Goal: Transaction & Acquisition: Purchase product/service

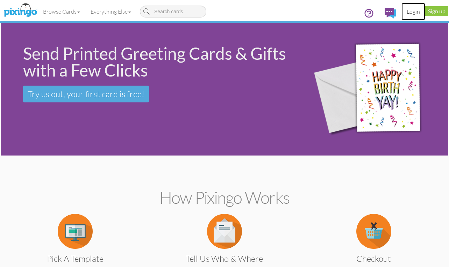
click at [409, 10] on link "Login" at bounding box center [414, 11] width 24 height 17
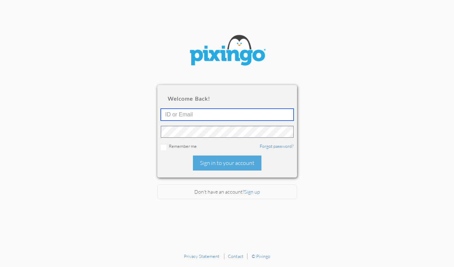
type input "[EMAIL_ADDRESS][DOMAIN_NAME]"
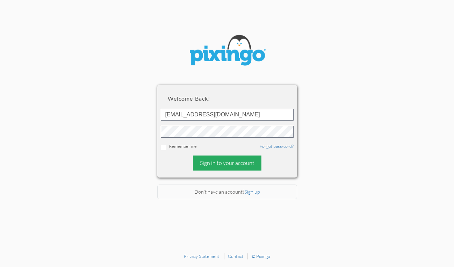
click at [217, 161] on div "Sign in to your account" at bounding box center [227, 163] width 69 height 15
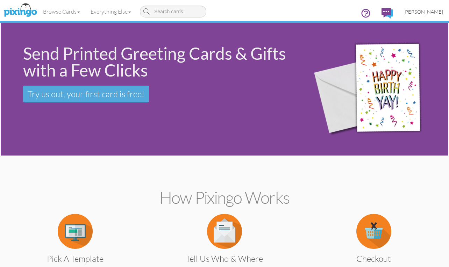
click at [433, 11] on span "[PERSON_NAME]" at bounding box center [424, 12] width 40 height 6
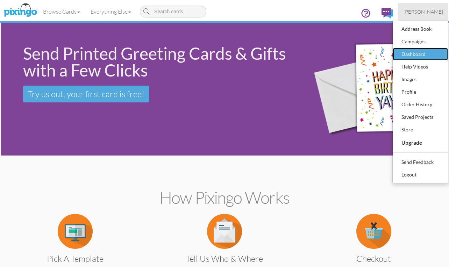
click at [407, 54] on div "Dashboard" at bounding box center [420, 54] width 41 height 10
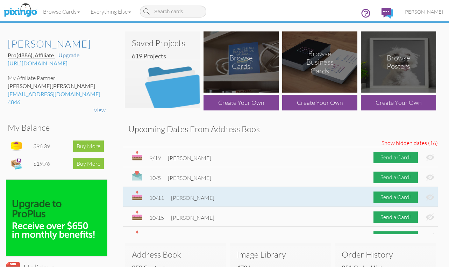
click at [426, 198] on img at bounding box center [430, 197] width 8 height 7
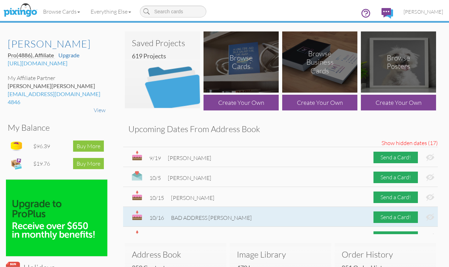
click at [426, 220] on img at bounding box center [430, 217] width 8 height 7
click at [426, 218] on img at bounding box center [430, 217] width 8 height 7
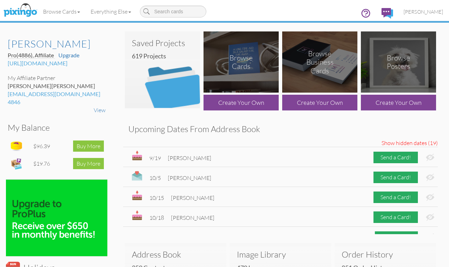
scroll to position [12, 0]
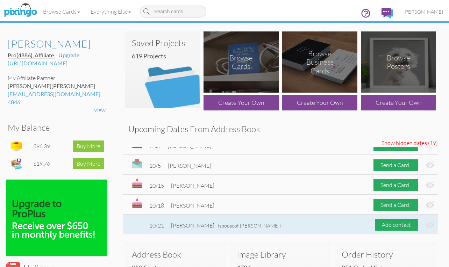
click at [426, 225] on img at bounding box center [430, 224] width 8 height 7
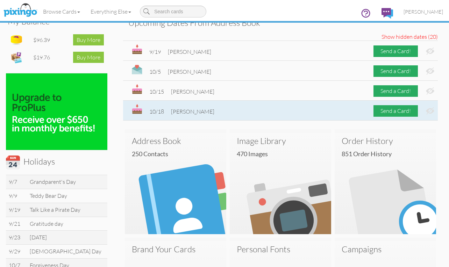
scroll to position [140, 0]
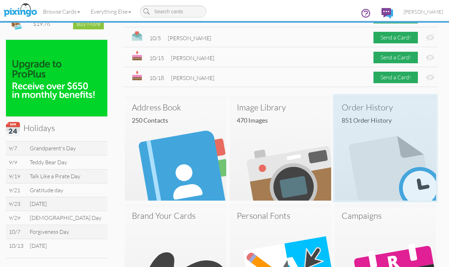
click at [358, 141] on img at bounding box center [385, 149] width 101 height 101
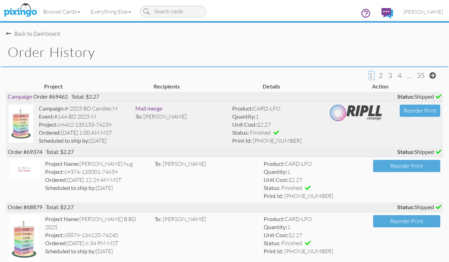
click at [19, 121] on img at bounding box center [21, 124] width 24 height 38
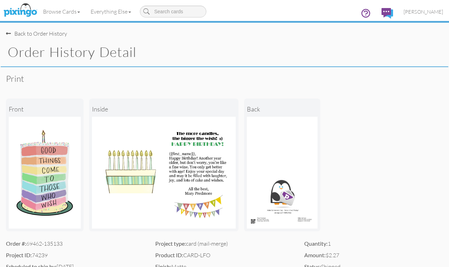
click at [27, 31] on div "Back to Order History" at bounding box center [36, 34] width 61 height 8
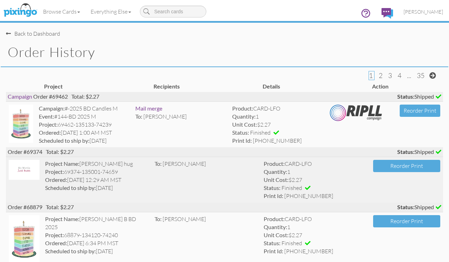
click at [17, 173] on img at bounding box center [24, 170] width 31 height 20
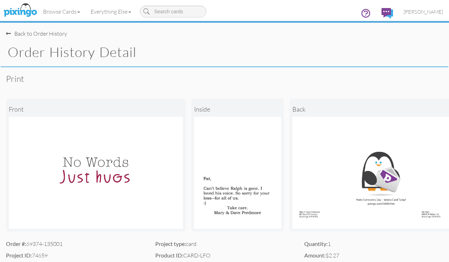
click at [27, 32] on div "Back to Order History" at bounding box center [36, 34] width 61 height 8
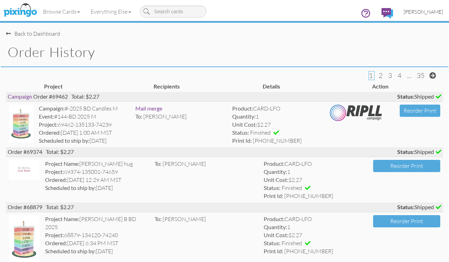
click at [426, 10] on span "[PERSON_NAME]" at bounding box center [424, 12] width 40 height 6
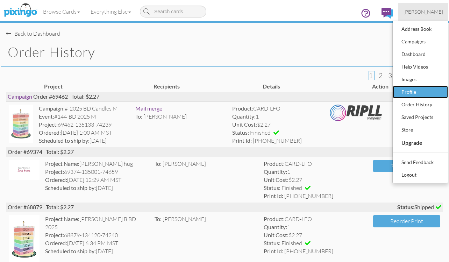
click at [417, 92] on div "Profile" at bounding box center [420, 92] width 41 height 10
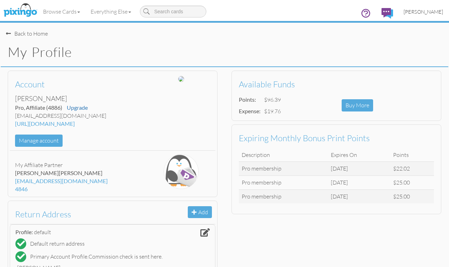
click at [423, 11] on span "[PERSON_NAME]" at bounding box center [424, 12] width 40 height 6
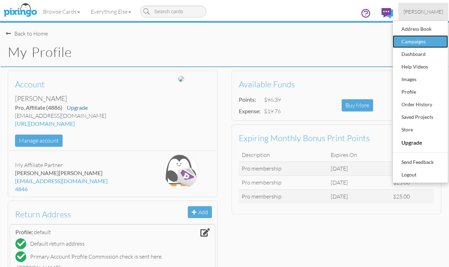
click at [406, 43] on div "Campaigns" at bounding box center [420, 41] width 41 height 10
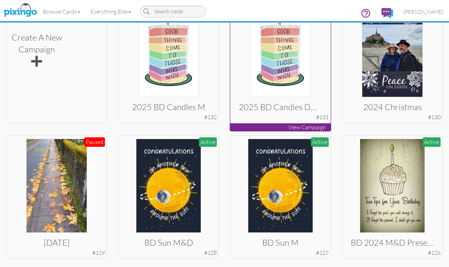
scroll to position [175, 0]
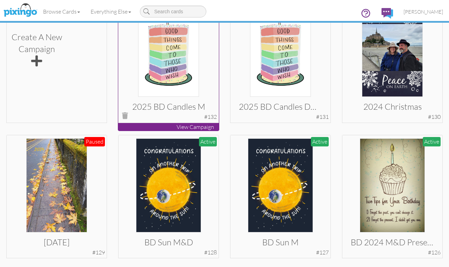
click at [164, 56] on img at bounding box center [168, 50] width 61 height 94
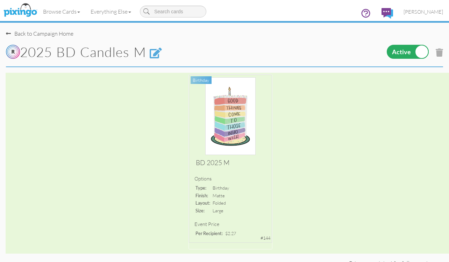
click at [60, 34] on div "Back to Campaign Home" at bounding box center [40, 34] width 68 height 8
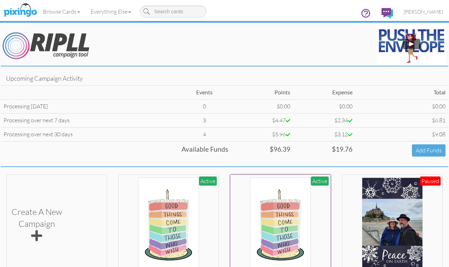
click at [290, 217] on img at bounding box center [280, 225] width 61 height 94
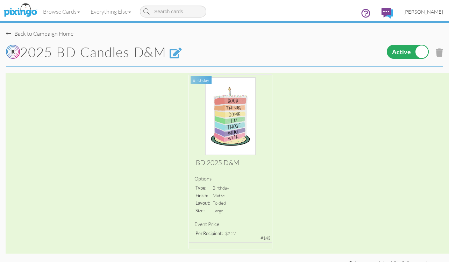
click at [415, 10] on span "[PERSON_NAME]" at bounding box center [424, 12] width 40 height 6
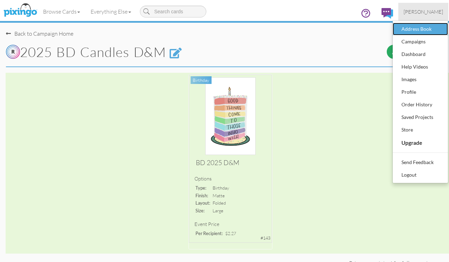
click at [414, 27] on div "Address Book" at bounding box center [420, 29] width 41 height 10
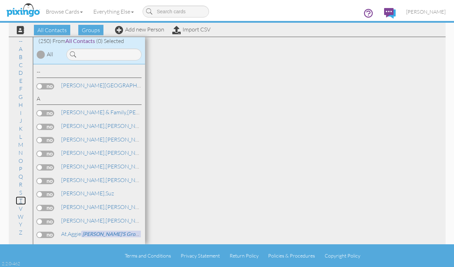
click at [19, 199] on link "T" at bounding box center [21, 201] width 10 height 8
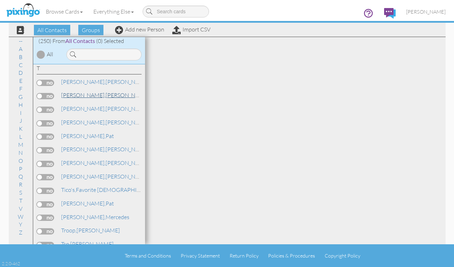
click at [74, 95] on span "[PERSON_NAME]," at bounding box center [83, 95] width 44 height 7
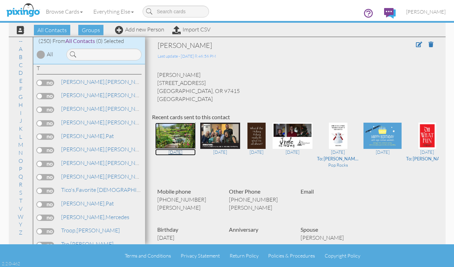
click at [170, 133] on img at bounding box center [175, 136] width 41 height 26
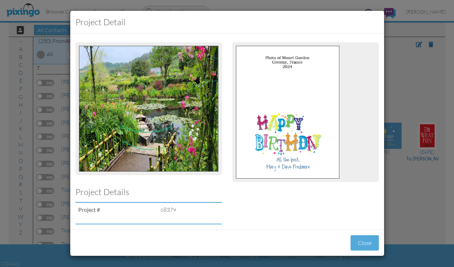
click at [419, 61] on div "Project detail Project Details Project # 68379 Close" at bounding box center [227, 133] width 454 height 267
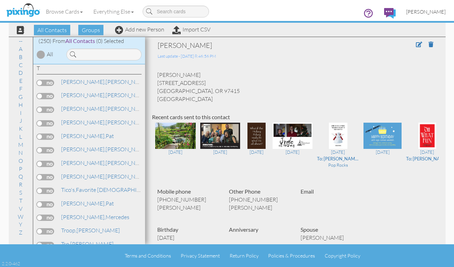
click at [424, 10] on span "[PERSON_NAME]" at bounding box center [426, 12] width 40 height 6
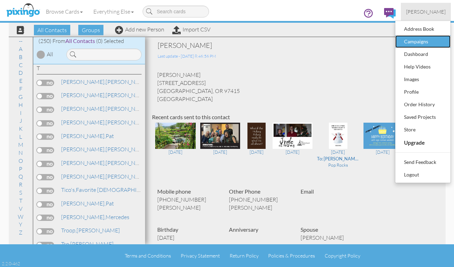
click at [414, 43] on div "Campaigns" at bounding box center [423, 41] width 41 height 10
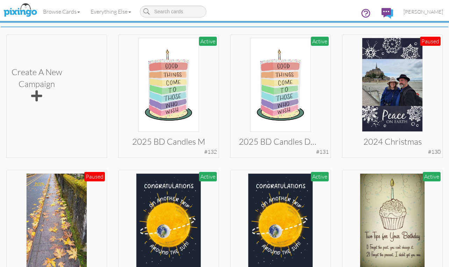
scroll to position [175, 0]
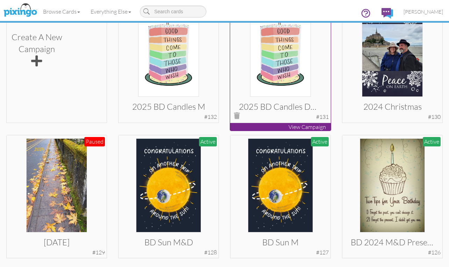
click at [289, 81] on img at bounding box center [280, 50] width 61 height 94
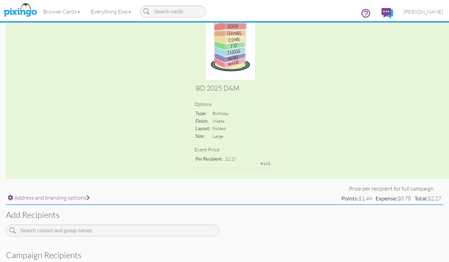
scroll to position [140, 0]
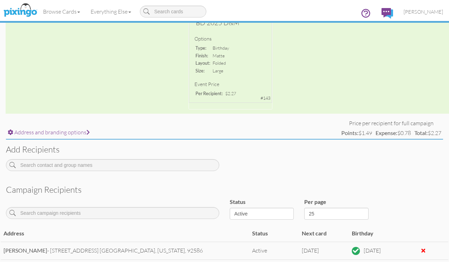
drag, startPoint x: 303, startPoint y: 138, endPoint x: 284, endPoint y: 140, distance: 19.4
click at [289, 140] on div "Address and branding options Price per recipient for full campaign Points: $1.4…" at bounding box center [225, 228] width 448 height 218
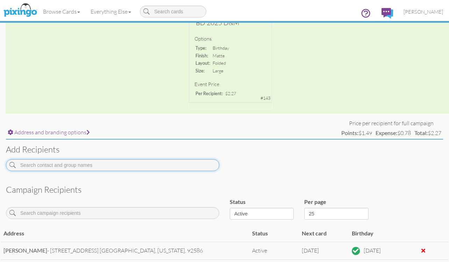
click at [184, 168] on input at bounding box center [112, 165] width 213 height 12
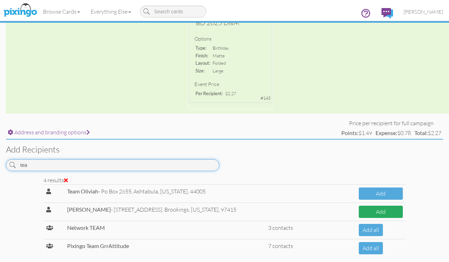
type input "tea"
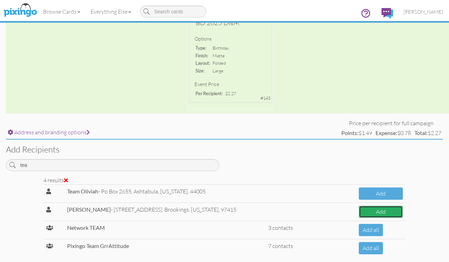
click at [376, 212] on button "Add" at bounding box center [381, 212] width 44 height 12
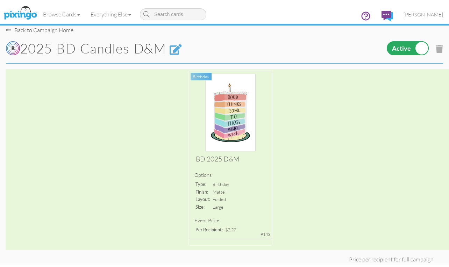
scroll to position [0, 0]
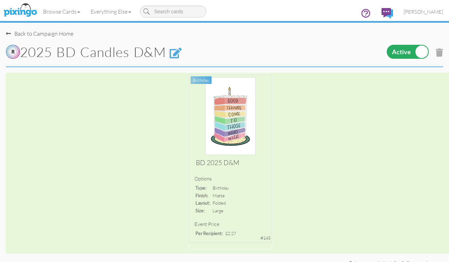
click at [32, 33] on div "Back to Campaign Home" at bounding box center [40, 34] width 68 height 8
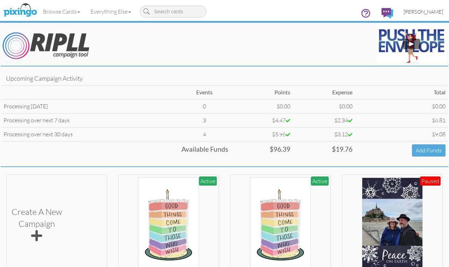
click at [421, 9] on span "[PERSON_NAME]" at bounding box center [424, 12] width 40 height 6
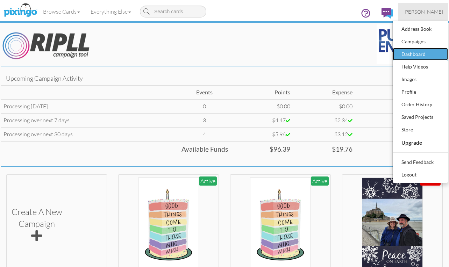
click at [411, 53] on div "Dashboard" at bounding box center [420, 54] width 41 height 10
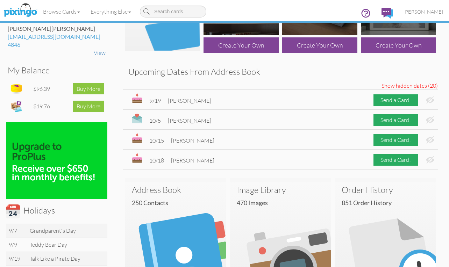
scroll to position [35, 0]
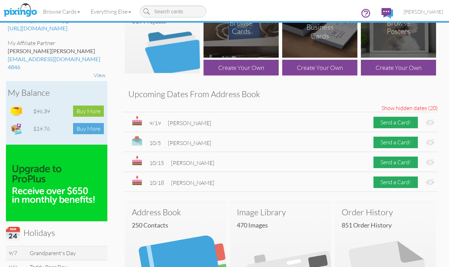
click at [88, 129] on div "Buy More" at bounding box center [88, 129] width 31 height 12
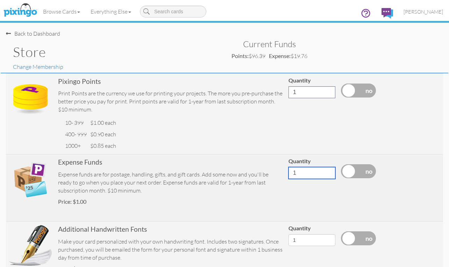
drag, startPoint x: 306, startPoint y: 174, endPoint x: 283, endPoint y: 175, distance: 22.8
click at [283, 175] on tr "Expense Funds Expense funds are for postage, handling, gifts, and gift cards. A…" at bounding box center [224, 188] width 437 height 67
type input "30"
click at [367, 167] on label at bounding box center [358, 171] width 35 height 14
click at [0, 0] on input "checkbox" at bounding box center [0, 0] width 0 height 0
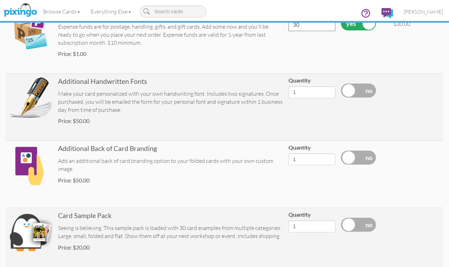
scroll to position [239, 0]
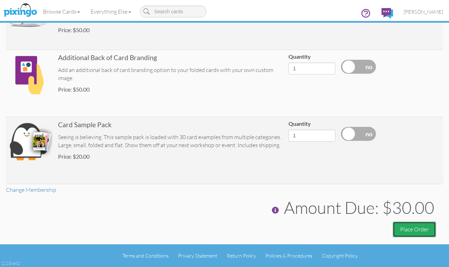
click at [417, 225] on button "Place Order" at bounding box center [414, 230] width 43 height 16
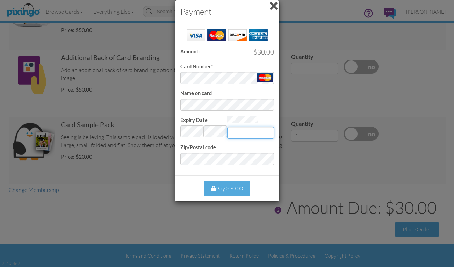
click at [259, 132] on input "Expiry Date" at bounding box center [250, 133] width 47 height 12
type input "803"
click at [224, 186] on div "Pay $30.00" at bounding box center [227, 188] width 46 height 15
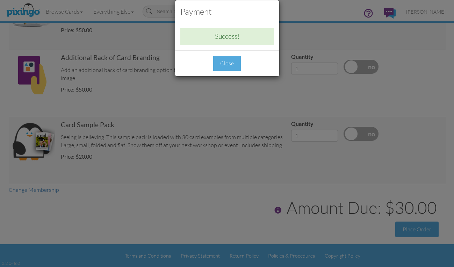
click at [229, 64] on div "Close" at bounding box center [227, 63] width 28 height 15
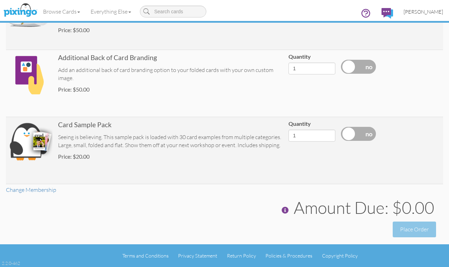
click at [419, 9] on span "[PERSON_NAME]" at bounding box center [424, 12] width 40 height 6
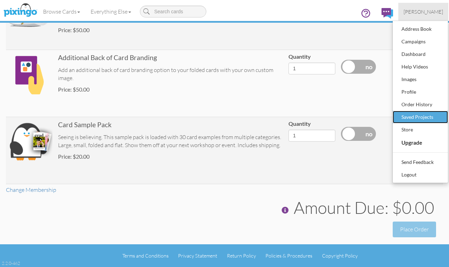
click at [424, 115] on div "Saved Projects" at bounding box center [420, 117] width 41 height 10
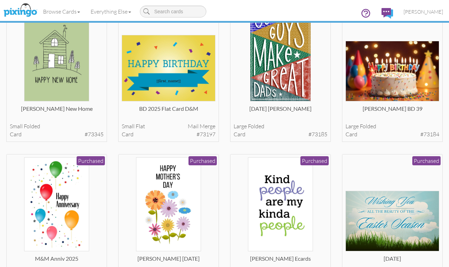
scroll to position [525, 0]
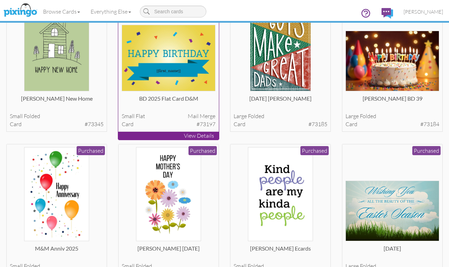
click at [163, 62] on img at bounding box center [169, 58] width 94 height 67
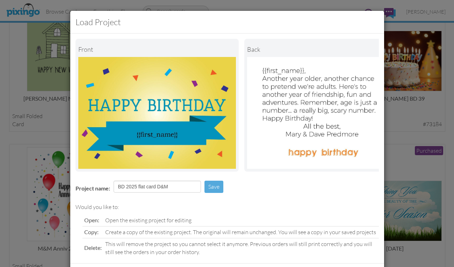
click at [399, 111] on div "Load Project Front back Project name: BD 2025 flat card D&M Save Would you like…" at bounding box center [227, 133] width 454 height 267
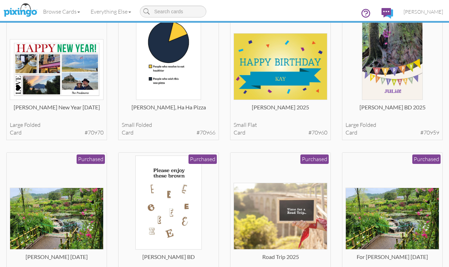
scroll to position [1216, 0]
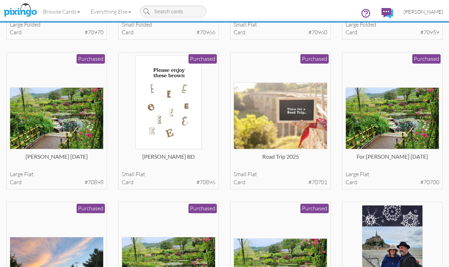
click at [421, 9] on span "[PERSON_NAME]" at bounding box center [424, 12] width 40 height 6
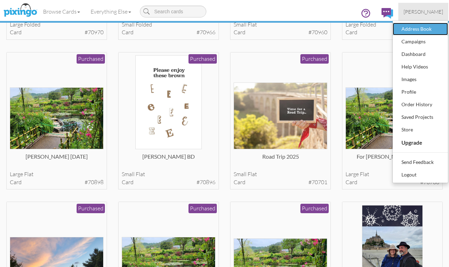
click at [416, 30] on div "Address Book" at bounding box center [420, 29] width 41 height 10
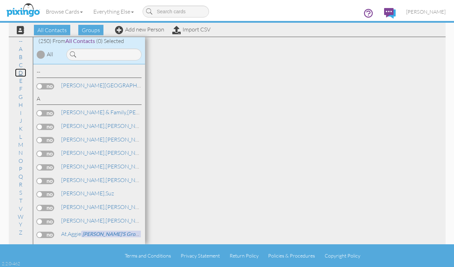
click at [17, 74] on link "D" at bounding box center [20, 73] width 11 height 8
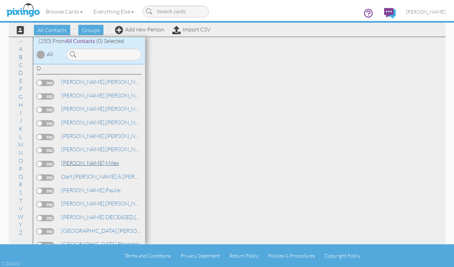
click at [84, 161] on link "[PERSON_NAME]" at bounding box center [90, 163] width 59 height 8
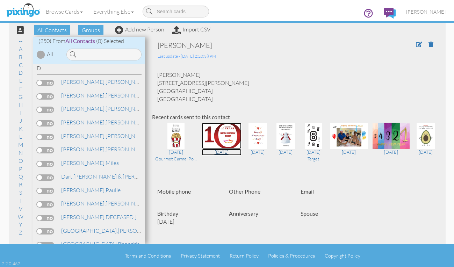
click at [219, 138] on img at bounding box center [222, 136] width 40 height 26
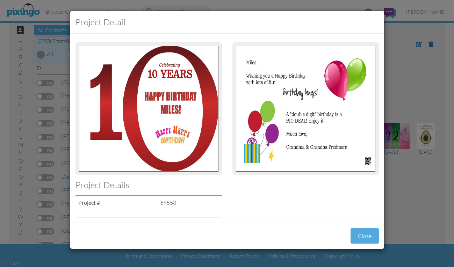
click at [407, 102] on div "Project detail Project Details Project # 59558 Close" at bounding box center [227, 133] width 454 height 267
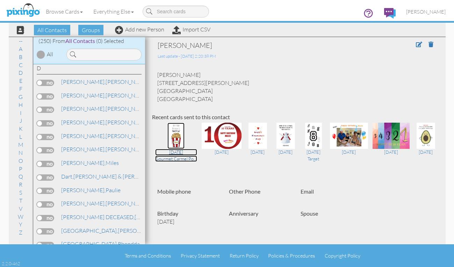
click at [175, 133] on img at bounding box center [176, 136] width 17 height 26
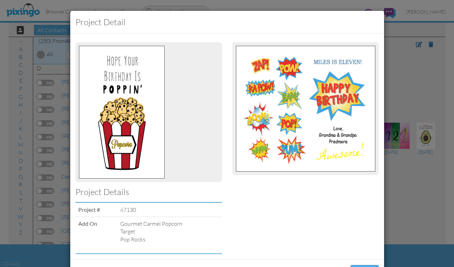
click at [421, 102] on div "Project detail Project Details Project # 67130 Add On Gourmet Carmel Popcorn Ta…" at bounding box center [227, 133] width 454 height 267
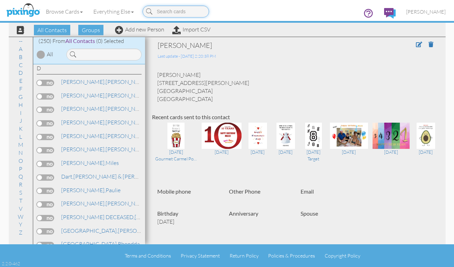
click at [178, 8] on input at bounding box center [176, 12] width 66 height 12
type input "choc"
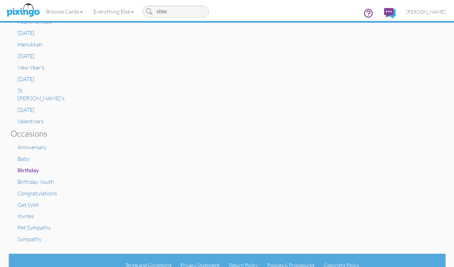
scroll to position [363, 0]
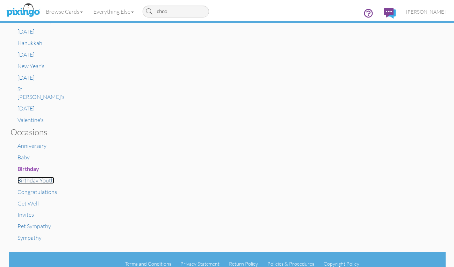
click at [23, 177] on span "Birthday Youth" at bounding box center [35, 180] width 37 height 7
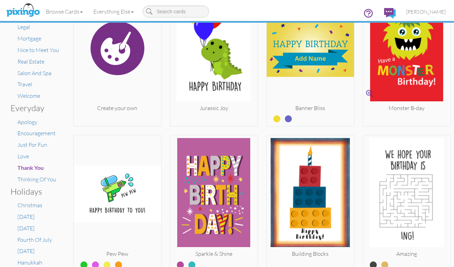
scroll to position [210, 0]
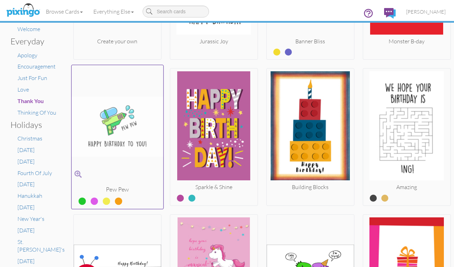
click at [89, 201] on label at bounding box center [89, 198] width 0 height 9
click at [0, 0] on input "radio" at bounding box center [0, 0] width 0 height 0
click at [101, 201] on label at bounding box center [101, 198] width 0 height 9
click at [0, 0] on input "radio" at bounding box center [0, 0] width 0 height 0
click at [113, 199] on label at bounding box center [113, 198] width 0 height 9
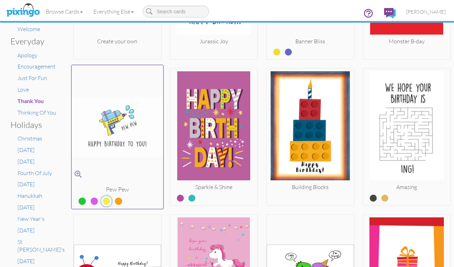
click at [0, 0] on input "radio" at bounding box center [0, 0] width 0 height 0
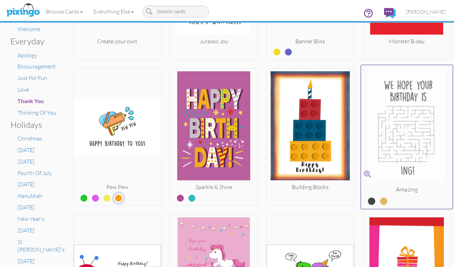
click at [379, 203] on label at bounding box center [379, 198] width 0 height 9
click at [0, 0] on input "radio" at bounding box center [0, 0] width 0 height 0
click at [367, 200] on label at bounding box center [367, 198] width 0 height 9
click at [0, 0] on input "radio" at bounding box center [0, 0] width 0 height 0
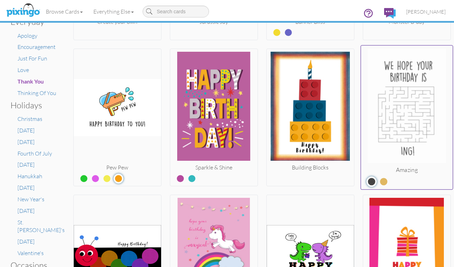
scroll to position [230, 0]
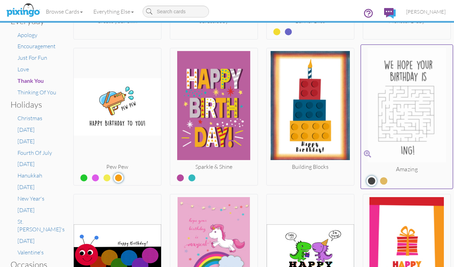
click at [364, 153] on span at bounding box center [367, 154] width 7 height 10
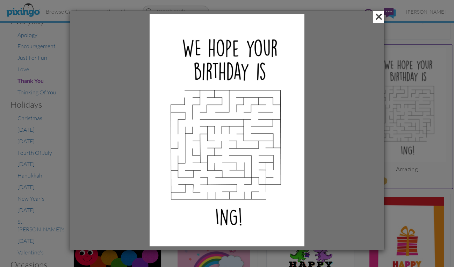
click at [378, 14] on span at bounding box center [379, 17] width 11 height 12
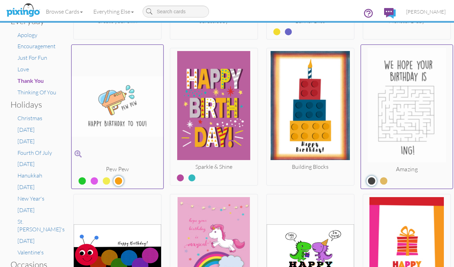
scroll to position [405, 0]
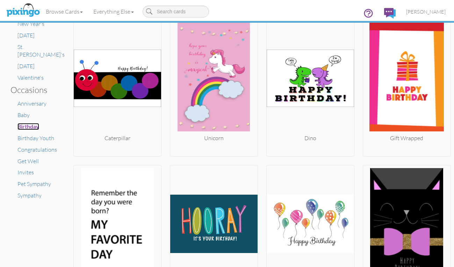
click at [28, 123] on span "Birthday" at bounding box center [28, 126] width 22 height 7
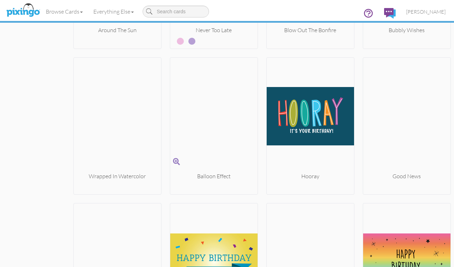
scroll to position [1047, 0]
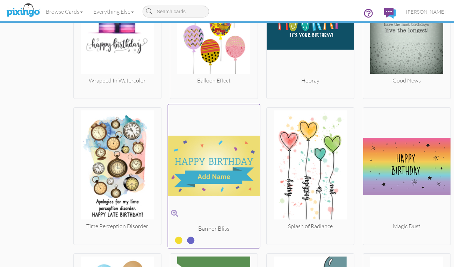
click at [186, 239] on label at bounding box center [186, 237] width 0 height 9
click at [0, 0] on input "radio" at bounding box center [0, 0] width 0 height 0
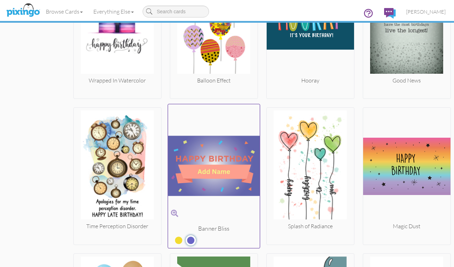
click at [173, 239] on label at bounding box center [173, 237] width 0 height 9
click at [0, 0] on input "radio" at bounding box center [0, 0] width 0 height 0
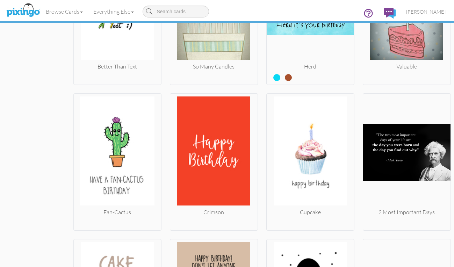
scroll to position [1789, 0]
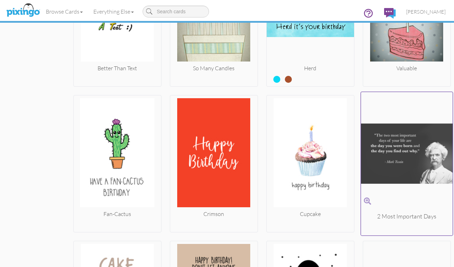
click at [364, 199] on span at bounding box center [367, 202] width 7 height 10
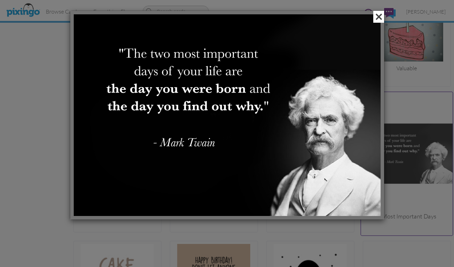
click at [378, 19] on span at bounding box center [379, 17] width 11 height 12
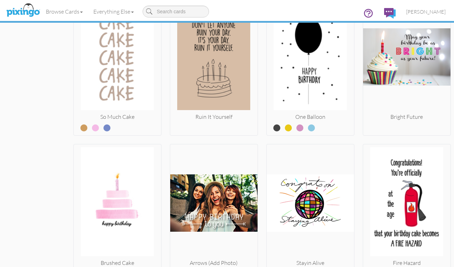
scroll to position [2034, 0]
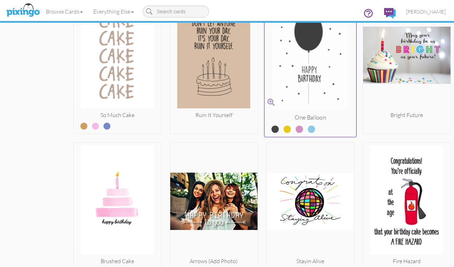
click at [306, 130] on label at bounding box center [306, 126] width 0 height 9
click at [0, 0] on input "radio" at bounding box center [0, 0] width 0 height 0
click at [294, 128] on label at bounding box center [294, 126] width 0 height 9
click at [0, 0] on input "radio" at bounding box center [0, 0] width 0 height 0
click at [282, 128] on label at bounding box center [282, 126] width 0 height 9
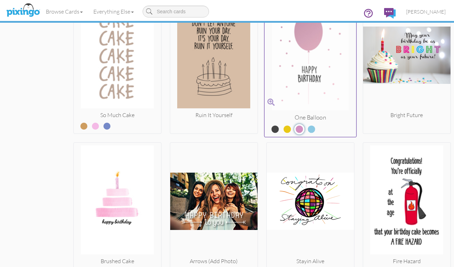
click at [0, 0] on input "radio" at bounding box center [0, 0] width 0 height 0
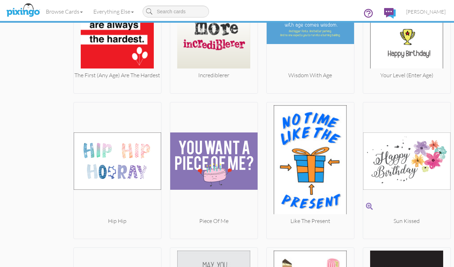
scroll to position [4672, 0]
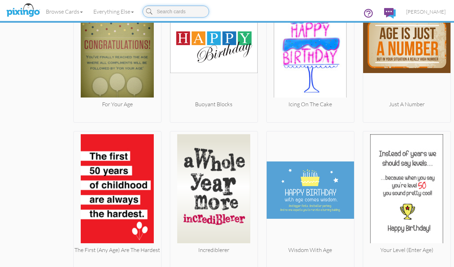
click at [206, 14] on input at bounding box center [176, 12] width 66 height 12
type input "ca"
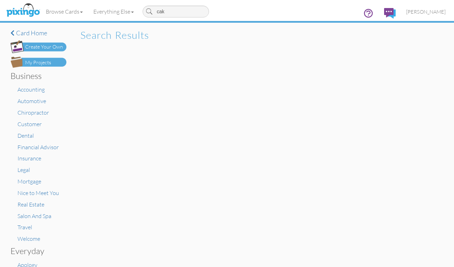
type input "cake"
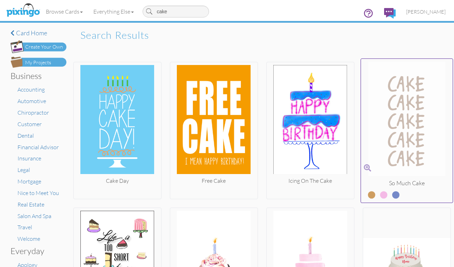
click at [379, 196] on label at bounding box center [379, 191] width 0 height 9
click at [0, 0] on input "radio" at bounding box center [0, 0] width 0 height 0
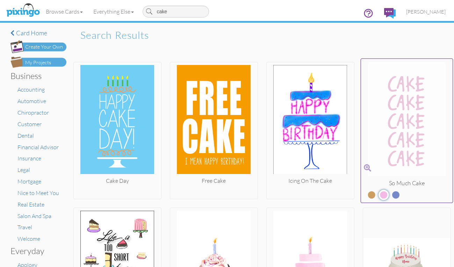
click at [391, 194] on label at bounding box center [391, 191] width 0 height 9
click at [0, 0] on input "radio" at bounding box center [0, 0] width 0 height 0
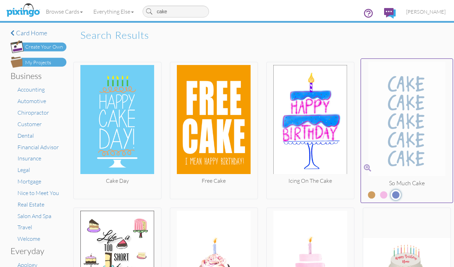
click at [367, 195] on label at bounding box center [367, 191] width 0 height 9
click at [0, 0] on input "radio" at bounding box center [0, 0] width 0 height 0
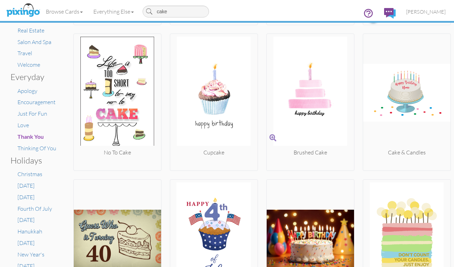
scroll to position [175, 0]
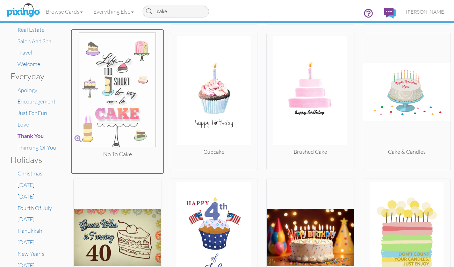
click at [76, 136] on span at bounding box center [78, 139] width 7 height 10
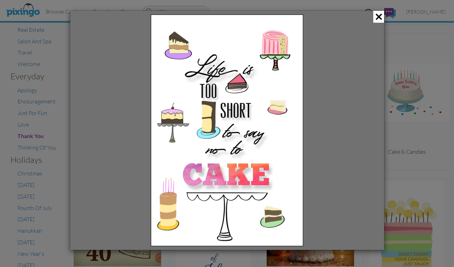
click at [402, 123] on div at bounding box center [227, 133] width 454 height 267
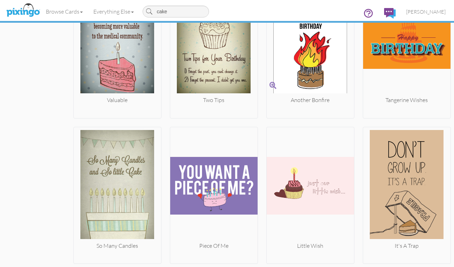
scroll to position [805, 0]
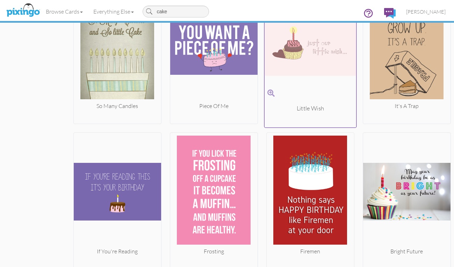
click at [264, 92] on img at bounding box center [310, 46] width 92 height 118
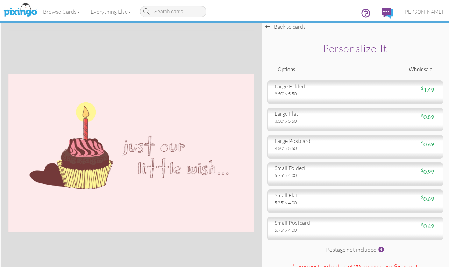
click at [161, 8] on input at bounding box center [173, 12] width 66 height 12
type input "40"
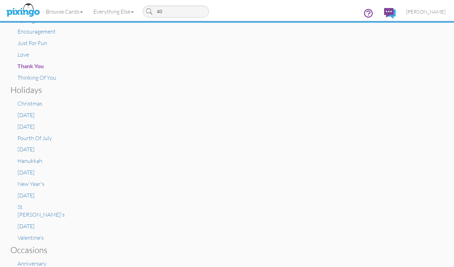
scroll to position [363, 0]
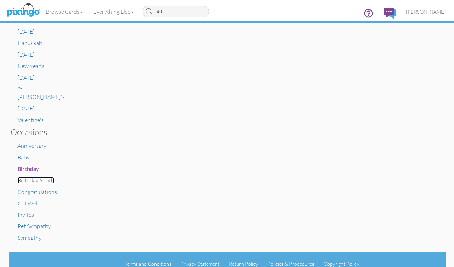
click at [36, 177] on span "Birthday Youth" at bounding box center [35, 180] width 37 height 7
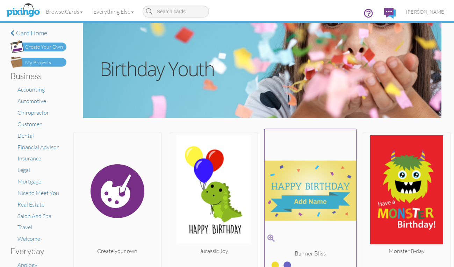
scroll to position [140, 0]
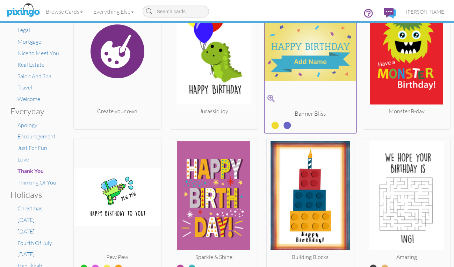
click at [282, 125] on label at bounding box center [282, 122] width 0 height 9
click at [0, 0] on input "radio" at bounding box center [0, 0] width 0 height 0
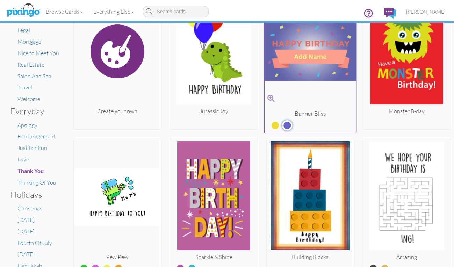
click at [270, 126] on label at bounding box center [270, 122] width 0 height 9
click at [0, 0] on input "radio" at bounding box center [0, 0] width 0 height 0
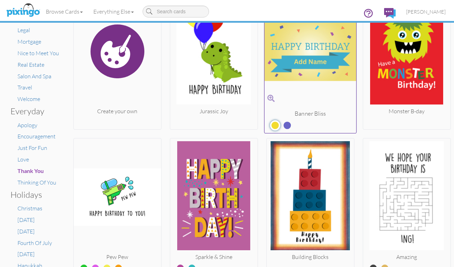
click at [268, 99] on span at bounding box center [271, 98] width 7 height 10
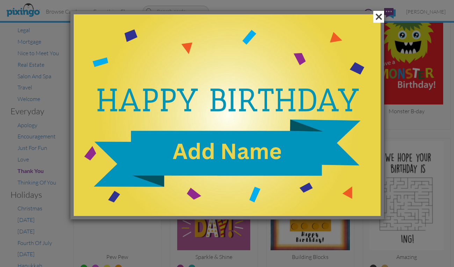
click at [378, 17] on span at bounding box center [379, 17] width 11 height 12
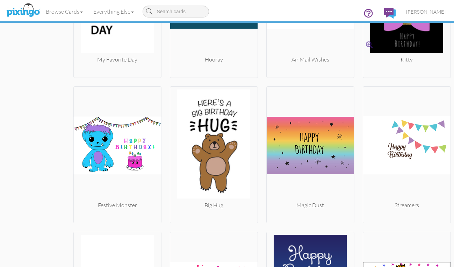
scroll to position [770, 0]
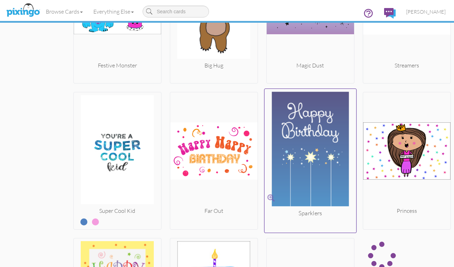
click at [270, 196] on span at bounding box center [271, 198] width 7 height 10
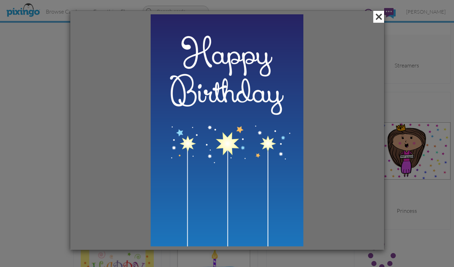
click at [378, 18] on span at bounding box center [379, 17] width 11 height 12
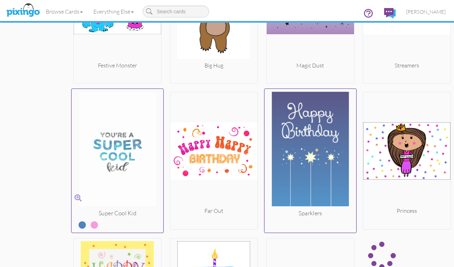
click at [89, 222] on label at bounding box center [89, 222] width 0 height 9
click at [0, 0] on input "radio" at bounding box center [0, 0] width 0 height 0
click at [77, 226] on label at bounding box center [77, 222] width 0 height 9
click at [0, 0] on input "radio" at bounding box center [0, 0] width 0 height 0
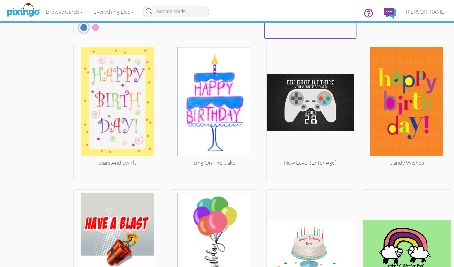
scroll to position [979, 0]
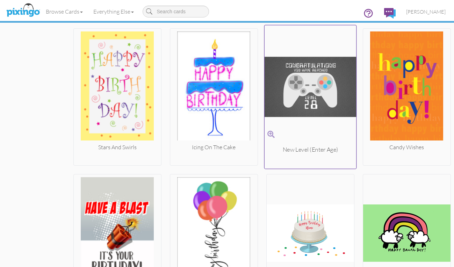
click at [268, 131] on span at bounding box center [271, 135] width 7 height 10
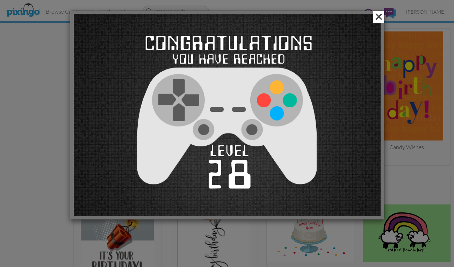
click at [379, 16] on span at bounding box center [379, 17] width 11 height 12
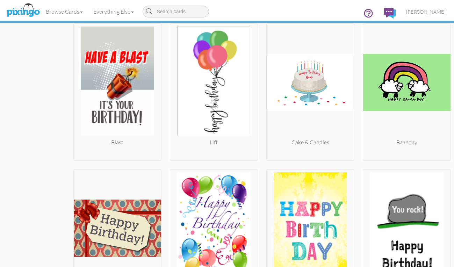
scroll to position [1224, 0]
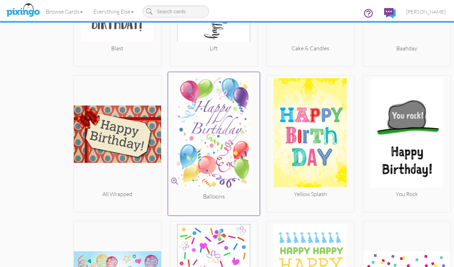
click at [173, 181] on span at bounding box center [174, 181] width 7 height 10
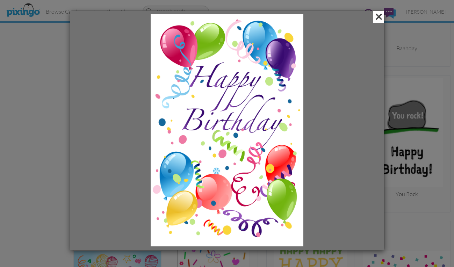
click at [380, 18] on span at bounding box center [379, 17] width 11 height 12
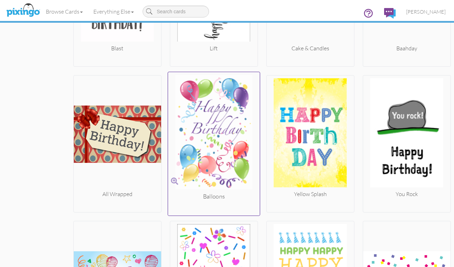
click at [222, 132] on img at bounding box center [214, 134] width 92 height 118
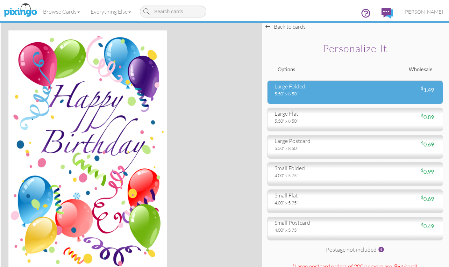
click at [307, 89] on div "large folded" at bounding box center [313, 87] width 76 height 8
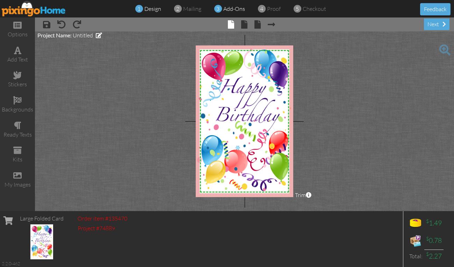
click at [236, 11] on span "add-ons" at bounding box center [235, 8] width 22 height 7
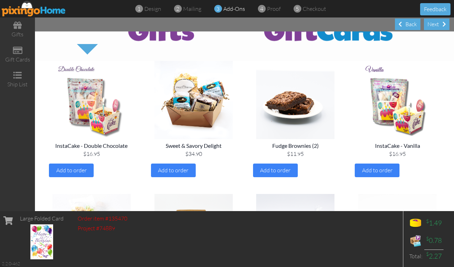
scroll to position [35, 0]
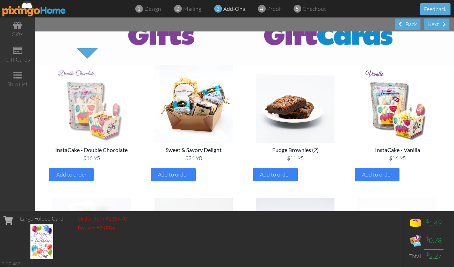
click at [80, 136] on img at bounding box center [91, 104] width 91 height 78
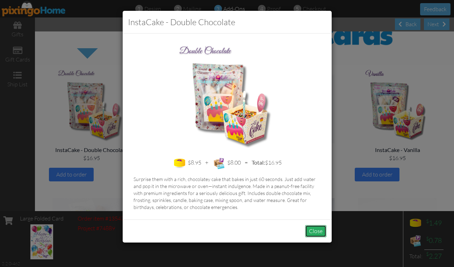
click at [318, 230] on button "Close" at bounding box center [315, 231] width 21 height 12
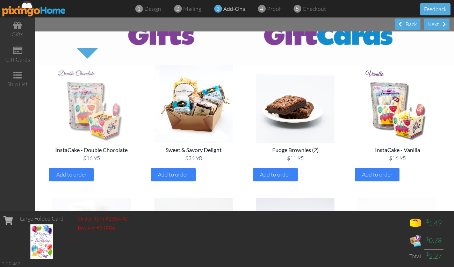
click at [73, 125] on img at bounding box center [91, 104] width 91 height 78
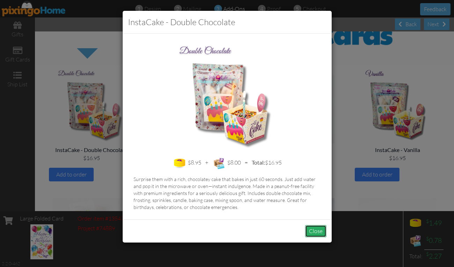
click at [314, 230] on button "Close" at bounding box center [315, 231] width 21 height 12
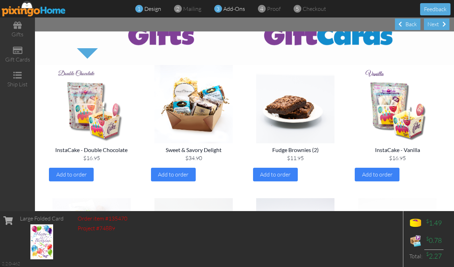
click at [140, 9] on span "1" at bounding box center [138, 9] width 3 height 8
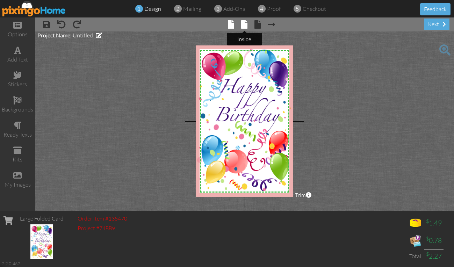
click at [247, 26] on span at bounding box center [244, 24] width 6 height 8
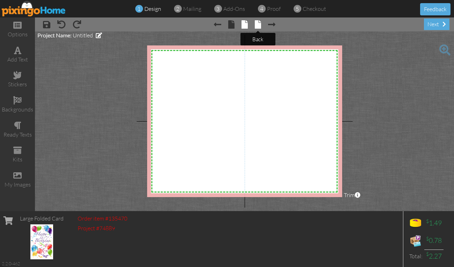
click at [259, 21] on span at bounding box center [258, 24] width 6 height 8
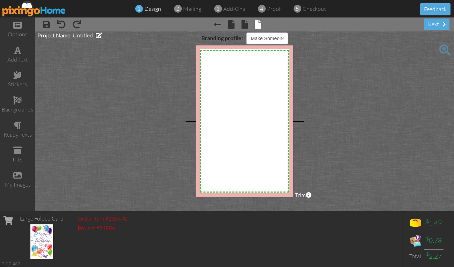
select select "object:13366"
click at [274, 39] on select "Pixingo Default Profile Scales Make Someone's day" at bounding box center [268, 39] width 42 height 12
click at [358, 113] on project-studio-wrapper "X X X X X X X X X X X X X X X X X X X X X X X X X X X X X X X X X X X X X X X X…" at bounding box center [244, 121] width 419 height 180
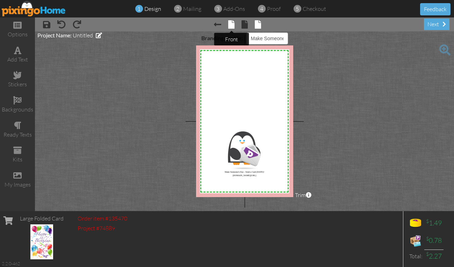
click at [231, 26] on span at bounding box center [231, 24] width 6 height 8
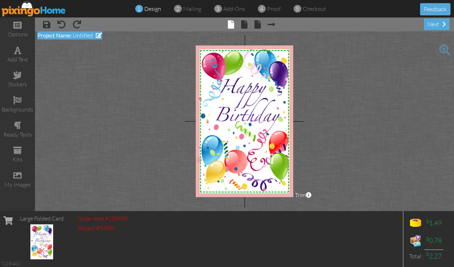
click at [96, 34] on span at bounding box center [99, 36] width 6 height 6
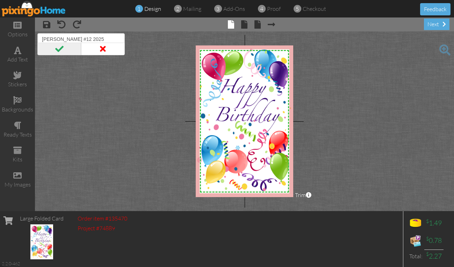
type input "[PERSON_NAME] #12 2025"
click at [58, 49] on span at bounding box center [59, 49] width 44 height 13
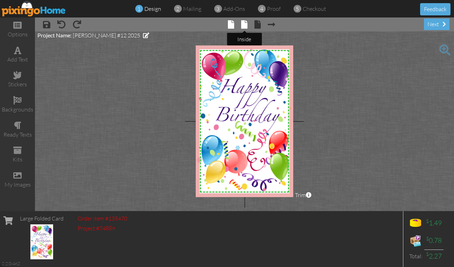
click at [244, 24] on span at bounding box center [244, 24] width 6 height 8
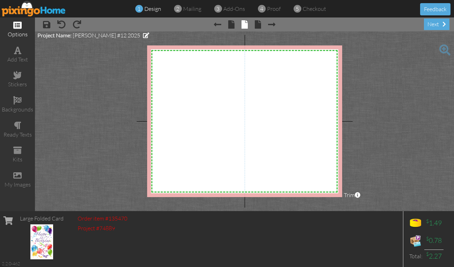
click at [19, 21] on span at bounding box center [17, 25] width 8 height 8
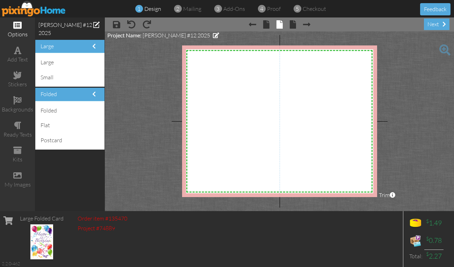
click at [140, 91] on project-studio-wrapper "X X X X X X X X X X X X X X X X X X X X X X X X X X X X X X X X X X X X X X X X…" at bounding box center [279, 121] width 349 height 180
click at [12, 56] on div "add text" at bounding box center [17, 60] width 35 height 8
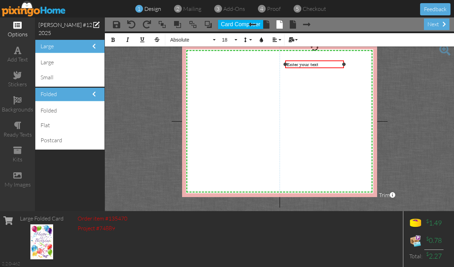
click at [318, 65] on span "Enter your text" at bounding box center [303, 65] width 32 height 6
click at [243, 25] on button "Card Composer" at bounding box center [240, 24] width 45 height 9
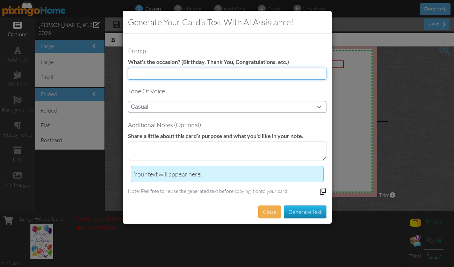
click at [234, 71] on input at bounding box center [227, 74] width 199 height 12
type input "b"
type input "12th birthday"
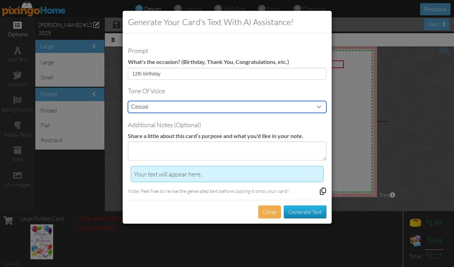
click at [228, 105] on select "Casual Funny Professional Persuasive Witty Informative Inspirational Sarcastic …" at bounding box center [227, 107] width 199 height 12
click at [128, 101] on select "Casual Funny Professional Persuasive Witty Informative Inspirational Sarcastic …" at bounding box center [227, 107] width 199 height 12
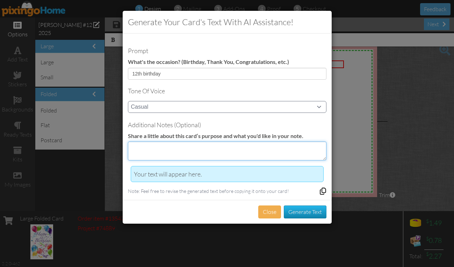
click at [202, 146] on textarea at bounding box center [227, 151] width 199 height 19
type textarea "grandson 12th birthday"
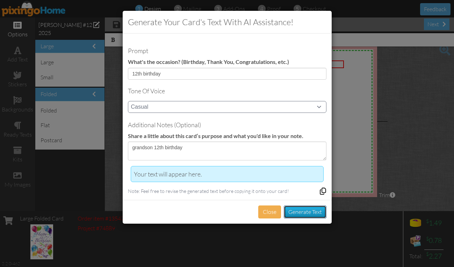
click at [303, 210] on button "Generate Text" at bounding box center [305, 212] width 43 height 13
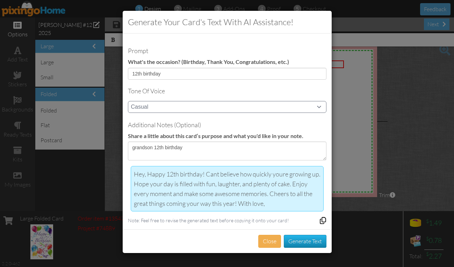
drag, startPoint x: 134, startPoint y: 172, endPoint x: 313, endPoint y: 204, distance: 181.7
click at [313, 204] on div "Hey, Happy 12th birthday! Cant believe how quickly youre growing up. Hope your …" at bounding box center [227, 188] width 187 height 39
copy div "Hey, Happy 12th birthday! Cant believe how quickly youre growing up. Hope your …"
click at [267, 239] on button "Close" at bounding box center [269, 241] width 23 height 13
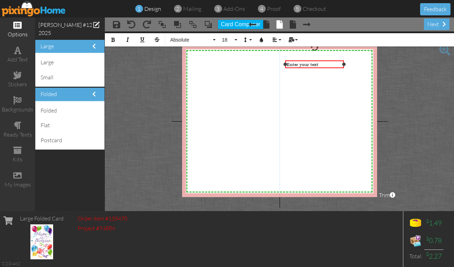
click at [317, 63] on span "Enter your text" at bounding box center [303, 65] width 32 height 6
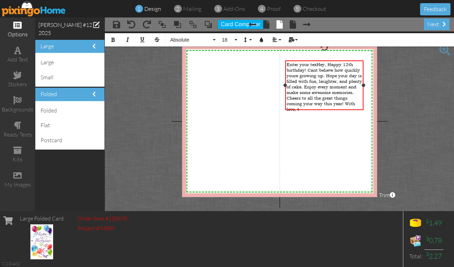
drag, startPoint x: 345, startPoint y: 93, endPoint x: 364, endPoint y: 98, distance: 20.2
click at [363, 98] on div "Enter your texHey, Happy 12th birthday! Cant believe how quickly youre growing …" at bounding box center [324, 86] width 78 height 50
click at [290, 65] on span "Enter your texHey, Happy 12th birthday! Cant believe how quickly youre growing …" at bounding box center [325, 87] width 76 height 50
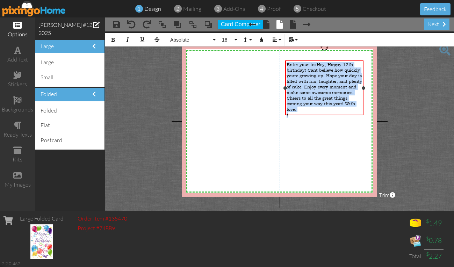
drag, startPoint x: 290, startPoint y: 65, endPoint x: 308, endPoint y: 114, distance: 52.7
click at [308, 114] on div "Enter your texHey, Happy 12th birthday! Cant believe how quickly youre growing …" at bounding box center [324, 90] width 78 height 58
click at [229, 36] on button "18" at bounding box center [229, 39] width 20 height 13
click at [232, 125] on link "24" at bounding box center [230, 126] width 23 height 10
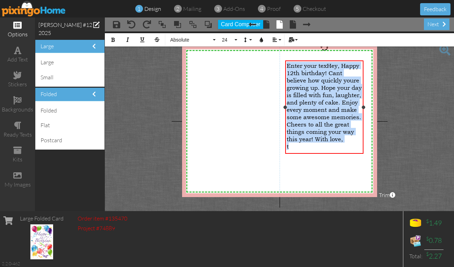
click at [291, 64] on span "Enter your texHey, Happy 12th birthday! Cant believe how quickly youre growing …" at bounding box center [324, 102] width 75 height 81
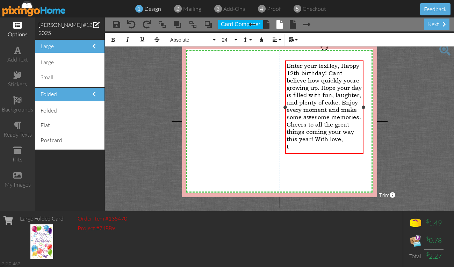
click at [291, 64] on span "Enter your texHey, Happy 12th birthday! Cant believe how quickly youre growing …" at bounding box center [324, 102] width 75 height 81
drag, startPoint x: 291, startPoint y: 64, endPoint x: 341, endPoint y: 64, distance: 50.0
click at [341, 64] on span "Enter your texHey, Happy 12th birthday! Cant believe how quickly youre growing …" at bounding box center [324, 102] width 75 height 81
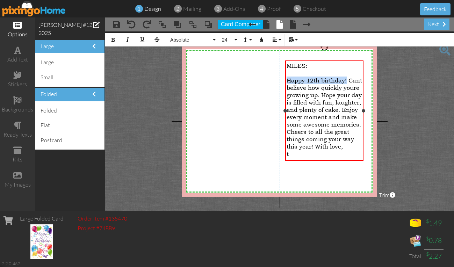
drag, startPoint x: 349, startPoint y: 79, endPoint x: 285, endPoint y: 79, distance: 64.4
click at [285, 79] on div "MILES: ​ Happy 12th birthday! Cant believe how quickly youre growing up. Hope y…" at bounding box center [324, 111] width 78 height 100
click at [263, 40] on icon "button" at bounding box center [261, 39] width 5 height 5
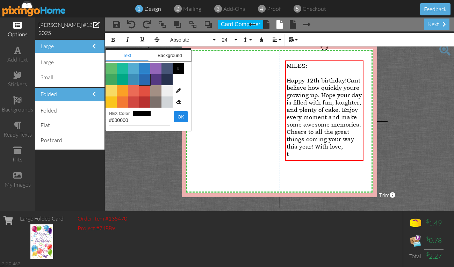
click at [147, 78] on span "Color #2969B0" at bounding box center [144, 79] width 11 height 11
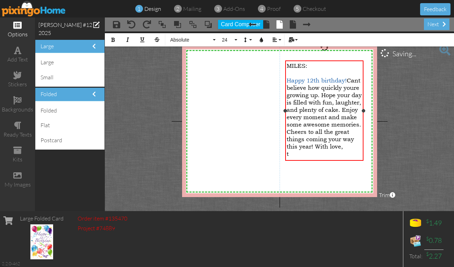
click at [353, 79] on div "Happy 12th birthday! Cant believe how quickly youre growing up. Hope your day i…" at bounding box center [325, 113] width 76 height 73
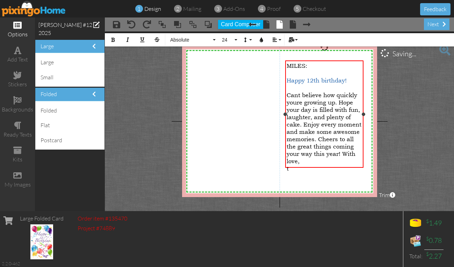
click at [298, 93] on span "Cant believe how quickly youre growing up. Hope your day is filled with fun, la…" at bounding box center [324, 127] width 75 height 73
click at [150, 88] on project-studio-wrapper "X X X X X X X X X X X X X X X X X X X X X X X X X X X X X X X X X X X X X X X X…" at bounding box center [279, 121] width 349 height 180
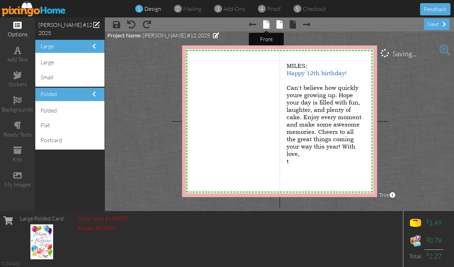
click at [266, 28] on span at bounding box center [266, 24] width 6 height 8
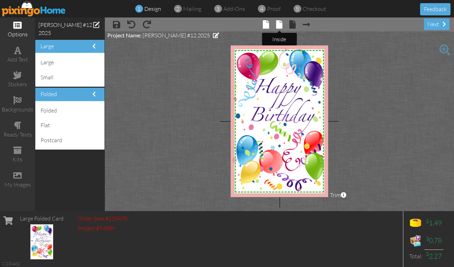
click at [278, 24] on span at bounding box center [279, 24] width 6 height 8
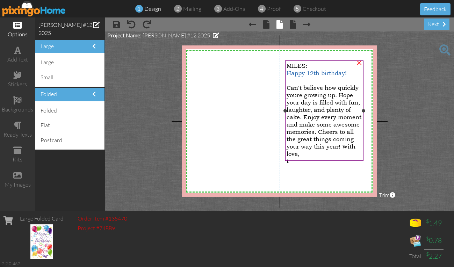
click at [311, 65] on div "MILES:" at bounding box center [325, 65] width 76 height 7
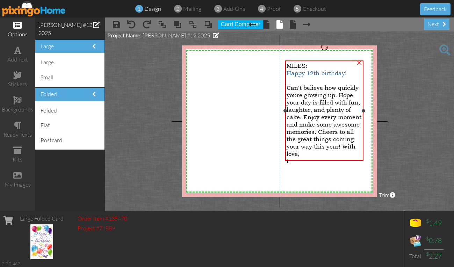
click at [316, 66] on div "MILES:" at bounding box center [325, 65] width 76 height 7
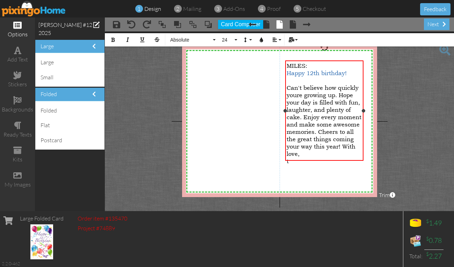
click at [316, 66] on div "MILES:" at bounding box center [325, 65] width 76 height 7
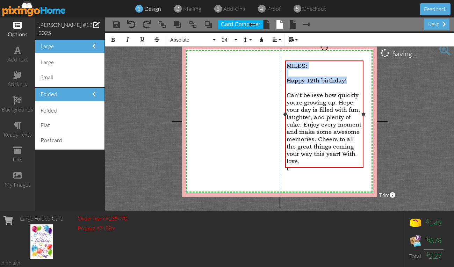
drag, startPoint x: 288, startPoint y: 63, endPoint x: 358, endPoint y: 79, distance: 71.6
click at [358, 79] on div "MILES: ​ Happy 12th birthday! Can't believe how quickly youre growing up. Hope …" at bounding box center [325, 117] width 76 height 110
click at [232, 40] on span "24" at bounding box center [227, 40] width 12 height 6
click at [234, 114] on link "30" at bounding box center [230, 114] width 23 height 10
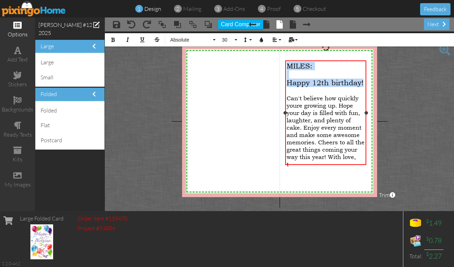
click at [366, 120] on div "MILES: ​ Happy 12th birthday! Can't believe how quickly youre growing up. Hope …" at bounding box center [325, 113] width 81 height 105
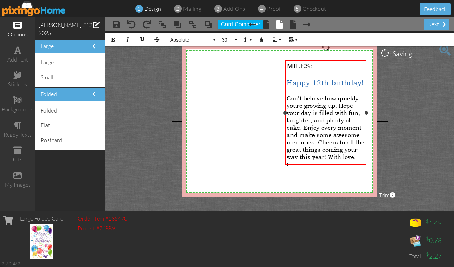
click at [298, 104] on span "Can't believe how quickly youre growing up. Hope your day is filled with fun, l…" at bounding box center [326, 127] width 78 height 66
click at [303, 127] on span "Can't believe how quickly you're growing up. Hope your day is filled with fun, …" at bounding box center [326, 127] width 78 height 66
click at [329, 153] on span "Can't believe how quickly you're growing up. Hope your day is filled with fun, …" at bounding box center [326, 127] width 78 height 66
click at [291, 168] on span "With love," at bounding box center [301, 171] width 28 height 7
drag, startPoint x: 291, startPoint y: 164, endPoint x: 298, endPoint y: 174, distance: 11.8
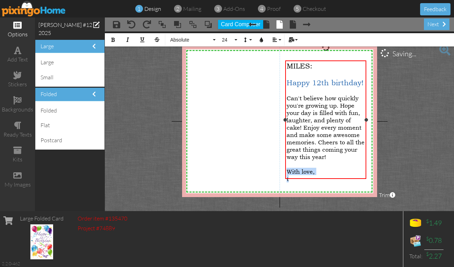
click at [298, 174] on div "MILES: ​ Happy 12th birthday! Can't believe how quickly you're growing up. Hope…" at bounding box center [326, 122] width 79 height 121
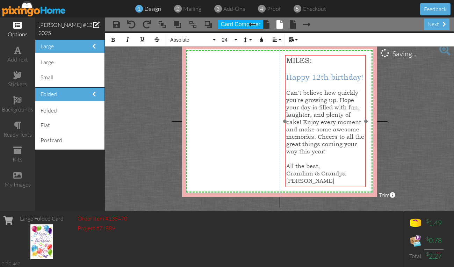
drag, startPoint x: 327, startPoint y: 61, endPoint x: 327, endPoint y: 55, distance: 5.6
click at [327, 55] on div "MILES: ​ Happy 12th birthday! Can't believe how quickly you're growing up. Hope…" at bounding box center [325, 124] width 81 height 138
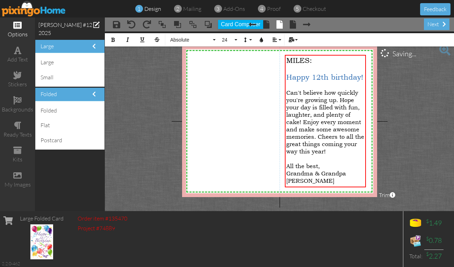
click at [406, 109] on project-studio-wrapper "X X X X X X X X X X X X X X X X X X X X X X X X X X X X X X X X X X X X X X X X…" at bounding box center [279, 121] width 349 height 180
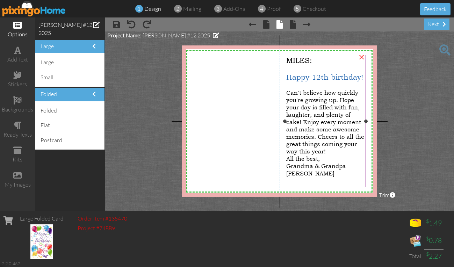
click at [337, 149] on div "Can't believe how quickly you're growing up. Hope your day is filled with fun, …" at bounding box center [325, 122] width 79 height 66
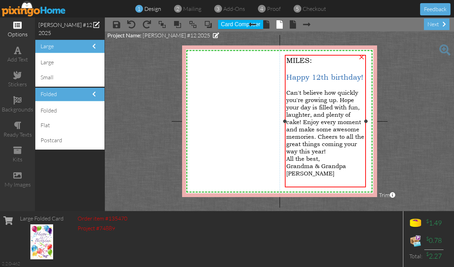
click at [289, 155] on span "All the best," at bounding box center [303, 158] width 34 height 7
click at [287, 155] on span "All the best," at bounding box center [303, 158] width 34 height 7
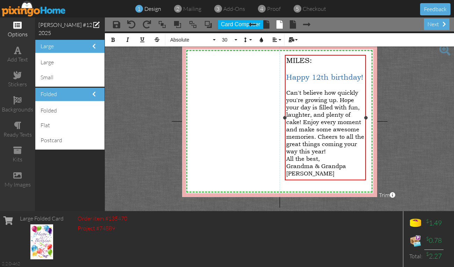
click at [287, 155] on span "All the best," at bounding box center [303, 158] width 34 height 7
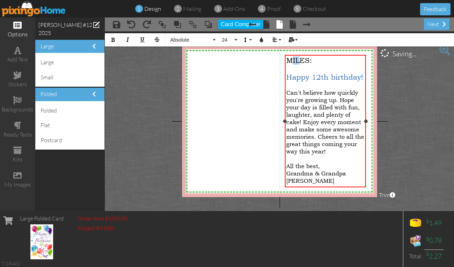
drag, startPoint x: 291, startPoint y: 61, endPoint x: 298, endPoint y: 61, distance: 7.0
click at [298, 61] on span "MILES:" at bounding box center [299, 60] width 26 height 8
click at [287, 60] on span "MILES:" at bounding box center [299, 60] width 26 height 8
drag, startPoint x: 287, startPoint y: 60, endPoint x: 317, endPoint y: 60, distance: 29.7
click at [317, 60] on div "MILES:" at bounding box center [325, 60] width 79 height 8
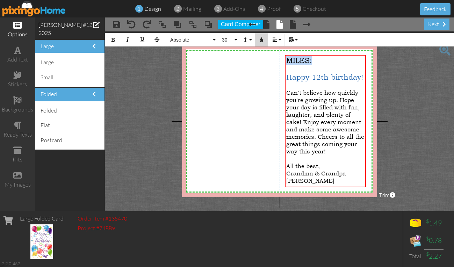
click at [263, 42] on icon "button" at bounding box center [261, 39] width 5 height 5
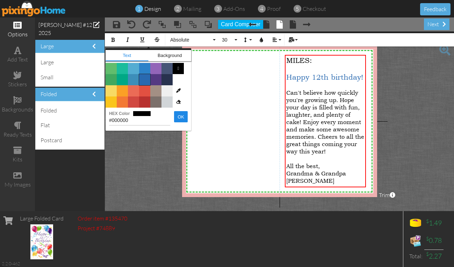
click at [145, 82] on span "Color #2969B0" at bounding box center [144, 79] width 11 height 11
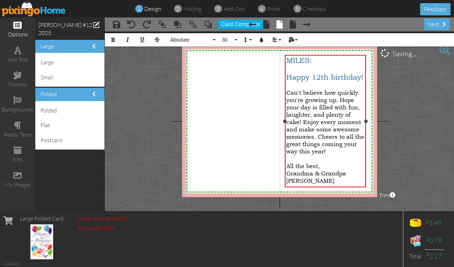
click at [290, 162] on span "All the best," at bounding box center [303, 165] width 34 height 7
drag, startPoint x: 290, startPoint y: 159, endPoint x: 323, endPoint y: 175, distance: 36.0
click at [323, 175] on div "MILES: Happy 12th birthday! Can't believe how quickly you're growing up. Hope y…" at bounding box center [325, 123] width 79 height 135
click at [282, 38] on button "Align" at bounding box center [276, 39] width 13 height 13
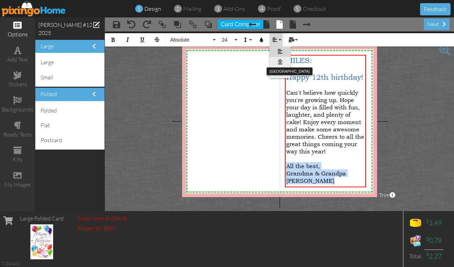
click at [279, 59] on link "[GEOGRAPHIC_DATA]" at bounding box center [280, 62] width 21 height 10
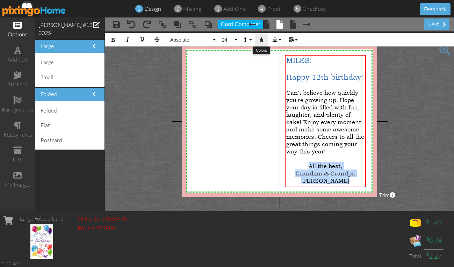
click at [261, 41] on icon "button" at bounding box center [261, 39] width 5 height 5
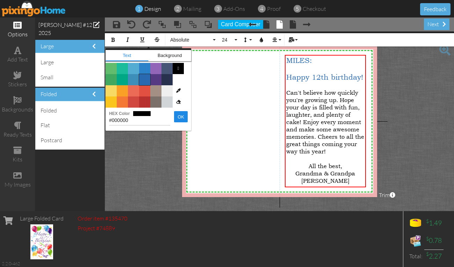
click at [145, 79] on span "Color #2969B0" at bounding box center [144, 79] width 11 height 11
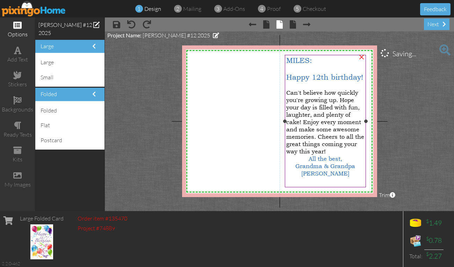
click at [329, 148] on div "Can't believe how quickly you're growing up. Hope your day is filled with fun, …" at bounding box center [325, 122] width 79 height 66
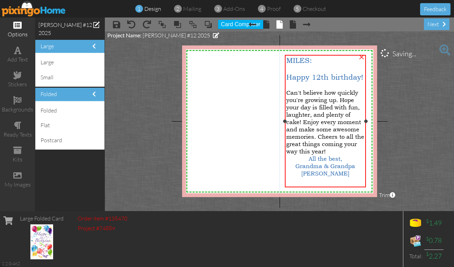
click at [329, 148] on div "Can't believe how quickly you're growing up. Hope your day is filled with fun, …" at bounding box center [325, 122] width 79 height 66
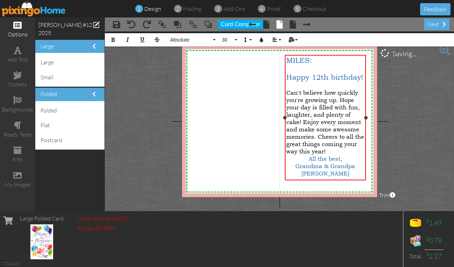
click at [330, 147] on div "Can't believe how quickly you're growing up. Hope your day is filled with fun, …" at bounding box center [325, 122] width 79 height 66
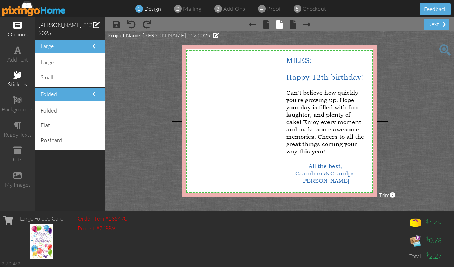
click at [15, 75] on span at bounding box center [17, 75] width 8 height 8
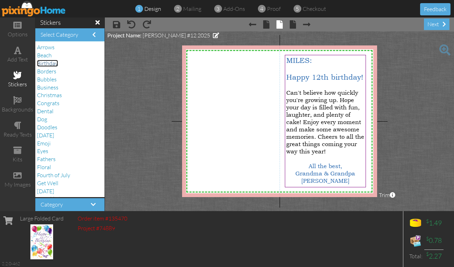
click at [44, 61] on span "Birthday" at bounding box center [47, 63] width 21 height 7
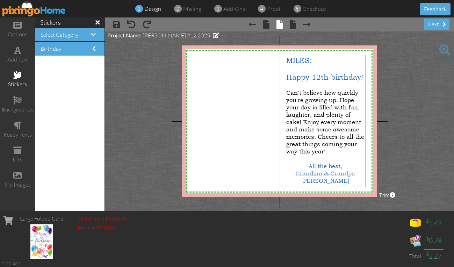
scroll to position [753, 0]
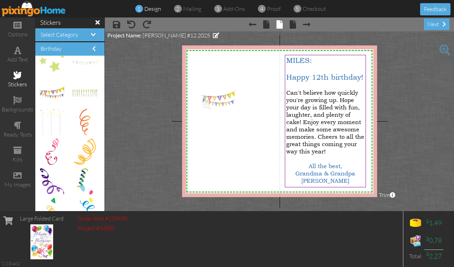
drag, startPoint x: 53, startPoint y: 89, endPoint x: 215, endPoint y: 95, distance: 162.4
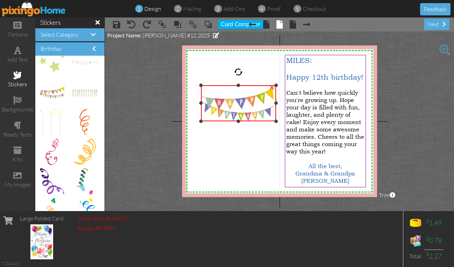
drag, startPoint x: 250, startPoint y: 109, endPoint x: 260, endPoint y: 121, distance: 16.4
click at [260, 121] on div "×" at bounding box center [238, 103] width 75 height 36
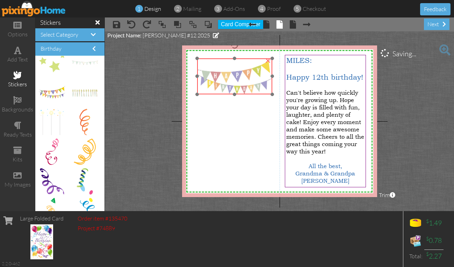
drag, startPoint x: 238, startPoint y: 108, endPoint x: 234, endPoint y: 81, distance: 27.2
click at [234, 81] on img at bounding box center [234, 76] width 75 height 36
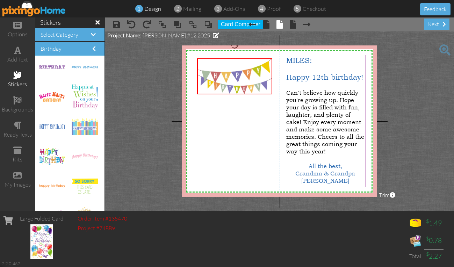
scroll to position [1139, 0]
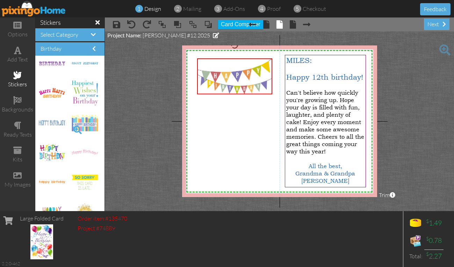
click at [72, 128] on span at bounding box center [78, 130] width 12 height 12
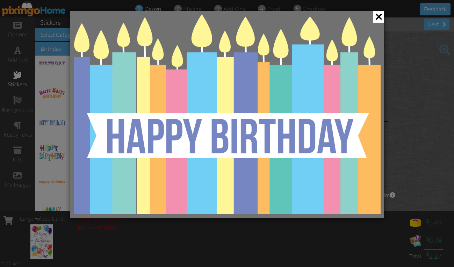
click at [67, 128] on div at bounding box center [227, 133] width 454 height 267
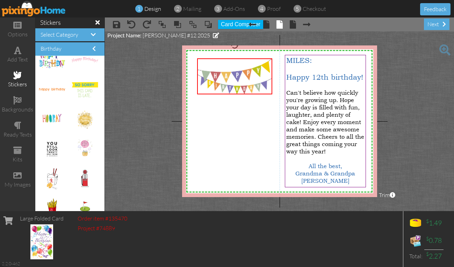
scroll to position [1224, 0]
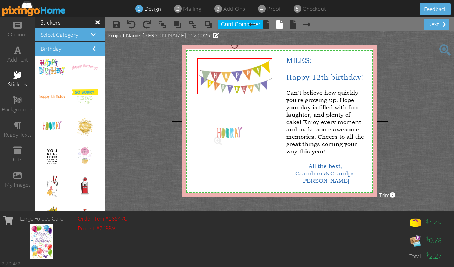
drag, startPoint x: 48, startPoint y: 125, endPoint x: 224, endPoint y: 133, distance: 176.4
click at [72, 162] on span at bounding box center [78, 164] width 12 height 12
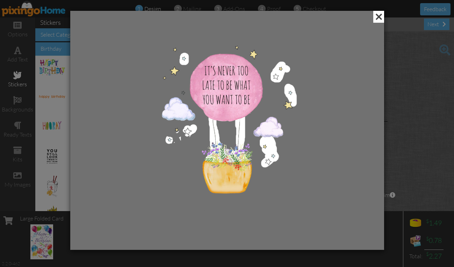
click at [381, 16] on span at bounding box center [379, 17] width 11 height 12
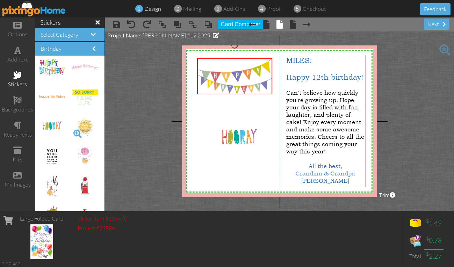
click at [73, 129] on span at bounding box center [78, 134] width 12 height 12
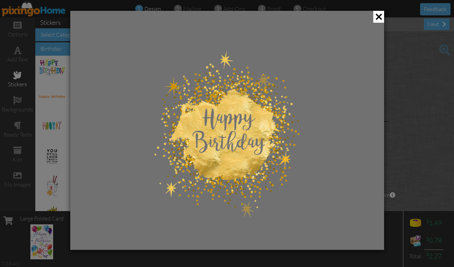
click at [73, 129] on div at bounding box center [227, 130] width 314 height 239
click at [62, 136] on div at bounding box center [227, 133] width 454 height 267
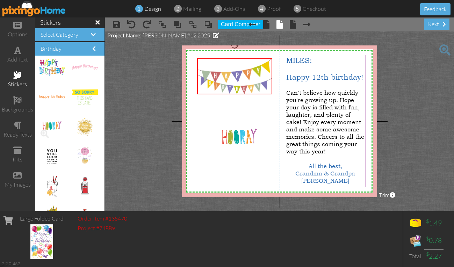
click at [41, 132] on span at bounding box center [45, 134] width 12 height 12
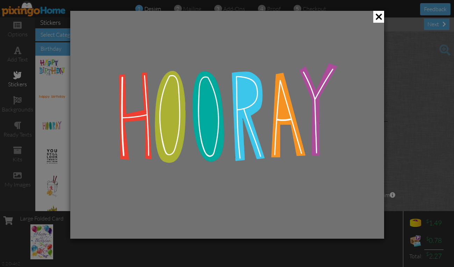
click at [41, 132] on div at bounding box center [227, 133] width 454 height 267
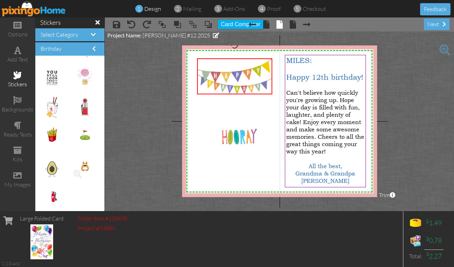
scroll to position [1, 0]
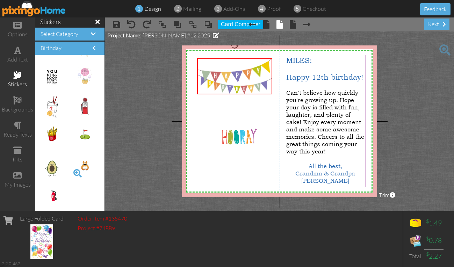
click at [72, 173] on span at bounding box center [78, 174] width 12 height 12
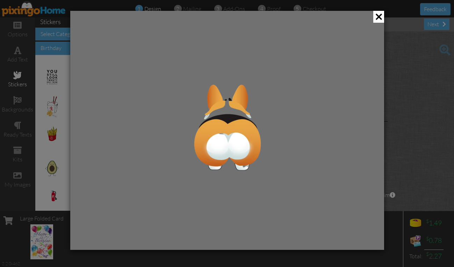
click at [59, 196] on div at bounding box center [227, 133] width 454 height 267
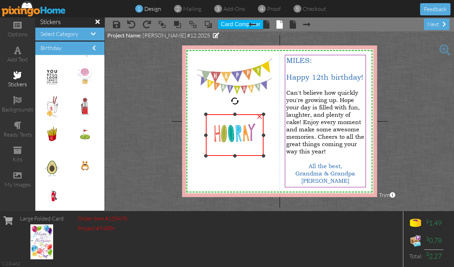
drag, startPoint x: 215, startPoint y: 122, endPoint x: 207, endPoint y: 115, distance: 10.7
click at [207, 115] on div at bounding box center [205, 114] width 3 height 3
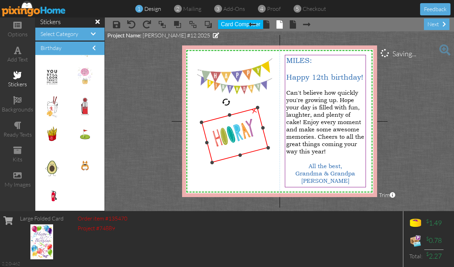
drag, startPoint x: 233, startPoint y: 99, endPoint x: 225, endPoint y: 99, distance: 8.0
click at [225, 99] on div at bounding box center [226, 102] width 10 height 10
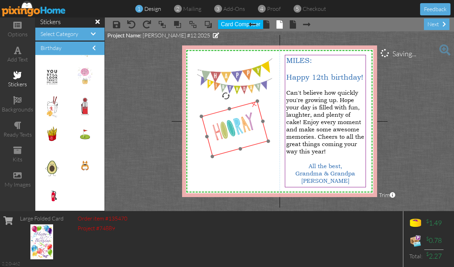
drag, startPoint x: 230, startPoint y: 121, endPoint x: 230, endPoint y: 115, distance: 6.3
click at [230, 115] on img at bounding box center [234, 129] width 67 height 56
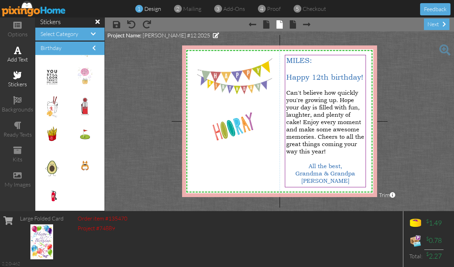
click at [15, 52] on span at bounding box center [17, 50] width 7 height 8
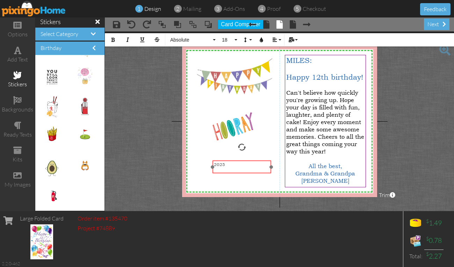
drag, startPoint x: 224, startPoint y: 59, endPoint x: 235, endPoint y: 160, distance: 100.7
click at [235, 160] on div at bounding box center [242, 167] width 62 height 16
click at [217, 163] on span "2025" at bounding box center [219, 165] width 11 height 6
click at [274, 38] on icon "button" at bounding box center [274, 39] width 5 height 5
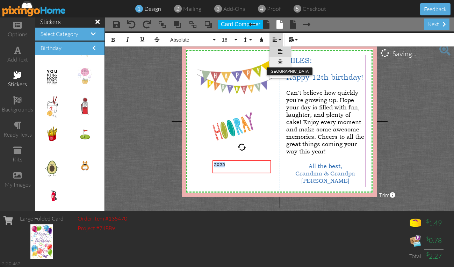
click at [281, 60] on icon at bounding box center [280, 61] width 5 height 5
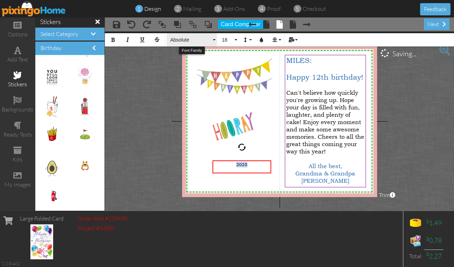
click at [214, 38] on button "Absolute" at bounding box center [192, 39] width 50 height 13
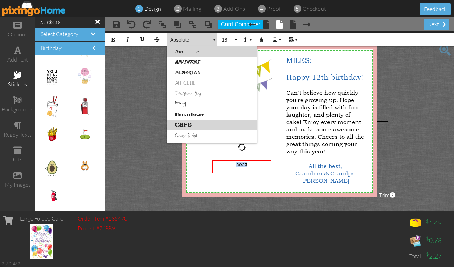
click at [184, 123] on link "Cafe" at bounding box center [212, 125] width 90 height 10
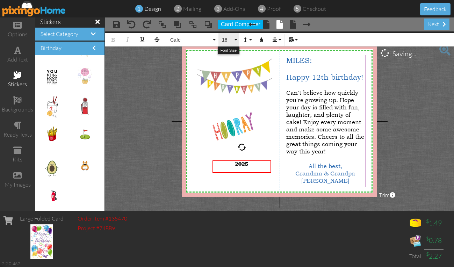
click at [233, 37] on span "18" at bounding box center [227, 40] width 12 height 6
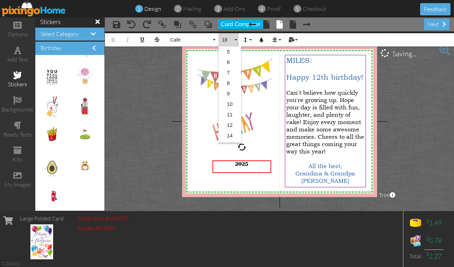
scroll to position [62, 0]
click at [226, 133] on link "30" at bounding box center [230, 136] width 23 height 10
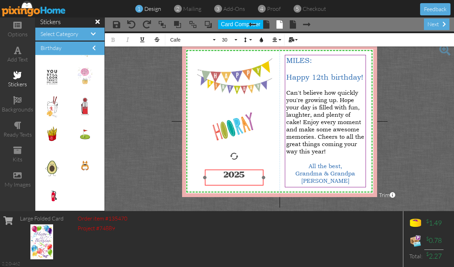
drag, startPoint x: 243, startPoint y: 160, endPoint x: 235, endPoint y: 169, distance: 11.9
click at [235, 169] on div at bounding box center [234, 178] width 62 height 20
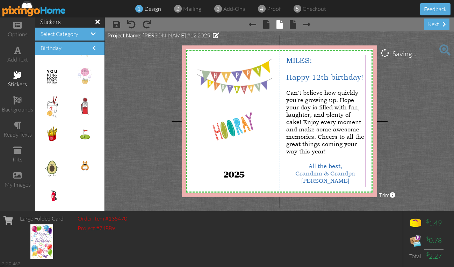
click at [132, 127] on project-studio-wrapper "X X X X X X X X X X X X X X X X X X X X X X X X X X X X X X X X X X X X X X X X…" at bounding box center [279, 121] width 349 height 180
click at [295, 23] on span at bounding box center [293, 24] width 6 height 8
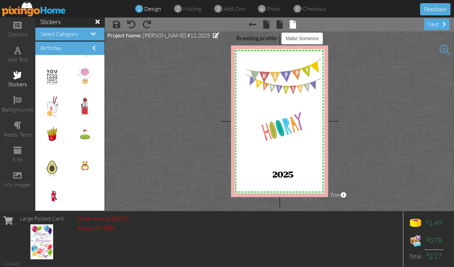
select select "object:13817"
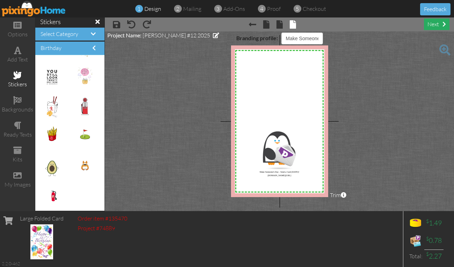
click at [434, 26] on div "next" at bounding box center [437, 25] width 26 height 12
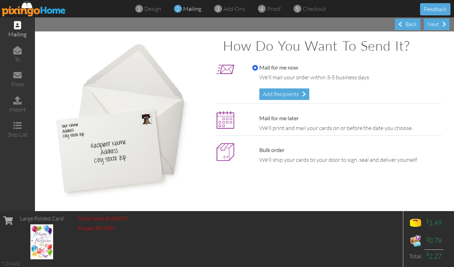
click at [266, 119] on label "Mail for me later" at bounding box center [276, 118] width 47 height 8
click at [258, 119] on input "Mail for me later" at bounding box center [256, 119] width 6 height 6
radio input "true"
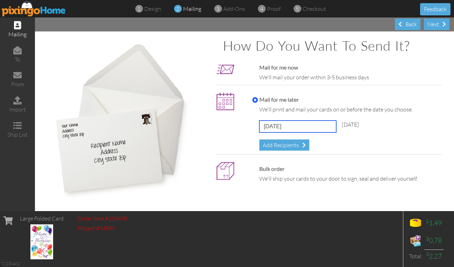
click at [326, 127] on input "[DATE]" at bounding box center [298, 127] width 77 height 12
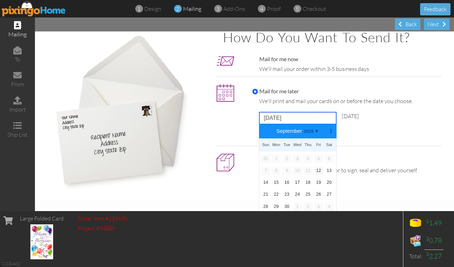
scroll to position [13, 0]
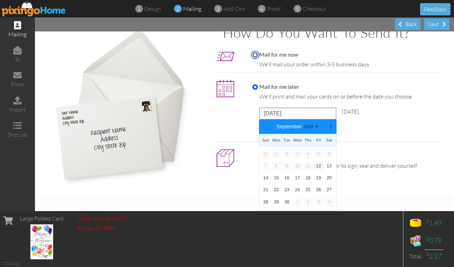
click at [253, 55] on input "Mail for me now" at bounding box center [256, 55] width 6 height 6
radio input "true"
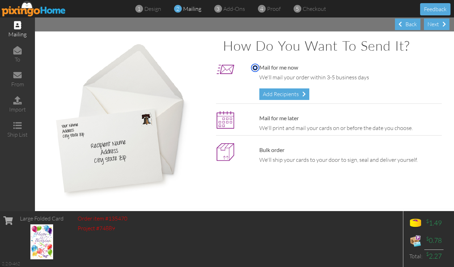
scroll to position [0, 0]
click at [282, 94] on div "Add Recipients" at bounding box center [285, 94] width 50 height 12
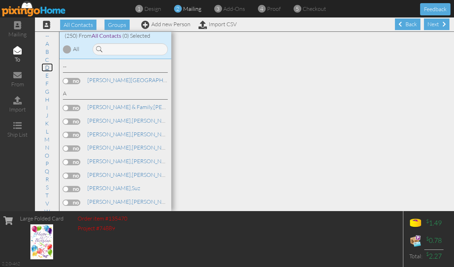
click at [44, 69] on link "D" at bounding box center [47, 67] width 11 height 8
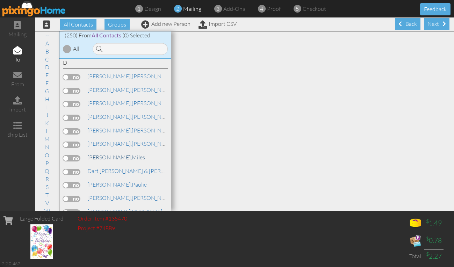
click at [107, 159] on span "[PERSON_NAME]," at bounding box center [109, 157] width 44 height 7
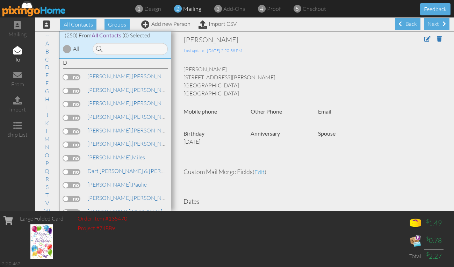
click at [77, 156] on label at bounding box center [71, 158] width 17 height 6
click at [0, 0] on input "checkbox" at bounding box center [0, 0] width 0 height 0
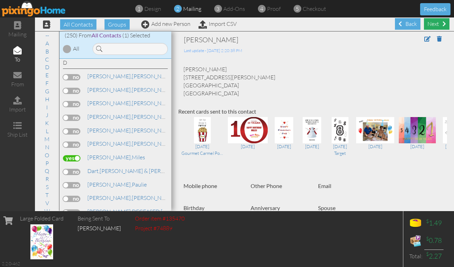
click at [433, 24] on div "Next" at bounding box center [437, 24] width 26 height 12
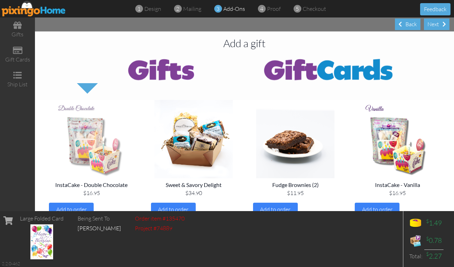
click at [85, 148] on img at bounding box center [91, 139] width 91 height 78
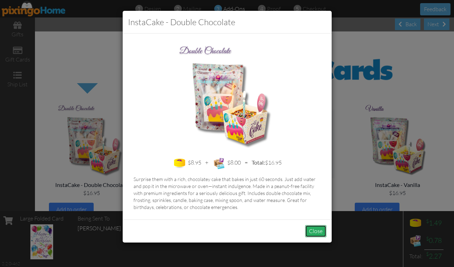
click at [313, 229] on button "Close" at bounding box center [315, 231] width 21 height 12
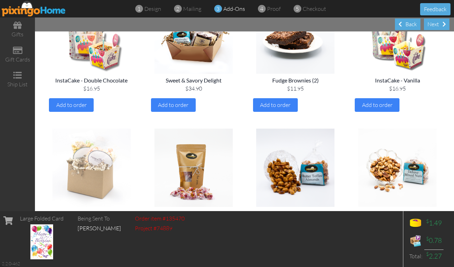
scroll to position [105, 0]
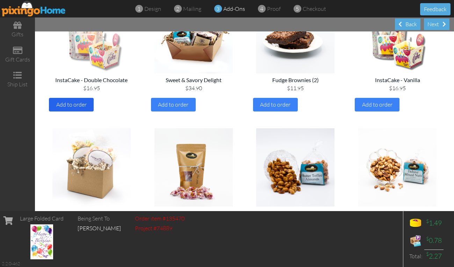
click at [70, 101] on span "Add to order" at bounding box center [71, 104] width 30 height 7
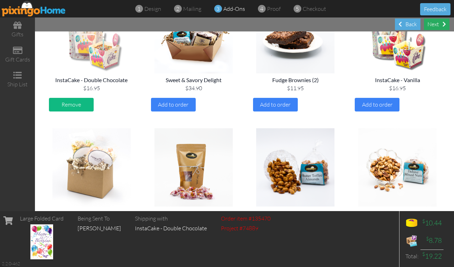
click at [435, 25] on div "Next" at bounding box center [437, 25] width 26 height 12
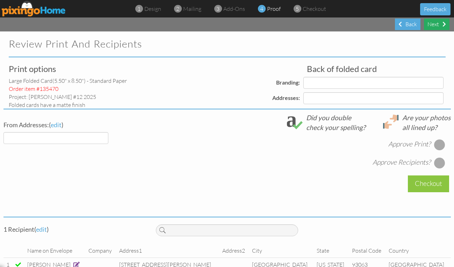
select select "object:14776"
select select "object:14782"
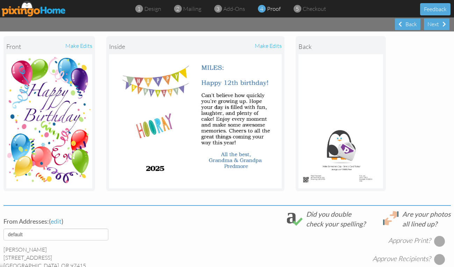
scroll to position [175, 0]
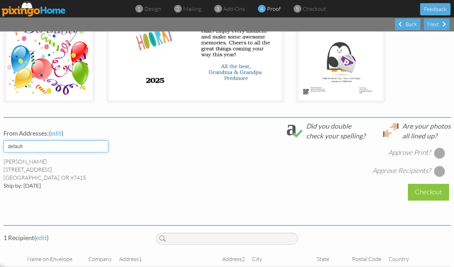
click at [57, 146] on select "default" at bounding box center [55, 147] width 105 height 12
select select "object:14780"
click at [3, 141] on select "default" at bounding box center [55, 147] width 105 height 12
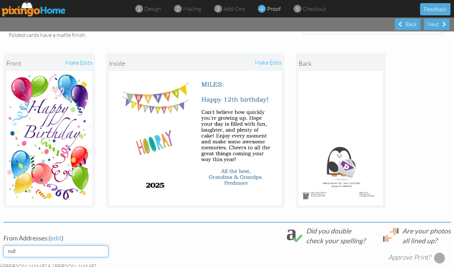
scroll to position [207, 0]
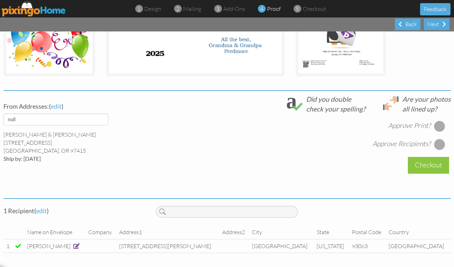
click at [436, 121] on div at bounding box center [439, 126] width 11 height 11
click at [437, 139] on div at bounding box center [439, 144] width 11 height 11
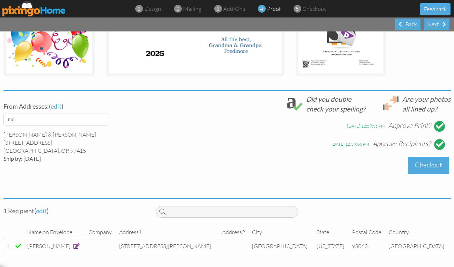
click at [427, 161] on div "Checkout" at bounding box center [428, 165] width 41 height 16
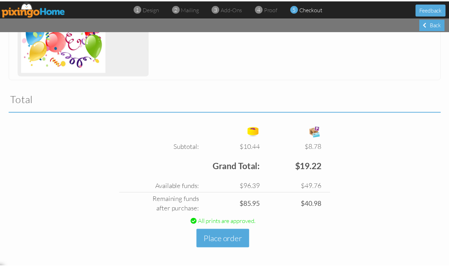
scroll to position [184, 0]
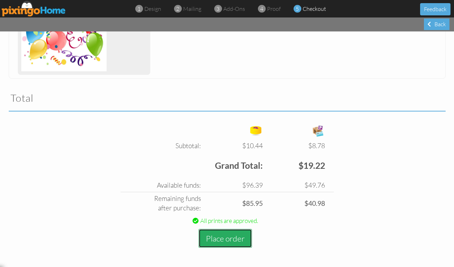
click at [224, 238] on button "Place order" at bounding box center [226, 238] width 54 height 19
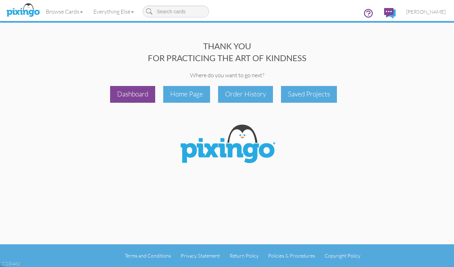
click at [121, 91] on div "Dashboard" at bounding box center [132, 94] width 45 height 16
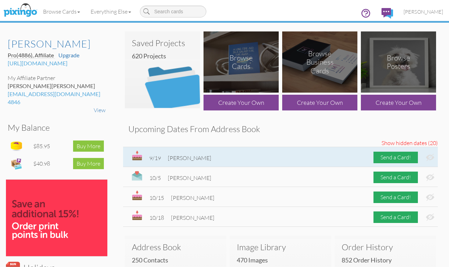
click at [427, 156] on img at bounding box center [430, 157] width 8 height 7
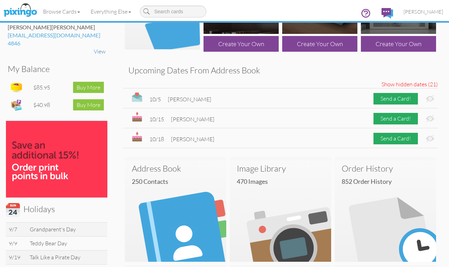
scroll to position [60, 0]
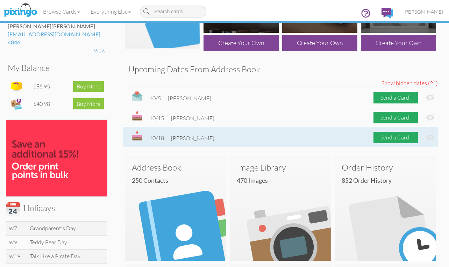
click at [430, 136] on img at bounding box center [430, 137] width 8 height 7
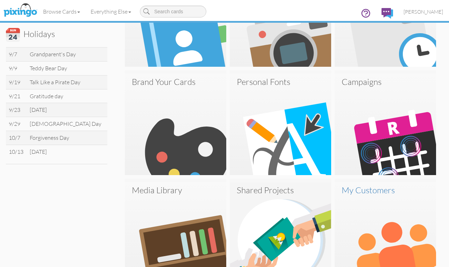
scroll to position [235, 0]
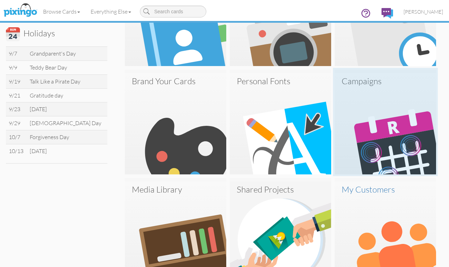
click at [373, 122] on img at bounding box center [385, 123] width 101 height 101
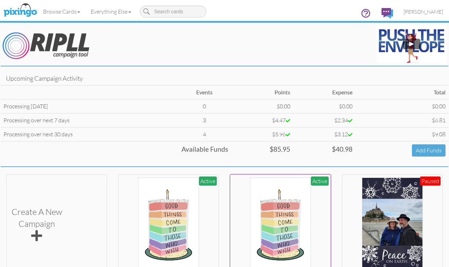
click at [290, 226] on img at bounding box center [280, 225] width 61 height 94
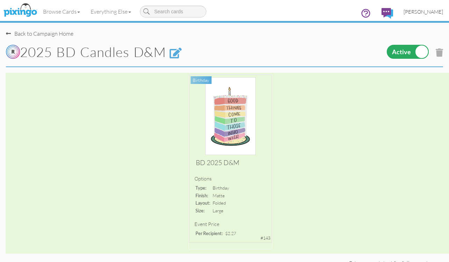
click at [416, 13] on span "[PERSON_NAME]" at bounding box center [424, 12] width 40 height 6
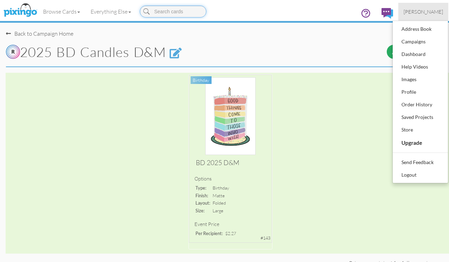
click at [176, 12] on input at bounding box center [173, 12] width 66 height 12
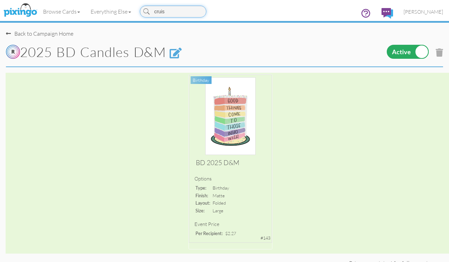
type input "cruise"
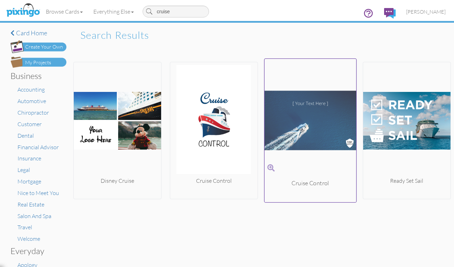
click at [268, 164] on span at bounding box center [271, 168] width 7 height 10
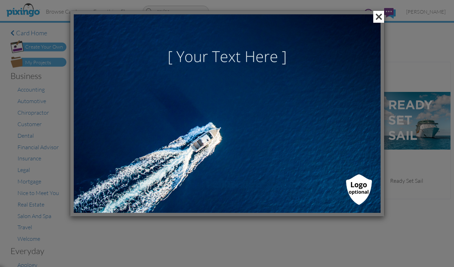
click at [380, 17] on span at bounding box center [379, 17] width 11 height 12
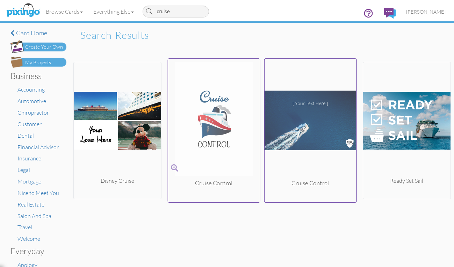
click at [171, 166] on span at bounding box center [174, 168] width 7 height 10
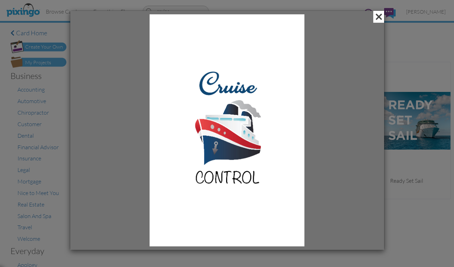
click at [379, 16] on span at bounding box center [379, 17] width 11 height 12
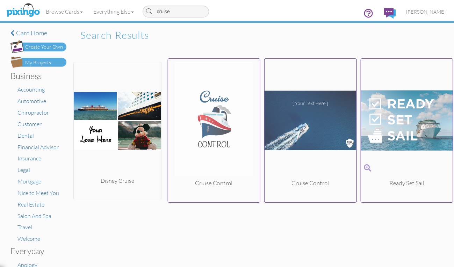
click at [364, 165] on span at bounding box center [367, 168] width 7 height 10
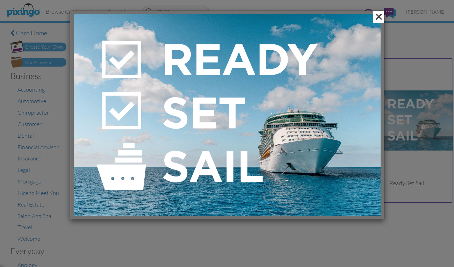
click at [376, 15] on span at bounding box center [379, 17] width 11 height 12
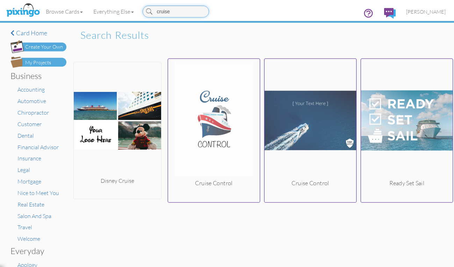
drag, startPoint x: 176, startPoint y: 13, endPoint x: 144, endPoint y: 13, distance: 32.2
click at [144, 13] on div "cruise" at bounding box center [175, 11] width 73 height 17
type input "boat"
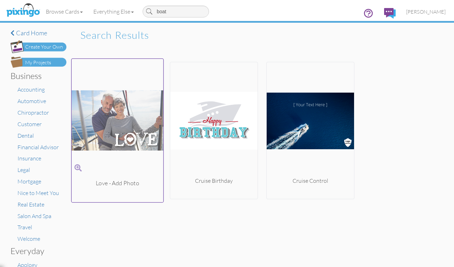
click at [75, 167] on span at bounding box center [78, 168] width 7 height 10
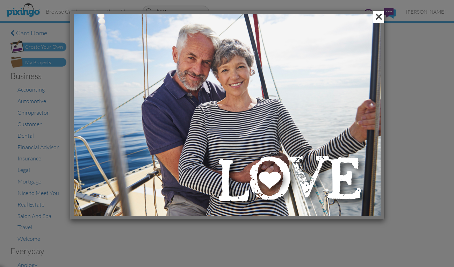
click at [378, 16] on span at bounding box center [379, 17] width 11 height 12
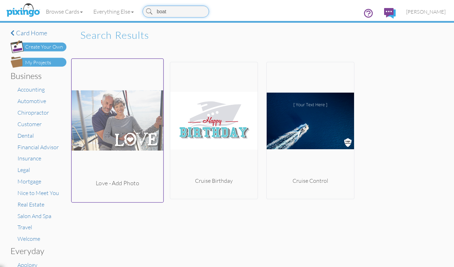
drag, startPoint x: 168, startPoint y: 13, endPoint x: 147, endPoint y: 10, distance: 21.1
click at [147, 10] on input "boat" at bounding box center [176, 12] width 66 height 12
type input "ship"
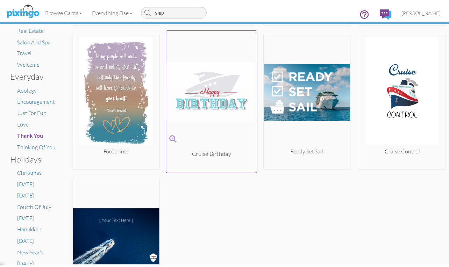
scroll to position [70, 0]
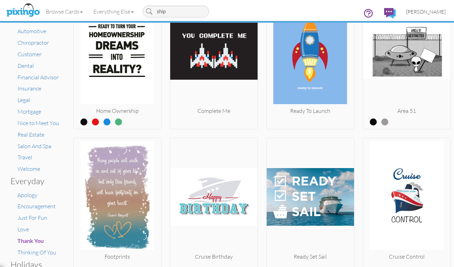
click at [434, 9] on span "[PERSON_NAME]" at bounding box center [426, 12] width 40 height 6
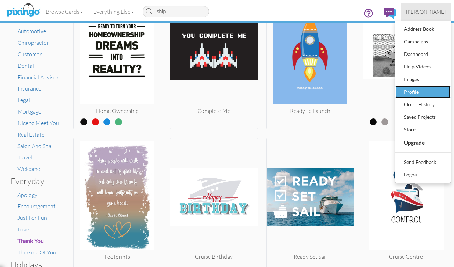
click at [407, 90] on div "Profile" at bounding box center [423, 92] width 41 height 10
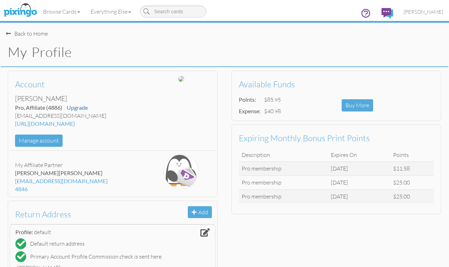
click at [173, 11] on input at bounding box center [173, 12] width 66 height 12
type input "ship"
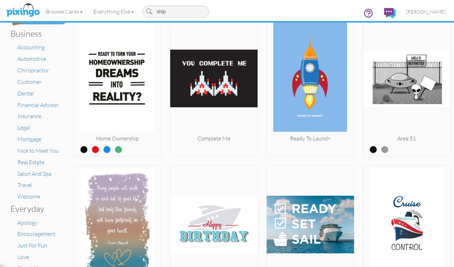
scroll to position [105, 0]
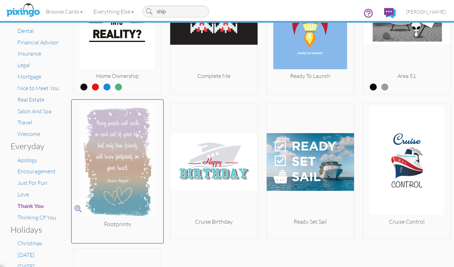
click at [75, 209] on span at bounding box center [78, 209] width 7 height 10
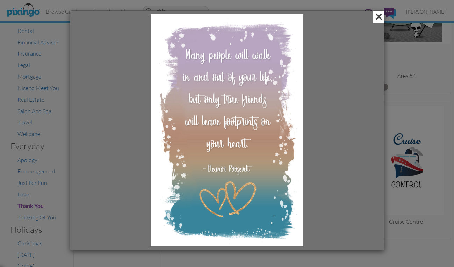
click at [377, 14] on span at bounding box center [379, 17] width 11 height 12
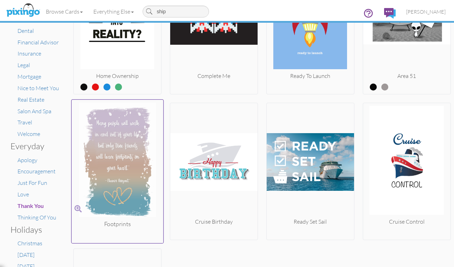
click at [71, 209] on img at bounding box center [117, 162] width 92 height 118
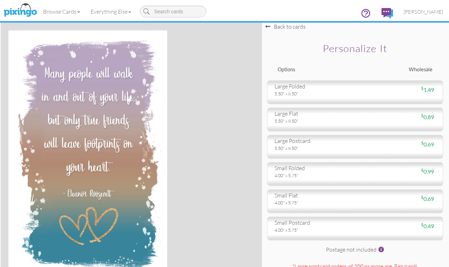
click at [290, 26] on div "Browse Cards Business Accounting Automotive Chiropractor Customer Dental Financ…" at bounding box center [224, 14] width 437 height 28
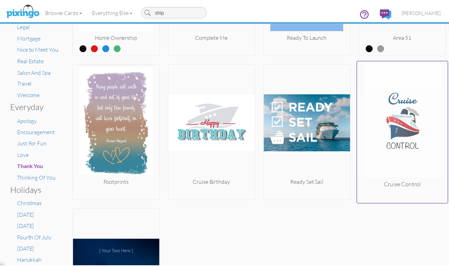
scroll to position [140, 0]
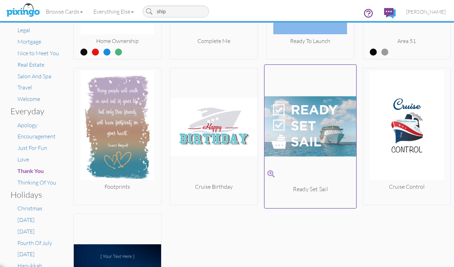
click at [270, 172] on span at bounding box center [271, 174] width 7 height 10
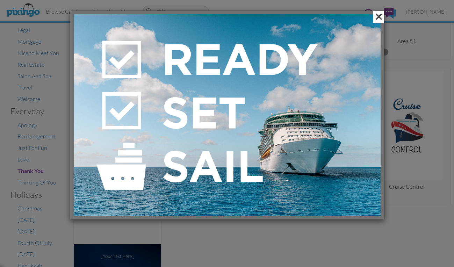
click at [379, 19] on span at bounding box center [379, 17] width 11 height 12
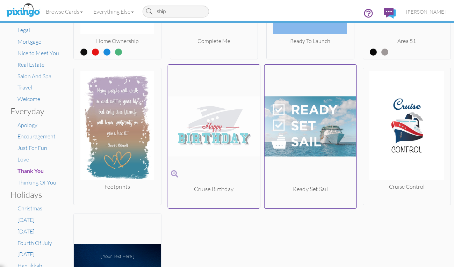
click at [171, 170] on span at bounding box center [174, 174] width 7 height 10
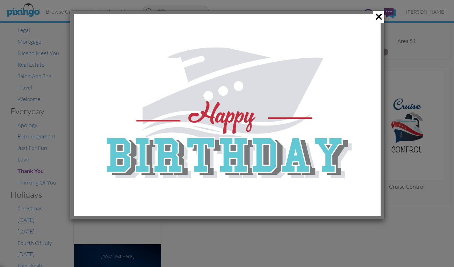
click at [404, 64] on div at bounding box center [227, 133] width 454 height 267
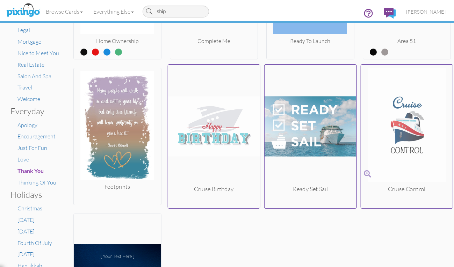
click at [361, 172] on img at bounding box center [407, 127] width 92 height 118
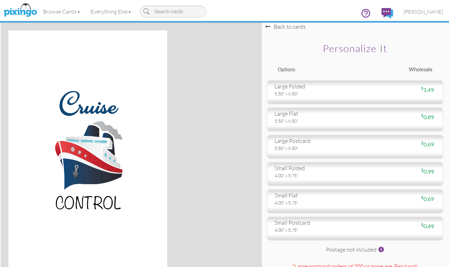
click at [183, 160] on div at bounding box center [131, 153] width 246 height 246
click at [288, 27] on div "Browse Cards Business Accounting Automotive Chiropractor Customer Dental Financ…" at bounding box center [224, 14] width 437 height 28
click at [269, 26] on div "Browse Cards Business Accounting Automotive Chiropractor Customer Dental Financ…" at bounding box center [224, 14] width 437 height 28
click at [71, 10] on link "Browse Cards" at bounding box center [62, 11] width 48 height 17
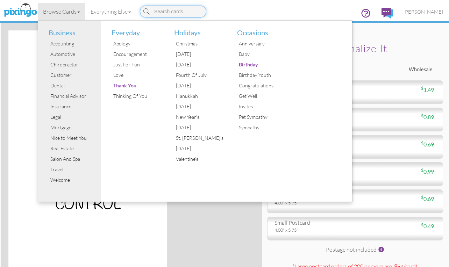
click at [168, 9] on input at bounding box center [173, 12] width 66 height 12
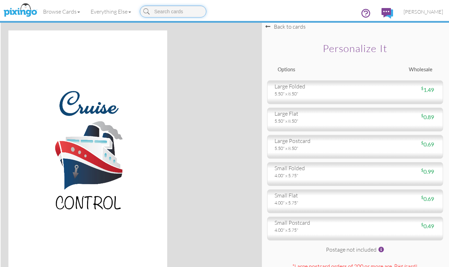
type input "c"
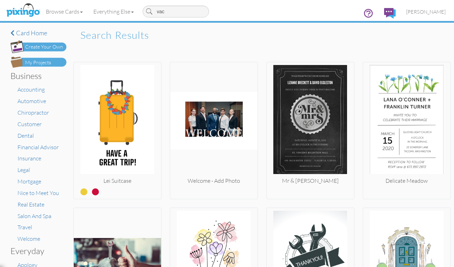
type input "[PERSON_NAME]"
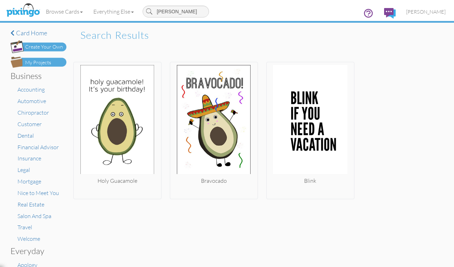
drag, startPoint x: 173, startPoint y: 11, endPoint x: 158, endPoint y: 13, distance: 15.8
click at [158, 13] on input "[PERSON_NAME]" at bounding box center [176, 12] width 66 height 12
type input "wine"
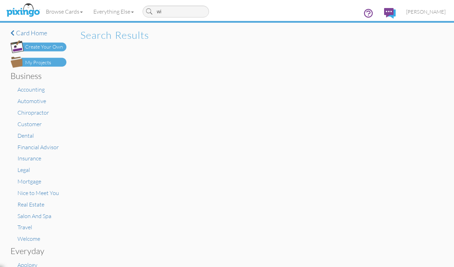
type input "w"
type input "drink"
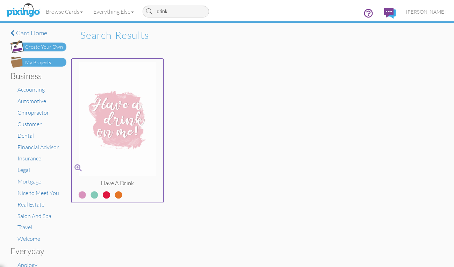
click at [76, 168] on span at bounding box center [78, 168] width 7 height 10
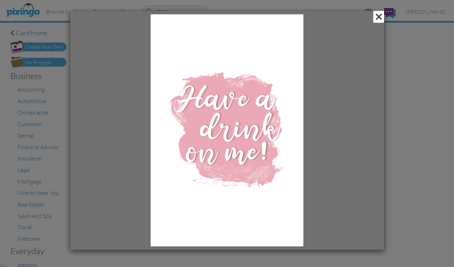
click at [380, 18] on span at bounding box center [379, 17] width 11 height 12
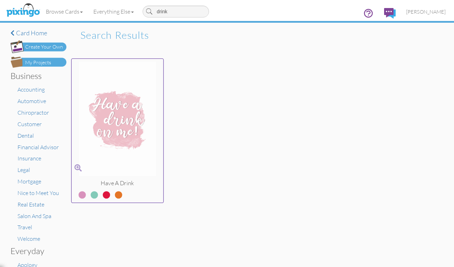
click at [89, 195] on label at bounding box center [89, 191] width 0 height 9
click at [0, 0] on input "radio" at bounding box center [0, 0] width 0 height 0
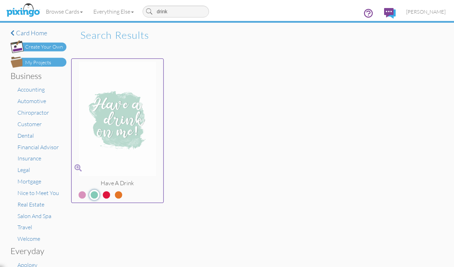
click at [101, 192] on label at bounding box center [101, 191] width 0 height 9
click at [0, 0] on input "radio" at bounding box center [0, 0] width 0 height 0
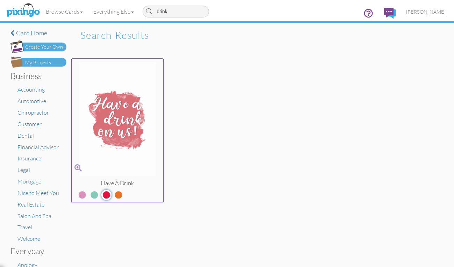
click at [113, 195] on label at bounding box center [113, 191] width 0 height 9
click at [0, 0] on input "radio" at bounding box center [0, 0] width 0 height 0
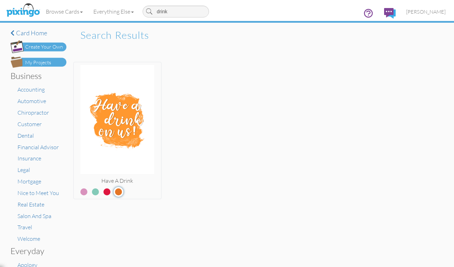
scroll to position [35, 0]
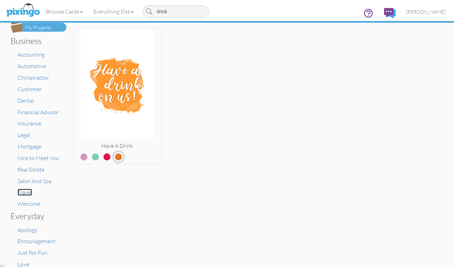
click at [17, 192] on span "Travel" at bounding box center [24, 192] width 15 height 7
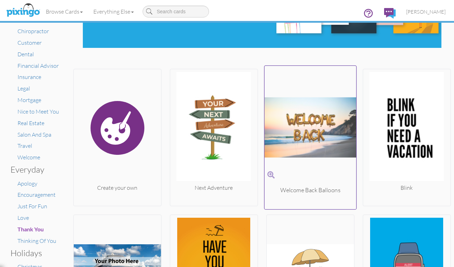
scroll to position [105, 0]
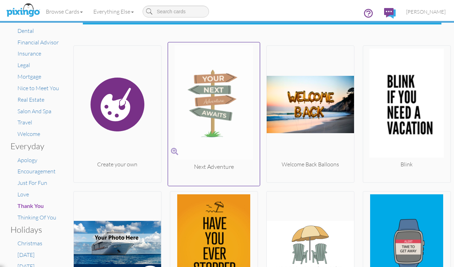
click at [171, 152] on span at bounding box center [174, 152] width 7 height 10
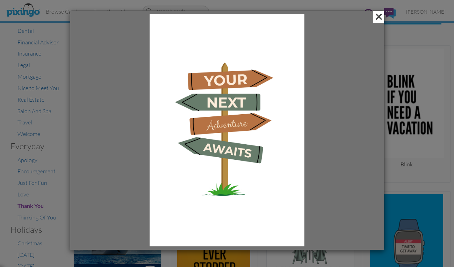
click at [378, 15] on span at bounding box center [379, 17] width 11 height 12
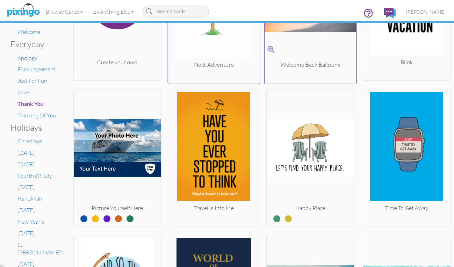
scroll to position [210, 0]
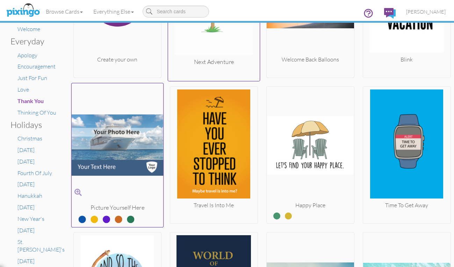
click at [89, 218] on label at bounding box center [89, 216] width 0 height 9
click at [0, 0] on input "radio" at bounding box center [0, 0] width 0 height 0
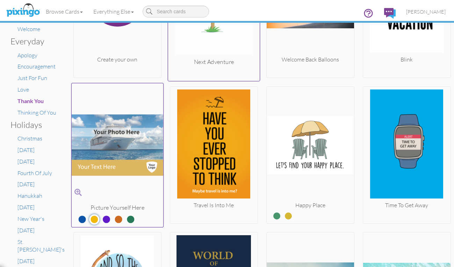
click at [101, 217] on label at bounding box center [101, 216] width 0 height 9
click at [0, 0] on input "radio" at bounding box center [0, 0] width 0 height 0
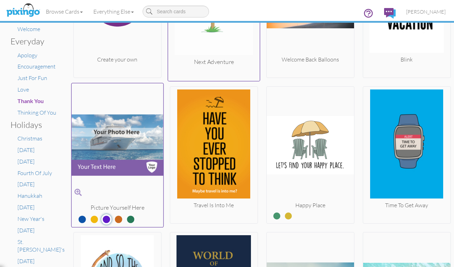
click at [113, 220] on label at bounding box center [113, 216] width 0 height 9
click at [0, 0] on input "radio" at bounding box center [0, 0] width 0 height 0
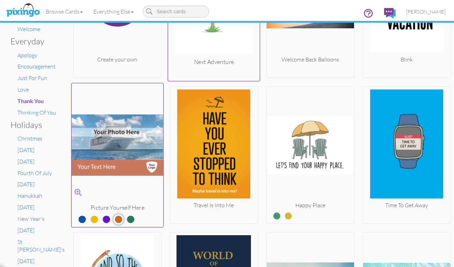
click at [126, 218] on label at bounding box center [126, 216] width 0 height 9
click at [0, 0] on input "radio" at bounding box center [0, 0] width 0 height 0
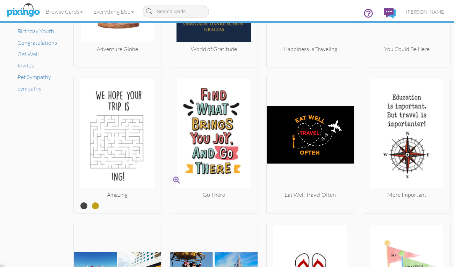
scroll to position [525, 0]
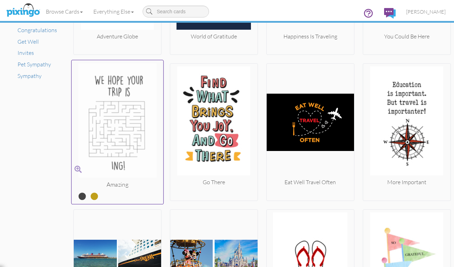
click at [89, 194] on label at bounding box center [89, 193] width 0 height 9
click at [0, 0] on input "radio" at bounding box center [0, 0] width 0 height 0
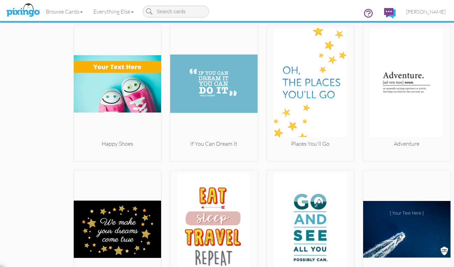
scroll to position [1294, 0]
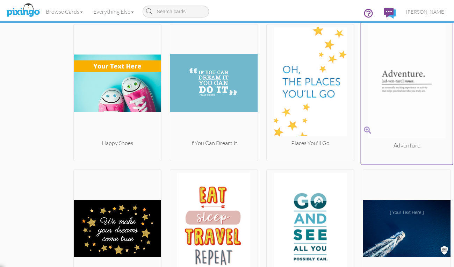
click at [364, 128] on span at bounding box center [367, 130] width 7 height 10
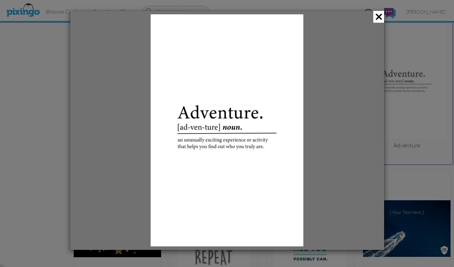
click at [453, 145] on div at bounding box center [227, 133] width 454 height 267
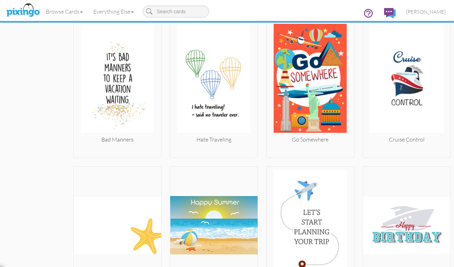
scroll to position [1701, 0]
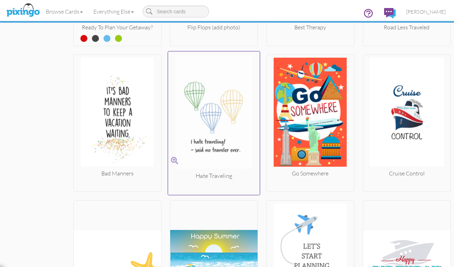
click at [174, 161] on span at bounding box center [174, 161] width 7 height 10
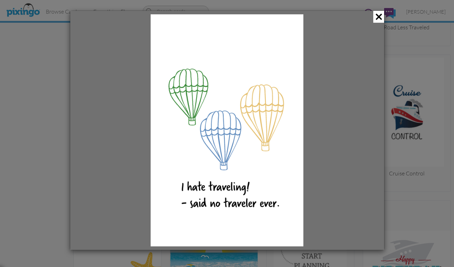
click at [448, 155] on div at bounding box center [227, 133] width 454 height 267
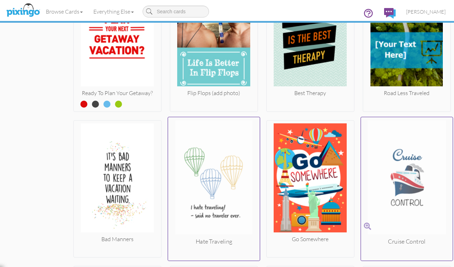
scroll to position [1631, 0]
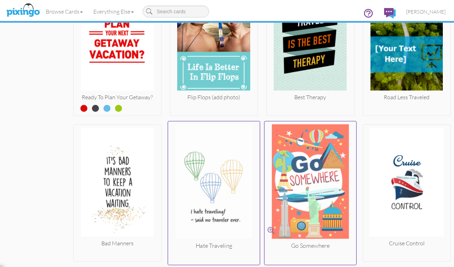
click at [269, 231] on span at bounding box center [271, 231] width 7 height 10
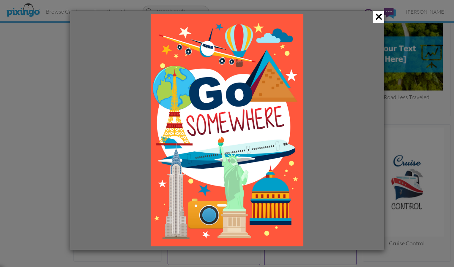
click at [430, 164] on div at bounding box center [227, 133] width 454 height 267
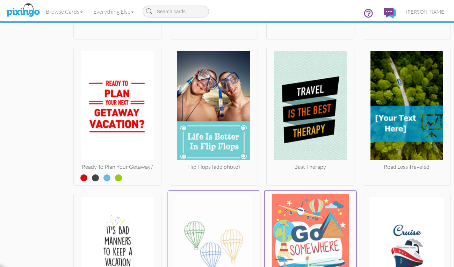
scroll to position [1561, 0]
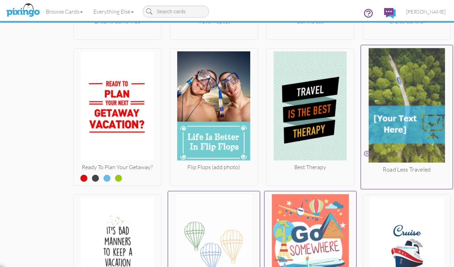
click at [364, 156] on span at bounding box center [367, 155] width 7 height 10
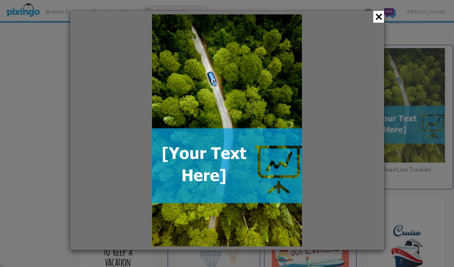
click at [420, 187] on div at bounding box center [227, 133] width 454 height 267
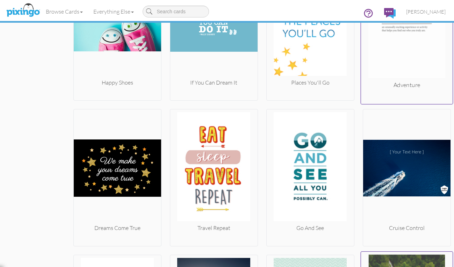
scroll to position [1352, 0]
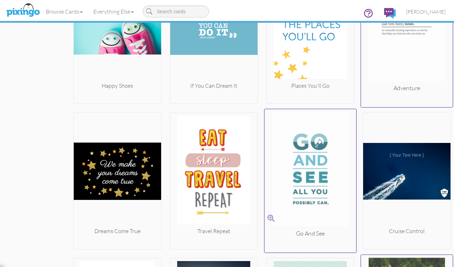
click at [268, 217] on span at bounding box center [271, 219] width 7 height 10
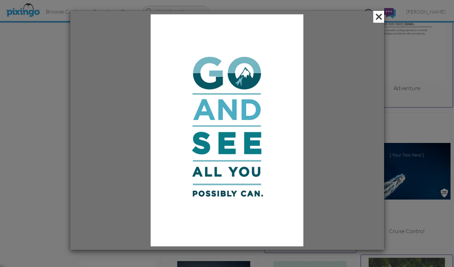
click at [378, 17] on span at bounding box center [379, 17] width 11 height 12
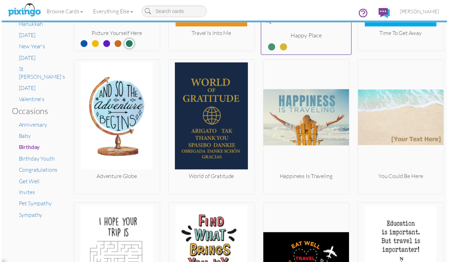
scroll to position [267, 0]
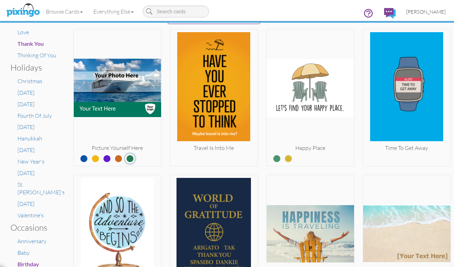
click at [429, 10] on span "[PERSON_NAME]" at bounding box center [426, 12] width 40 height 6
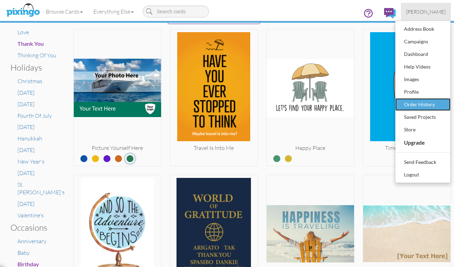
click at [409, 102] on div "Order History" at bounding box center [423, 104] width 41 height 10
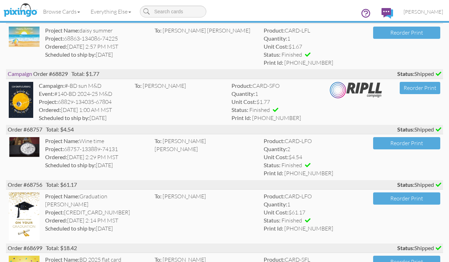
scroll to position [315, 0]
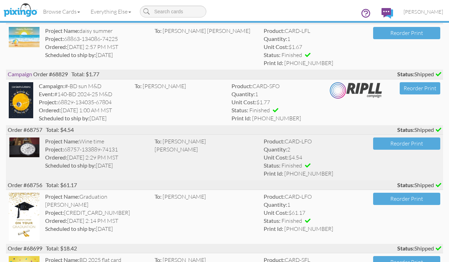
click at [30, 145] on img at bounding box center [24, 147] width 31 height 20
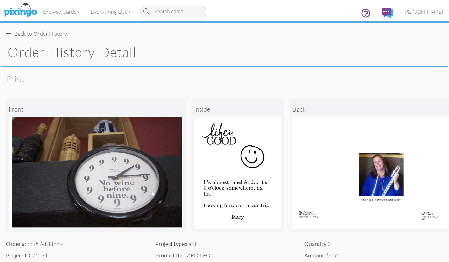
click at [57, 33] on div "Back to Order History" at bounding box center [36, 34] width 61 height 8
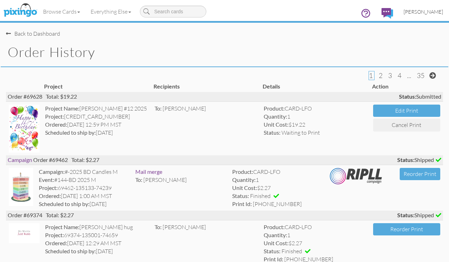
click at [428, 12] on span "[PERSON_NAME]" at bounding box center [424, 12] width 40 height 6
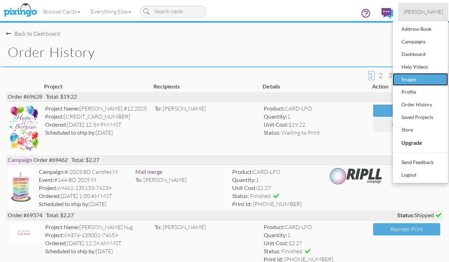
click at [403, 78] on div "Images" at bounding box center [420, 79] width 41 height 10
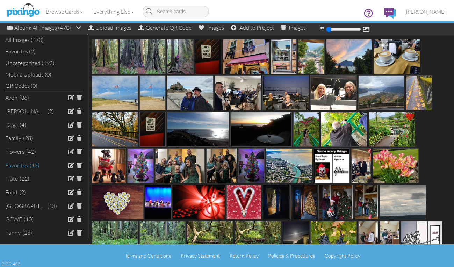
click at [10, 163] on div "Favorites" at bounding box center [16, 166] width 23 height 8
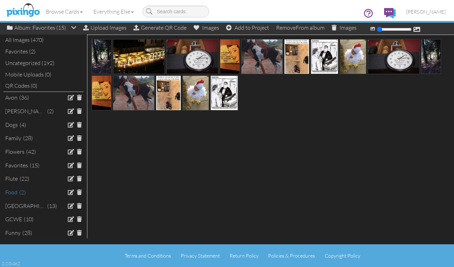
click at [21, 191] on div "(2)" at bounding box center [22, 193] width 7 height 8
click at [12, 193] on div "Food" at bounding box center [11, 193] width 12 height 8
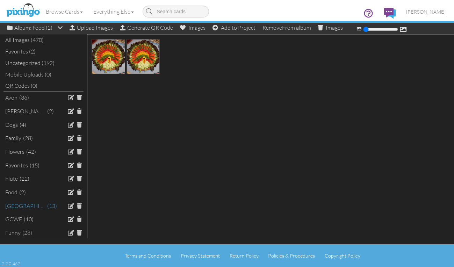
click at [12, 204] on div "[GEOGRAPHIC_DATA]" at bounding box center [25, 206] width 40 height 8
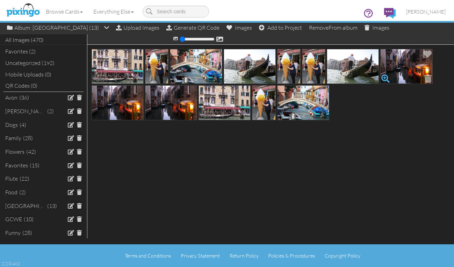
click at [388, 73] on span at bounding box center [386, 79] width 12 height 12
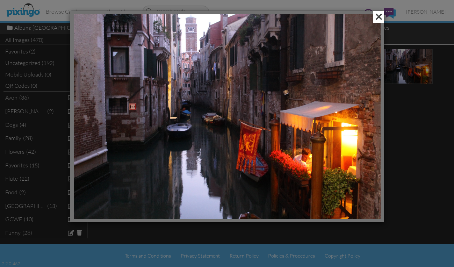
click at [379, 14] on span at bounding box center [379, 17] width 11 height 12
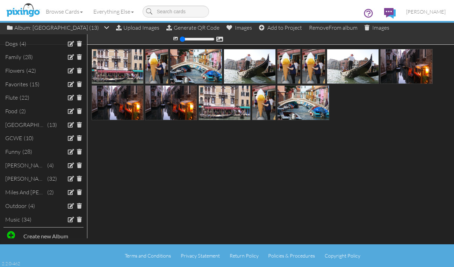
scroll to position [87, 0]
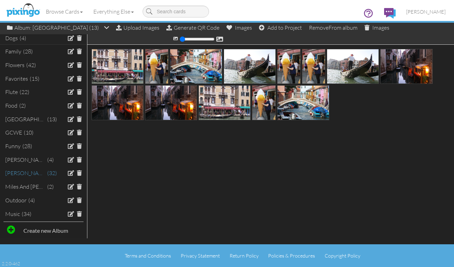
click at [11, 175] on div "[PERSON_NAME]" at bounding box center [25, 173] width 40 height 8
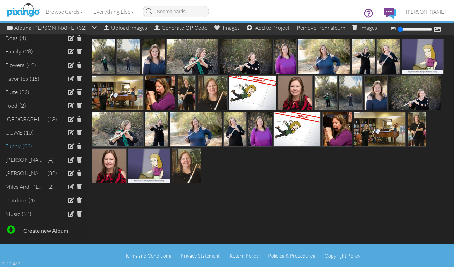
click at [17, 146] on div "Funny" at bounding box center [12, 146] width 15 height 8
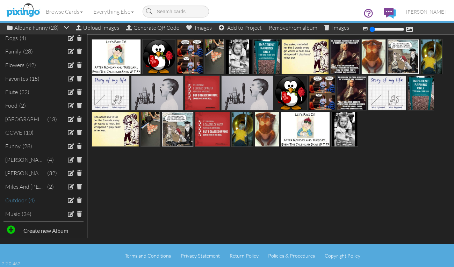
click at [15, 200] on div "Outdoor" at bounding box center [15, 201] width 21 height 8
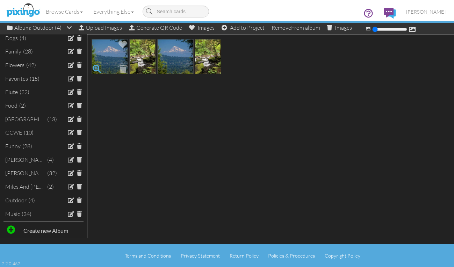
click at [99, 70] on span at bounding box center [97, 69] width 12 height 12
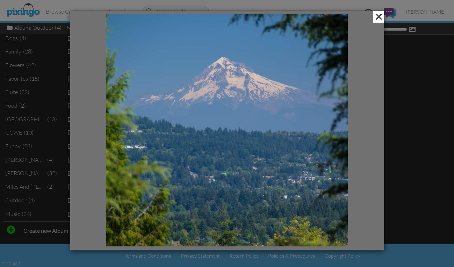
click at [380, 15] on span at bounding box center [379, 17] width 11 height 12
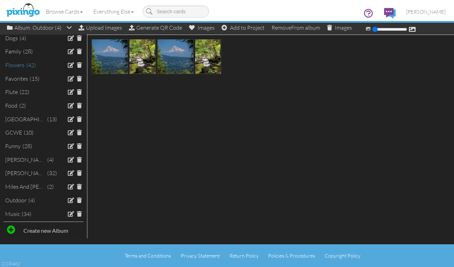
click at [14, 63] on div "Flowers" at bounding box center [14, 65] width 19 height 8
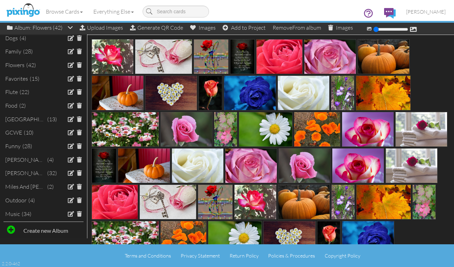
click at [140, 66] on span at bounding box center [140, 69] width 12 height 12
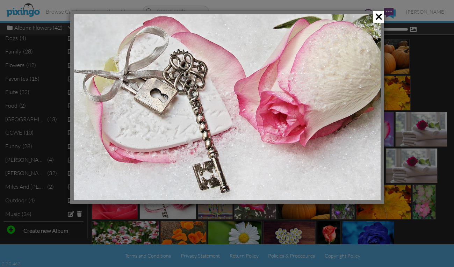
click at [435, 70] on div at bounding box center [227, 133] width 454 height 267
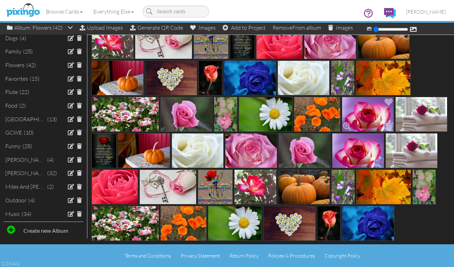
scroll to position [51, 0]
click at [328, 230] on span at bounding box center [323, 236] width 12 height 12
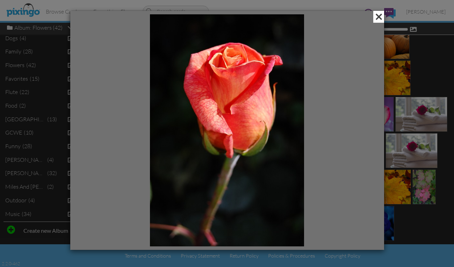
click at [381, 17] on span at bounding box center [379, 17] width 11 height 12
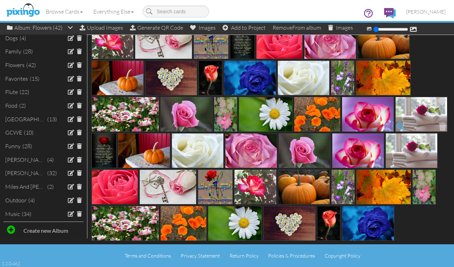
click at [395, 127] on span at bounding box center [401, 127] width 12 height 12
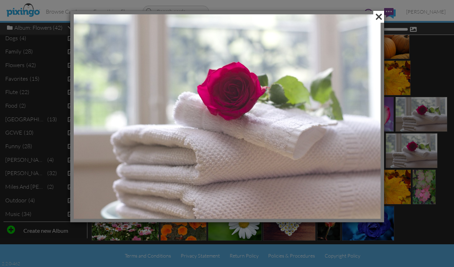
click at [378, 13] on span at bounding box center [379, 17] width 11 height 12
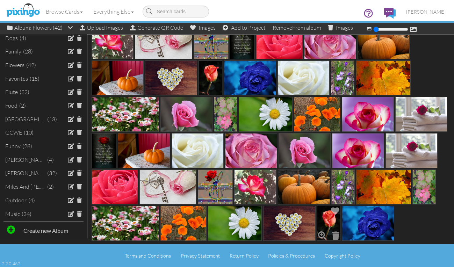
click at [328, 230] on span at bounding box center [323, 236] width 12 height 12
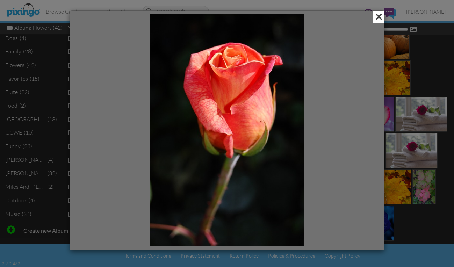
click at [378, 18] on span at bounding box center [379, 17] width 11 height 12
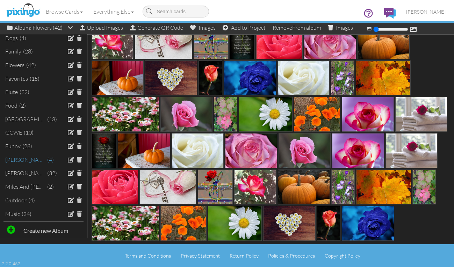
click at [13, 161] on div "[PERSON_NAME]" at bounding box center [25, 160] width 40 height 8
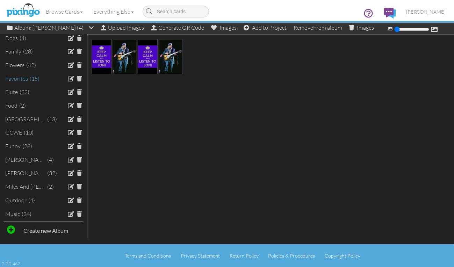
click at [16, 75] on div "Favorites" at bounding box center [16, 79] width 23 height 8
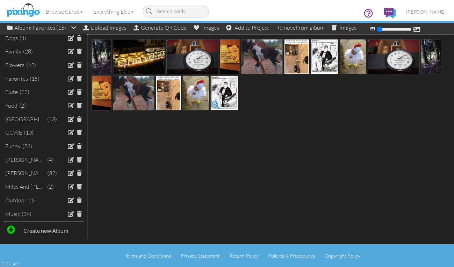
click at [216, 105] on span at bounding box center [216, 105] width 12 height 12
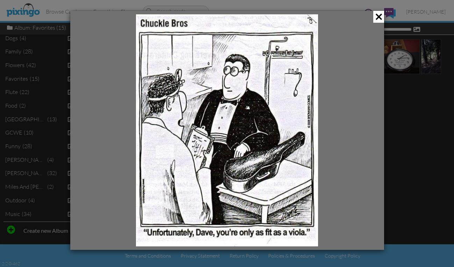
click at [75, 61] on div at bounding box center [227, 130] width 314 height 239
click at [378, 19] on span at bounding box center [379, 17] width 11 height 12
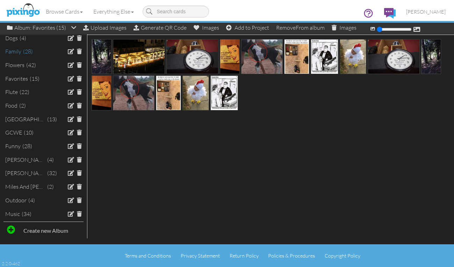
click at [25, 53] on div "(28)" at bounding box center [28, 52] width 10 height 8
click at [8, 50] on div "Family" at bounding box center [13, 52] width 16 height 8
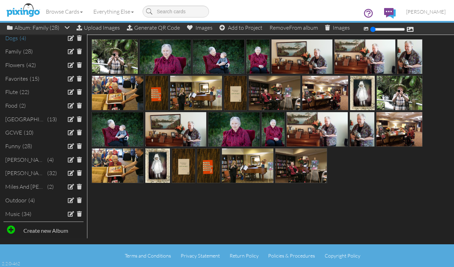
click at [20, 38] on div "(4)" at bounding box center [23, 38] width 7 height 8
click at [14, 38] on div "Dogs" at bounding box center [11, 38] width 13 height 8
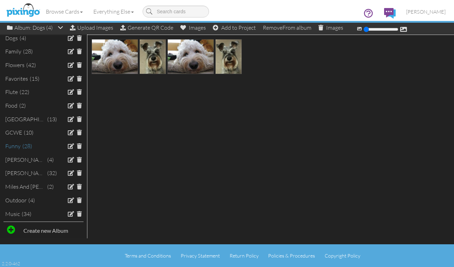
click at [19, 147] on div "Funny" at bounding box center [12, 146] width 15 height 8
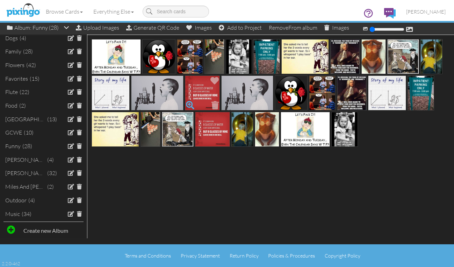
click at [189, 99] on span at bounding box center [190, 105] width 12 height 12
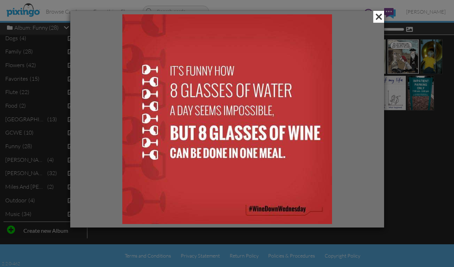
click at [378, 16] on span at bounding box center [379, 17] width 11 height 12
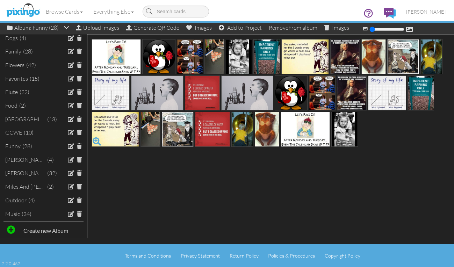
click at [95, 139] on span at bounding box center [97, 142] width 12 height 12
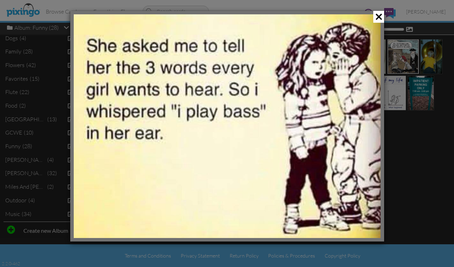
click at [433, 120] on div at bounding box center [227, 133] width 454 height 267
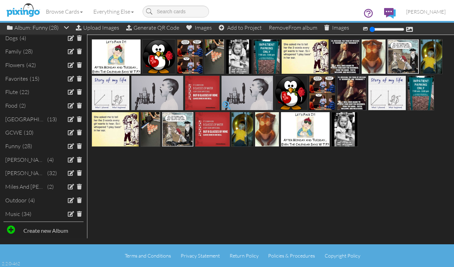
click at [225, 104] on span at bounding box center [227, 105] width 12 height 12
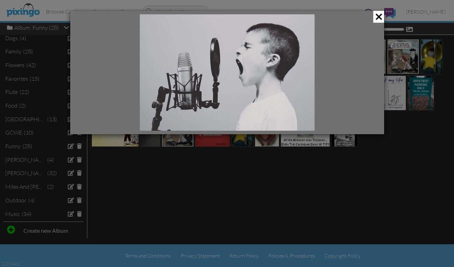
click at [409, 150] on div at bounding box center [227, 133] width 454 height 267
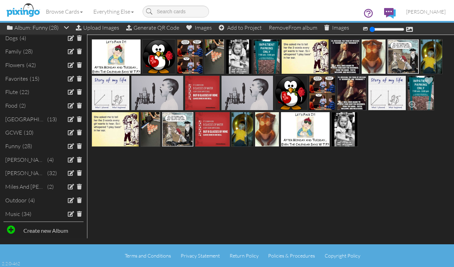
click at [410, 102] on span at bounding box center [413, 105] width 12 height 12
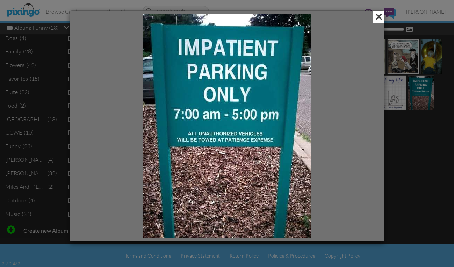
click at [378, 15] on span at bounding box center [379, 17] width 11 height 12
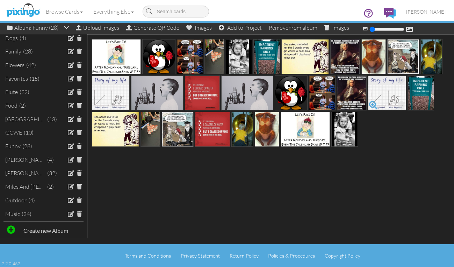
click at [376, 107] on span at bounding box center [374, 105] width 12 height 12
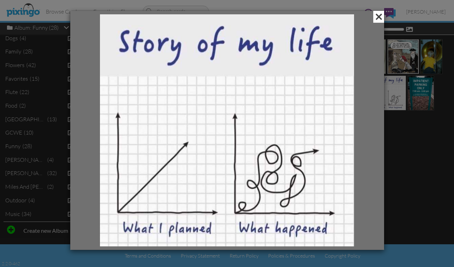
click at [375, 14] on span at bounding box center [379, 17] width 11 height 12
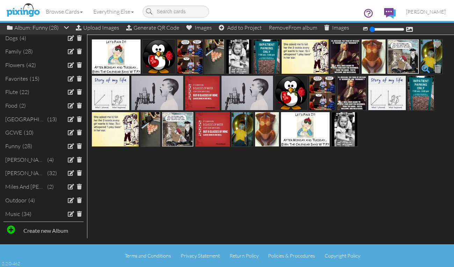
click at [423, 65] on span at bounding box center [426, 69] width 12 height 12
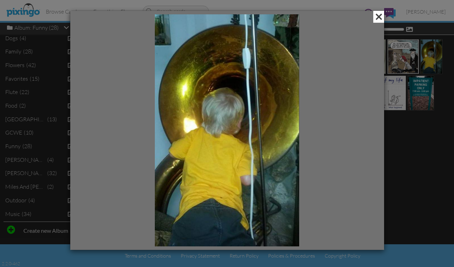
click at [374, 16] on span at bounding box center [379, 17] width 11 height 12
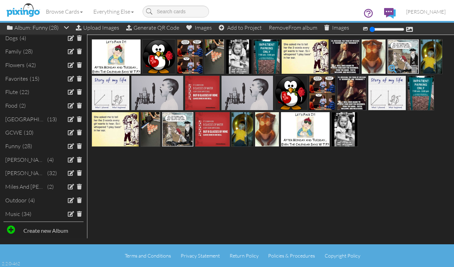
click at [392, 69] on span at bounding box center [393, 69] width 12 height 12
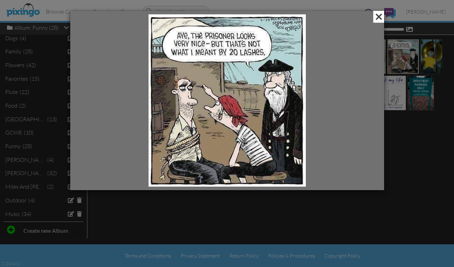
click at [377, 17] on span at bounding box center [379, 17] width 11 height 12
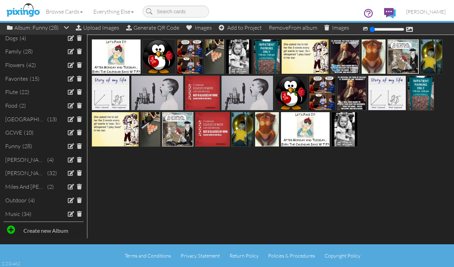
click at [335, 70] on span at bounding box center [336, 69] width 12 height 12
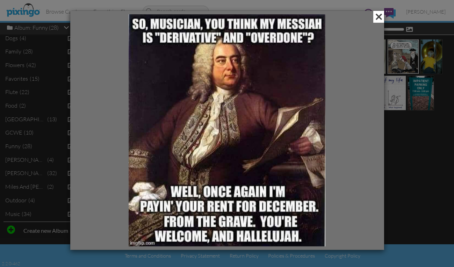
click at [377, 18] on span at bounding box center [379, 17] width 11 height 12
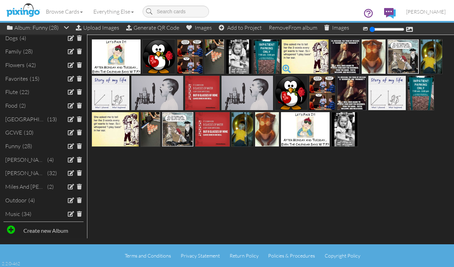
drag, startPoint x: 285, startPoint y: 73, endPoint x: 286, endPoint y: 69, distance: 5.2
click at [286, 69] on span at bounding box center [287, 69] width 12 height 12
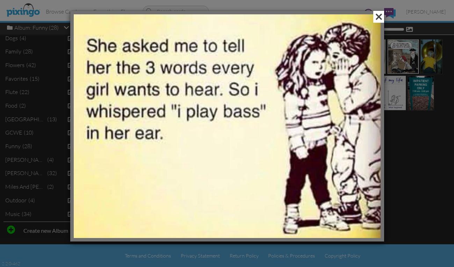
click at [382, 14] on span at bounding box center [379, 17] width 11 height 12
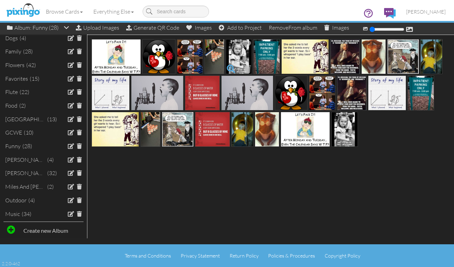
click at [232, 70] on span at bounding box center [231, 69] width 12 height 12
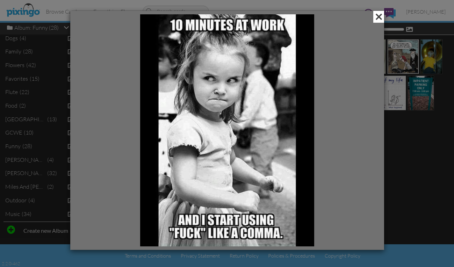
click at [377, 14] on span at bounding box center [379, 17] width 11 height 12
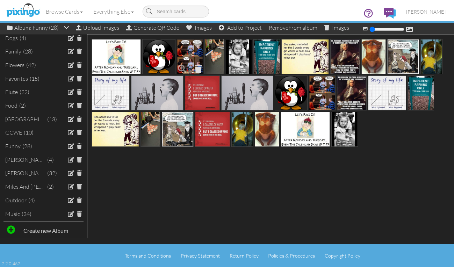
click at [197, 70] on span at bounding box center [198, 69] width 11 height 12
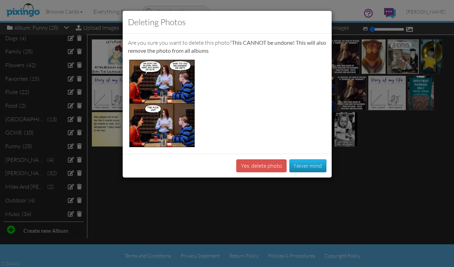
click at [390, 177] on div "Deleting Photos Are you sure you want to delete this photo? This CANNOT be undo…" at bounding box center [227, 133] width 454 height 267
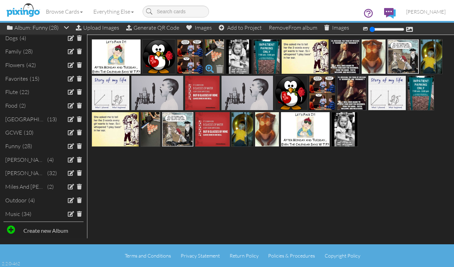
click at [210, 68] on span at bounding box center [210, 69] width 12 height 12
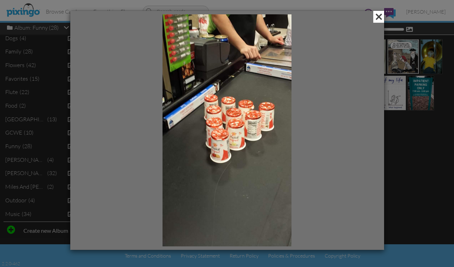
click at [384, 17] on span at bounding box center [379, 17] width 11 height 12
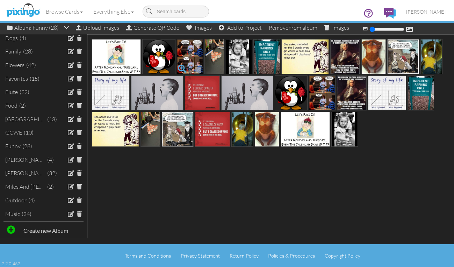
click at [178, 66] on span at bounding box center [182, 69] width 12 height 12
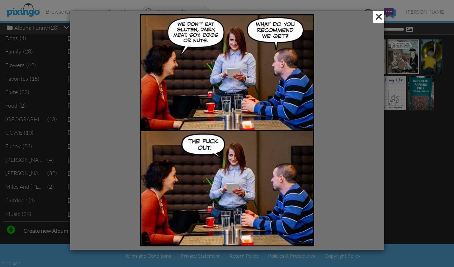
click at [380, 19] on span at bounding box center [379, 17] width 11 height 12
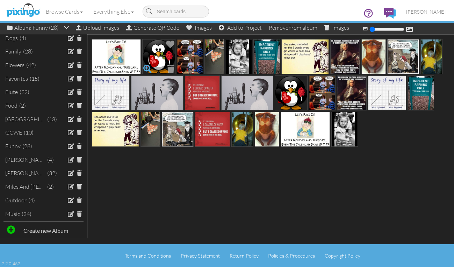
drag, startPoint x: 142, startPoint y: 64, endPoint x: 148, endPoint y: 65, distance: 6.0
click at [148, 65] on span at bounding box center [148, 69] width 12 height 12
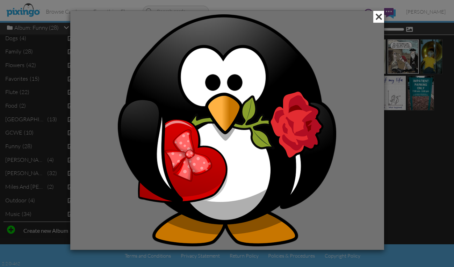
click at [374, 17] on span at bounding box center [379, 17] width 11 height 12
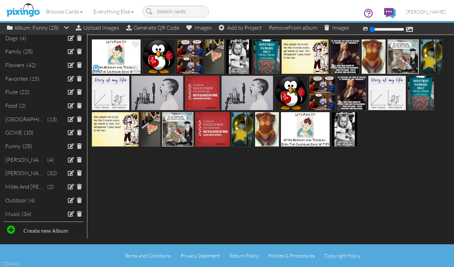
click at [94, 65] on span at bounding box center [97, 69] width 12 height 12
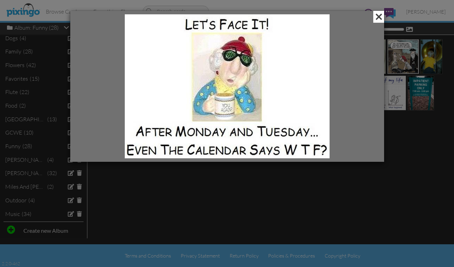
click at [376, 17] on span at bounding box center [379, 17] width 11 height 12
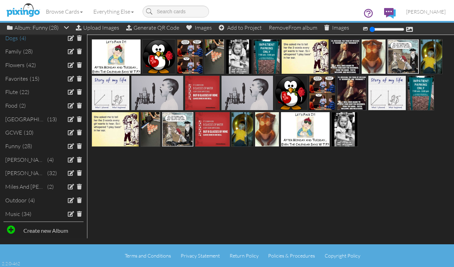
click at [14, 36] on div "Dogs" at bounding box center [11, 38] width 13 height 8
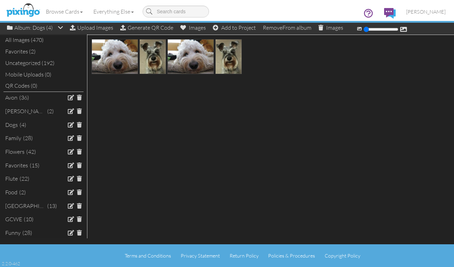
click at [16, 55] on div "Favorites (2)" at bounding box center [43, 52] width 80 height 12
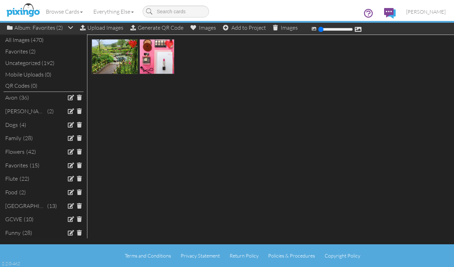
click at [44, 62] on div "Uncategorized (192)" at bounding box center [43, 63] width 80 height 12
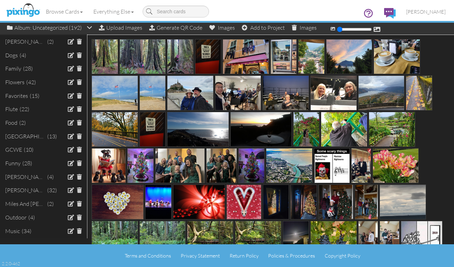
scroll to position [70, 0]
click at [6, 164] on div "Funny" at bounding box center [12, 163] width 15 height 8
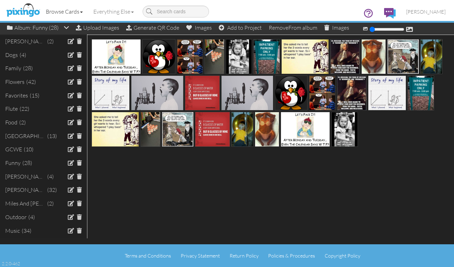
click at [59, 10] on link "Browse Cards" at bounding box center [65, 11] width 48 height 17
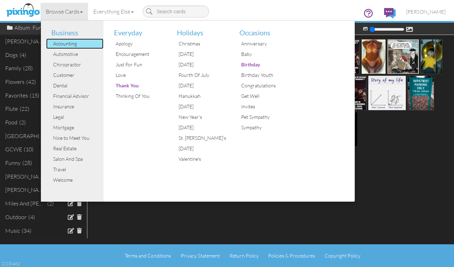
click at [63, 46] on div "Accounting" at bounding box center [77, 43] width 52 height 10
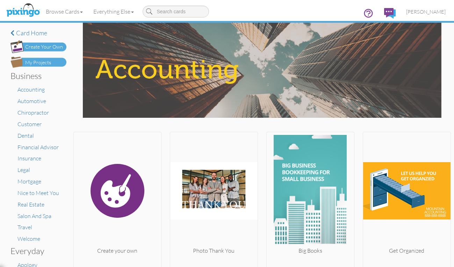
click at [33, 43] on div "Create Your Own" at bounding box center [44, 46] width 38 height 7
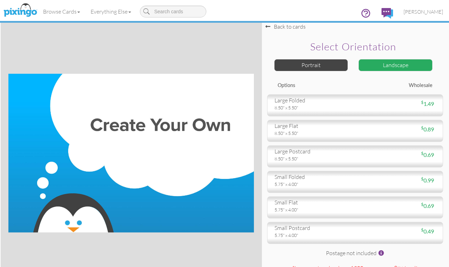
click at [393, 66] on div "Landscape" at bounding box center [396, 65] width 74 height 12
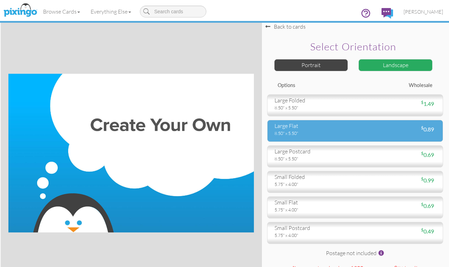
click at [286, 128] on div "large flat" at bounding box center [313, 126] width 76 height 8
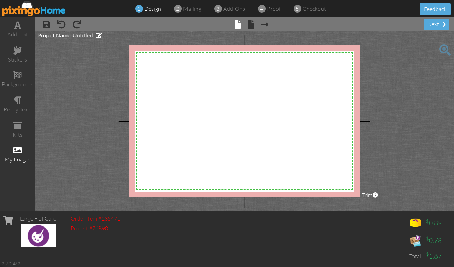
click at [15, 151] on span at bounding box center [17, 150] width 8 height 8
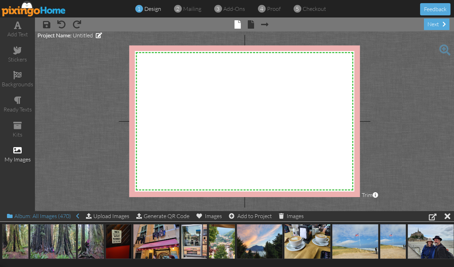
click at [22, 214] on div "Album: All Images (470)" at bounding box center [43, 216] width 72 height 10
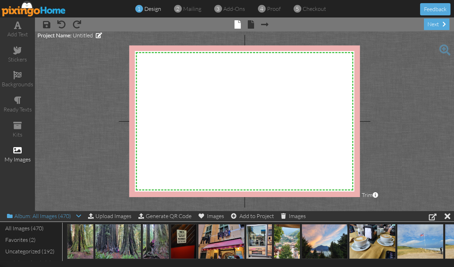
click at [57, 213] on div "Album: All Images (470)" at bounding box center [44, 216] width 74 height 10
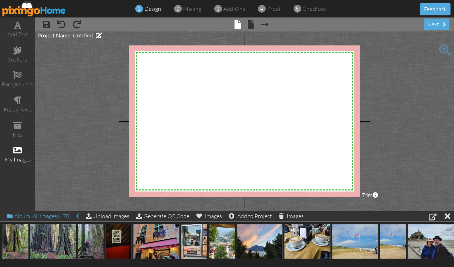
click at [76, 217] on div "Album: All Images (470)" at bounding box center [43, 216] width 72 height 10
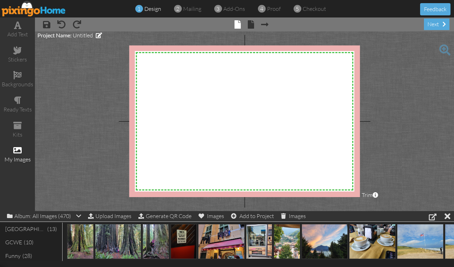
scroll to position [186, 0]
click at [12, 233] on div "Funny" at bounding box center [12, 236] width 15 height 8
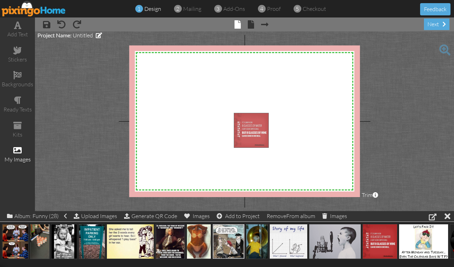
drag, startPoint x: 377, startPoint y: 237, endPoint x: 248, endPoint y: 126, distance: 170.1
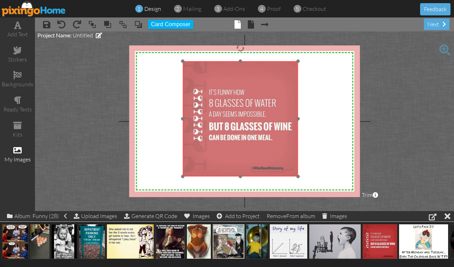
drag, startPoint x: 274, startPoint y: 131, endPoint x: 222, endPoint y: 78, distance: 74.5
click at [222, 78] on img at bounding box center [240, 118] width 115 height 115
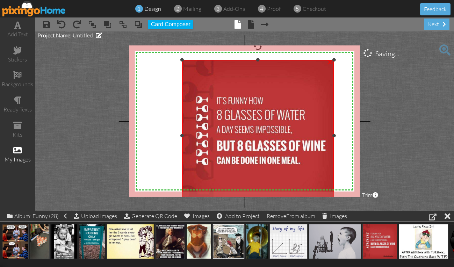
drag, startPoint x: 296, startPoint y: 175, endPoint x: 423, endPoint y: 209, distance: 131.8
click at [423, 210] on project-studio-wrapper "X X X X X X X X X X X X X X X X X X X X X X X X X X X X X X X X X X X X X X X X…" at bounding box center [244, 121] width 419 height 180
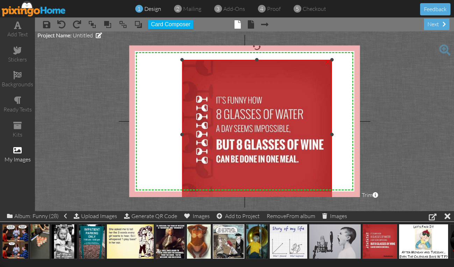
drag, startPoint x: 332, startPoint y: 135, endPoint x: 361, endPoint y: 133, distance: 28.4
click at [361, 133] on project-studio-wrapper "X X X X X X X X X X X X X X X X X X X X X X X X X X X X X X X X X X X X X X X X…" at bounding box center [244, 121] width 419 height 180
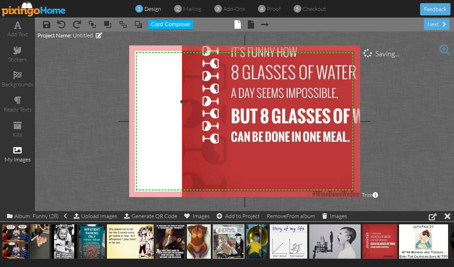
drag, startPoint x: 331, startPoint y: 59, endPoint x: 532, endPoint y: -7, distance: 211.8
click at [454, 0] on html "1 design 2 mailing 3 add-ons 4 proof 5 checkout Feedback add text stickers back…" at bounding box center [227, 133] width 454 height 267
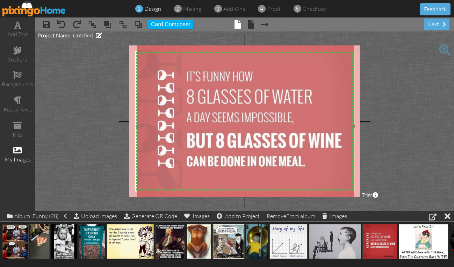
drag, startPoint x: 272, startPoint y: 86, endPoint x: 227, endPoint y: 111, distance: 51.2
click at [227, 111] on img at bounding box center [245, 126] width 217 height 217
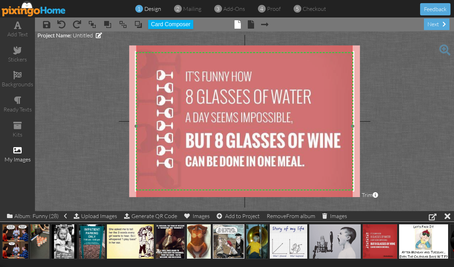
click at [267, 84] on img at bounding box center [244, 126] width 217 height 217
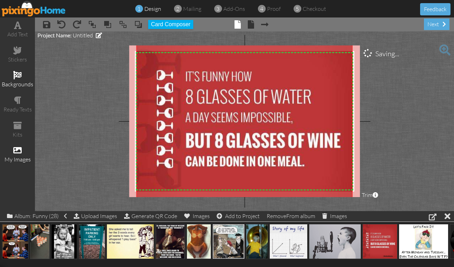
click at [16, 74] on span at bounding box center [17, 75] width 8 height 8
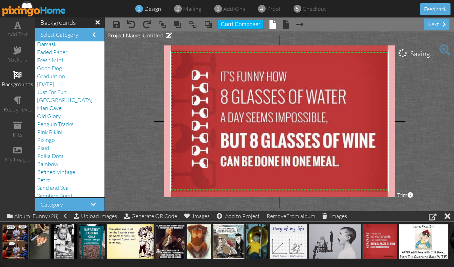
scroll to position [128, 0]
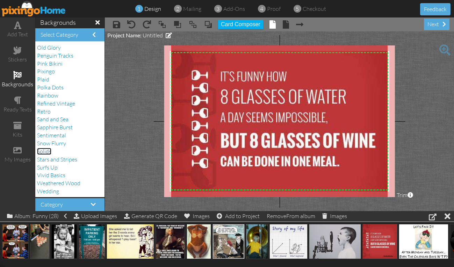
click at [42, 148] on span "Solids" at bounding box center [44, 151] width 14 height 7
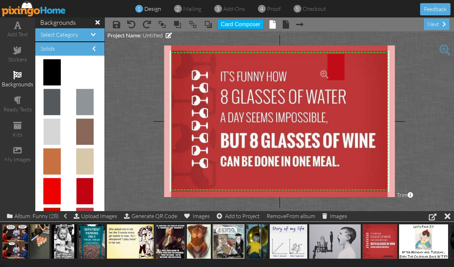
drag, startPoint x: 79, startPoint y: 194, endPoint x: 331, endPoint y: 70, distance: 281.1
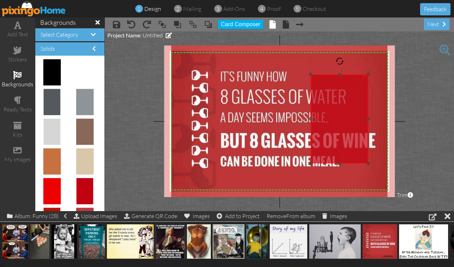
drag, startPoint x: 330, startPoint y: 69, endPoint x: 322, endPoint y: 90, distance: 22.8
click at [322, 90] on img at bounding box center [340, 119] width 58 height 89
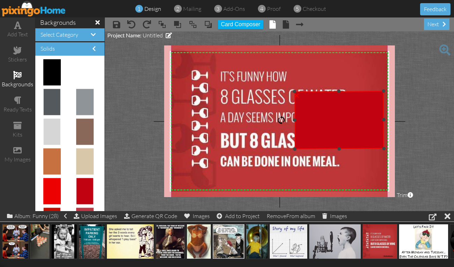
drag, startPoint x: 340, startPoint y: 59, endPoint x: 236, endPoint y: 121, distance: 120.5
click at [236, 121] on div "X X X X X X X X X X X X X X X X X X X X X X X X X X X X X X X X X X X X X X X X…" at bounding box center [279, 121] width 231 height 152
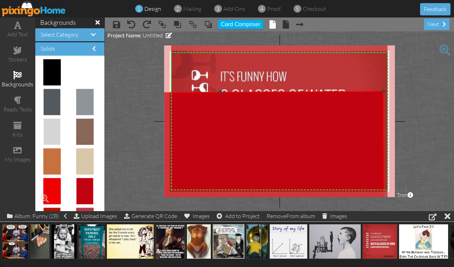
drag, startPoint x: 295, startPoint y: 150, endPoint x: 142, endPoint y: 163, distance: 153.4
click at [57, 191] on div "add text stickers backgrounds ready texts kits my images backgrounds Select Cat…" at bounding box center [227, 114] width 454 height 194
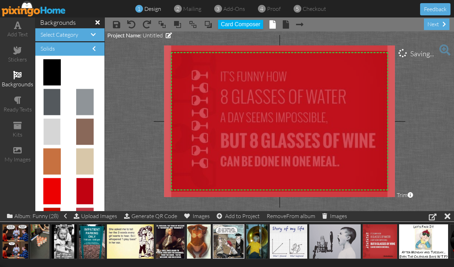
drag, startPoint x: 284, startPoint y: 125, endPoint x: 303, endPoint y: 73, distance: 54.2
click at [303, 73] on img at bounding box center [239, 147] width 329 height 214
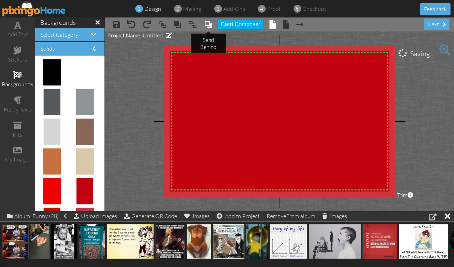
click at [207, 27] on span at bounding box center [208, 24] width 8 height 10
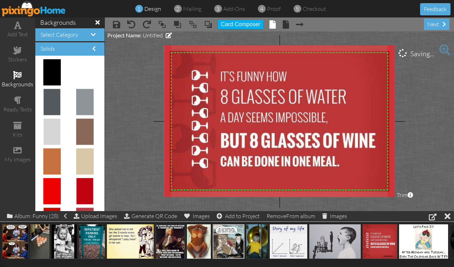
click at [423, 94] on project-studio-wrapper "X X X X X X X X X X X X X X X X X X X X X X X X X X X X X X X X X X X X X X X X…" at bounding box center [279, 121] width 349 height 180
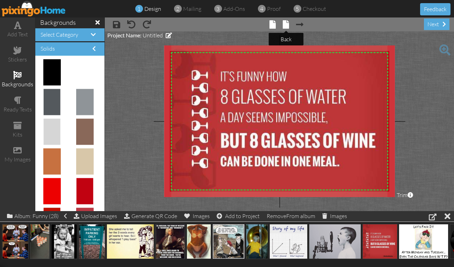
click at [286, 27] on span at bounding box center [286, 24] width 6 height 8
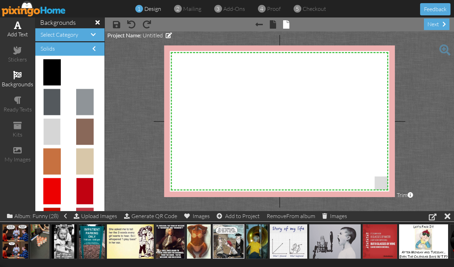
click at [16, 32] on div "add text" at bounding box center [17, 34] width 35 height 8
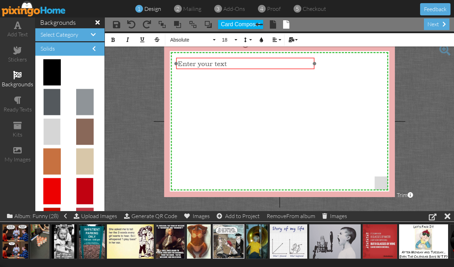
drag, startPoint x: 241, startPoint y: 62, endPoint x: 207, endPoint y: 59, distance: 34.4
click at [207, 59] on div "​ Enter your text ​" at bounding box center [245, 63] width 139 height 11
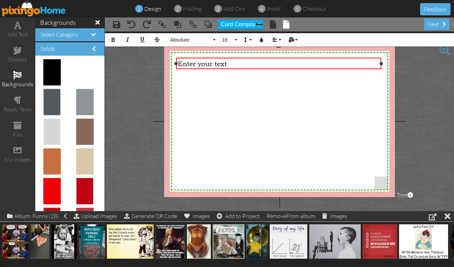
drag, startPoint x: 315, startPoint y: 64, endPoint x: 382, endPoint y: 73, distance: 67.4
click at [382, 73] on div "X X X X X X X X X X X X X X X X X X X X X X X X X X X X X X X X X X X X X X X X…" at bounding box center [279, 121] width 231 height 152
click at [206, 39] on span "Absolute" at bounding box center [191, 40] width 42 height 6
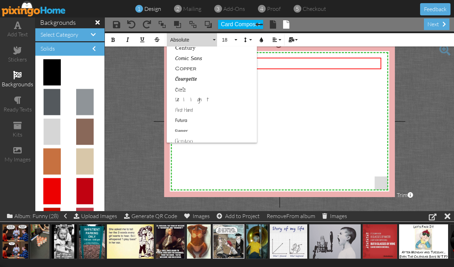
scroll to position [101, 0]
click at [191, 75] on link "Courgette" at bounding box center [212, 77] width 90 height 10
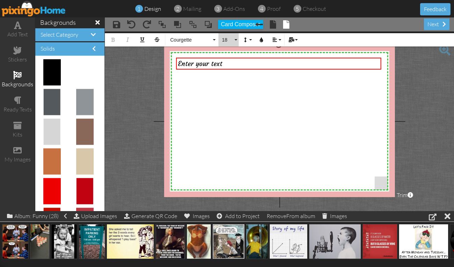
click at [225, 41] on span "18" at bounding box center [227, 40] width 12 height 6
click at [234, 105] on link "20" at bounding box center [230, 105] width 23 height 10
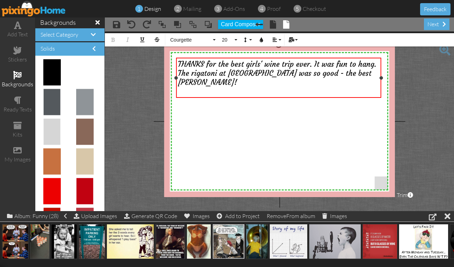
click at [374, 65] on span "THANKS for the best girls' wine trip ever. It was fun to hang. The rigatoni at …" at bounding box center [277, 73] width 199 height 27
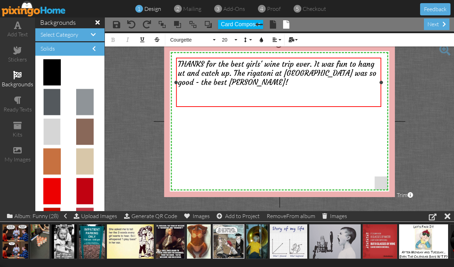
click at [252, 85] on div "THANKS for the best girls' wine trip ever. It was fun to hang ut and catch up. …" at bounding box center [279, 73] width 202 height 27
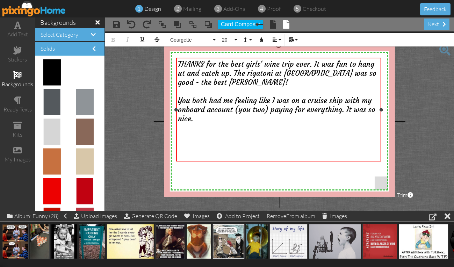
click at [178, 74] on span "THANKS for the best girls' wine trip ever. It was fun to hang ut and catch up. …" at bounding box center [277, 73] width 199 height 27
click at [200, 120] on div "You both had me feeling like I was on a cruise ship with my onboard account (yo…" at bounding box center [279, 109] width 202 height 27
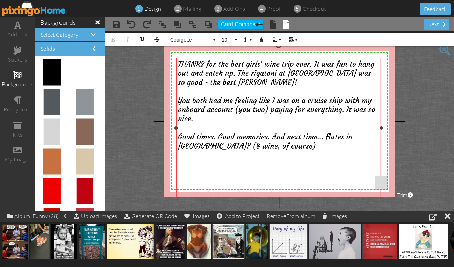
click at [290, 147] on div "Good times. Good memories. And next time... flutes in [GEOGRAPHIC_DATA]? (& win…" at bounding box center [279, 142] width 202 height 18
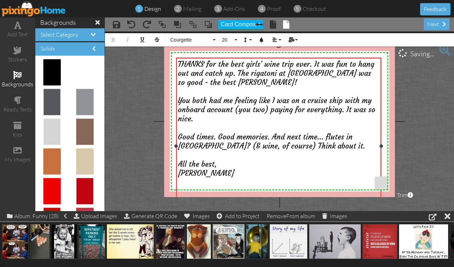
click at [183, 163] on span "All the best," at bounding box center [197, 164] width 39 height 9
drag, startPoint x: 183, startPoint y: 163, endPoint x: 191, endPoint y: 171, distance: 11.4
click at [191, 171] on div "THANKS for the best girls' wine trip ever. It was fun to hang out and catch up.…" at bounding box center [279, 146] width 202 height 173
click at [274, 36] on button "Align" at bounding box center [276, 39] width 13 height 13
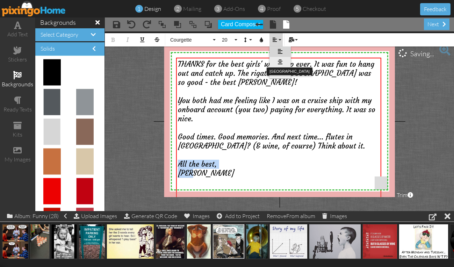
click at [280, 61] on icon at bounding box center [280, 61] width 5 height 5
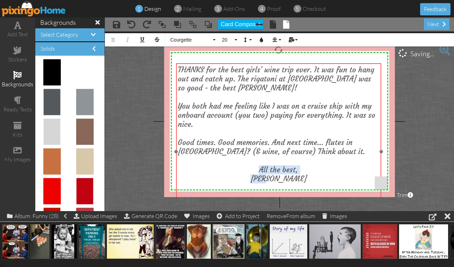
drag, startPoint x: 272, startPoint y: 59, endPoint x: 272, endPoint y: 65, distance: 5.6
click at [272, 65] on div "THANKS for the best girls' wine trip ever. It was fun to hang out and catch up.…" at bounding box center [278, 151] width 205 height 176
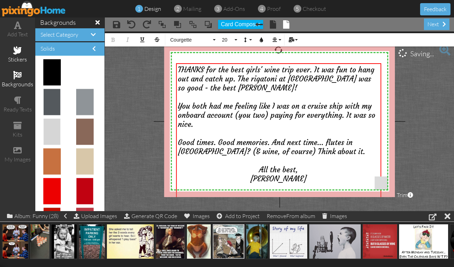
click at [14, 54] on span at bounding box center [17, 50] width 8 height 8
click at [69, 32] on span "Select Category" at bounding box center [60, 34] width 38 height 7
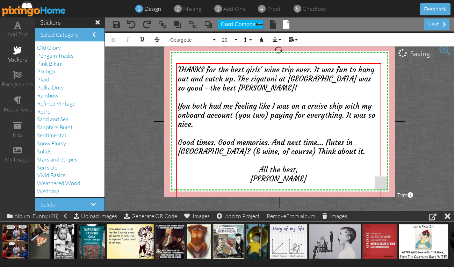
click at [19, 55] on div "stickers" at bounding box center [17, 55] width 35 height 24
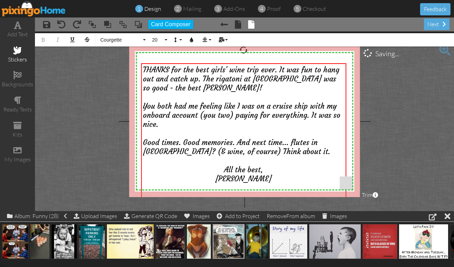
click at [17, 53] on span at bounding box center [17, 50] width 8 height 8
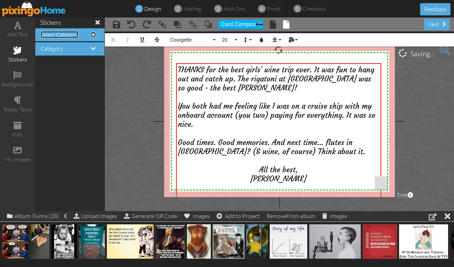
click at [64, 32] on span "Select Category" at bounding box center [60, 34] width 38 height 7
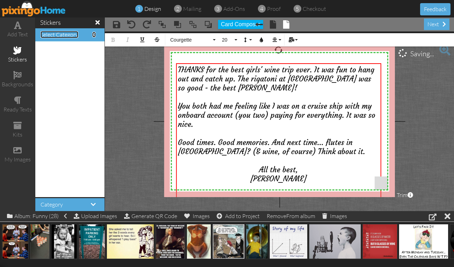
click at [92, 34] on span at bounding box center [93, 35] width 3 height 6
click at [65, 34] on span "Select Category" at bounding box center [60, 34] width 38 height 7
click at [19, 51] on span at bounding box center [17, 50] width 8 height 8
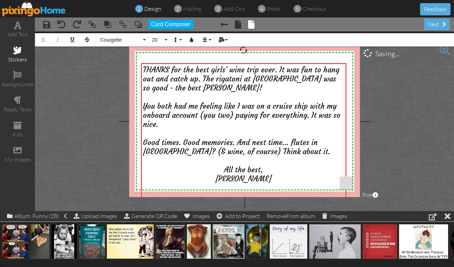
click at [14, 56] on div "stickers" at bounding box center [17, 60] width 35 height 8
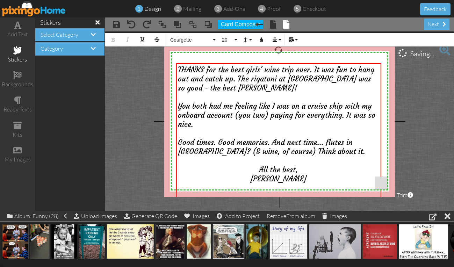
click at [75, 51] on h4 "Category" at bounding box center [70, 49] width 59 height 6
click at [92, 48] on span at bounding box center [93, 49] width 5 height 6
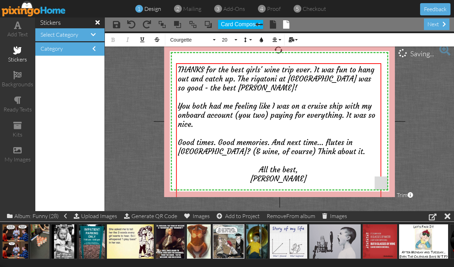
click at [152, 101] on project-studio-wrapper "X X X X X X X X X X X X X X X X X X X X X X X X X X X X X X X X X X X X X X X X…" at bounding box center [279, 121] width 349 height 180
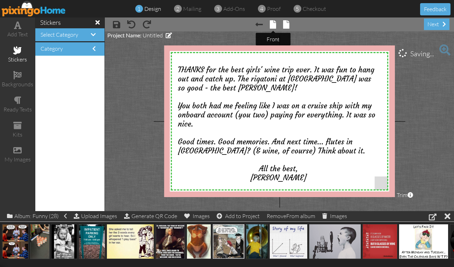
click at [274, 21] on span at bounding box center [273, 24] width 6 height 8
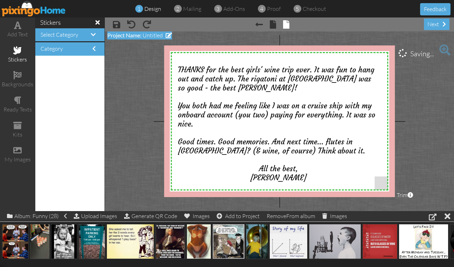
click at [169, 34] on span at bounding box center [169, 36] width 6 height 6
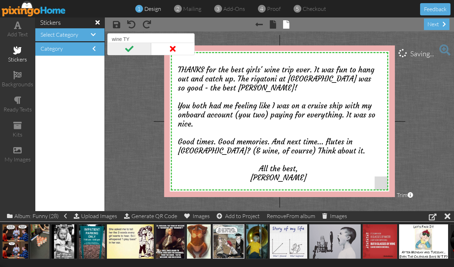
type input "wine TY"
click at [127, 48] on span at bounding box center [129, 49] width 44 height 13
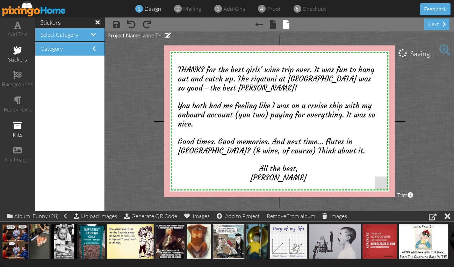
click at [17, 132] on div "kits" at bounding box center [17, 135] width 35 height 8
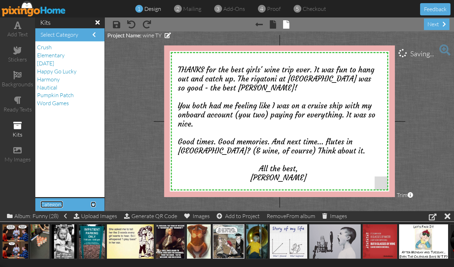
click at [91, 204] on span at bounding box center [93, 205] width 5 height 6
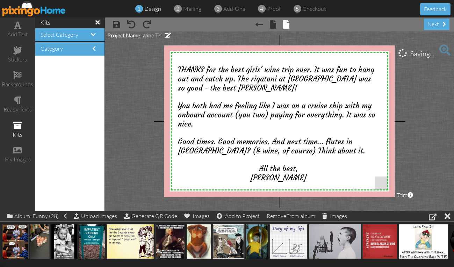
click at [70, 52] on h4 "Category" at bounding box center [70, 49] width 59 height 6
click at [42, 49] on span "Category" at bounding box center [52, 48] width 22 height 7
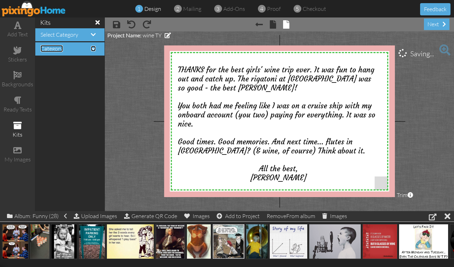
click at [42, 49] on span "Category" at bounding box center [52, 48] width 22 height 7
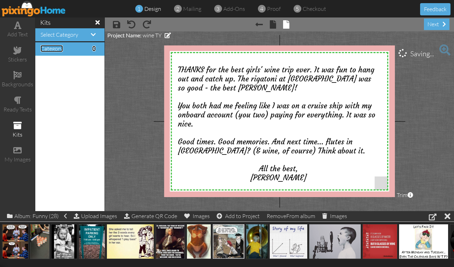
scroll to position [1, 0]
click at [16, 131] on div "kits" at bounding box center [17, 135] width 35 height 8
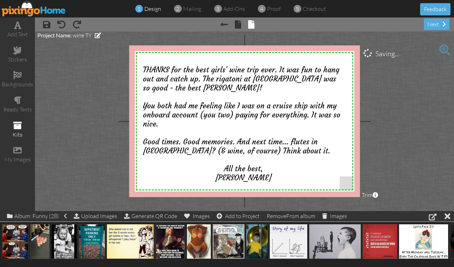
click at [16, 131] on div "kits" at bounding box center [17, 135] width 35 height 8
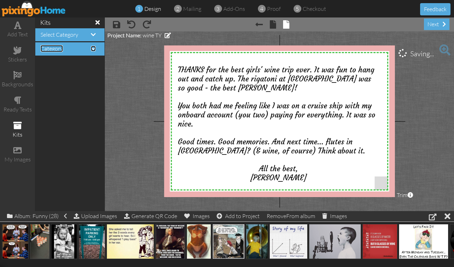
click at [94, 49] on span at bounding box center [93, 49] width 5 height 6
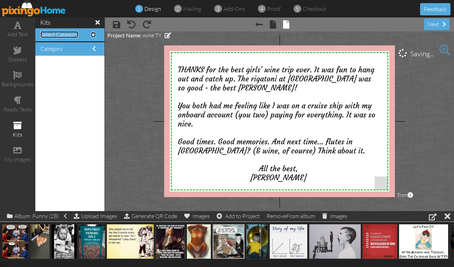
click at [91, 34] on span at bounding box center [93, 35] width 5 height 6
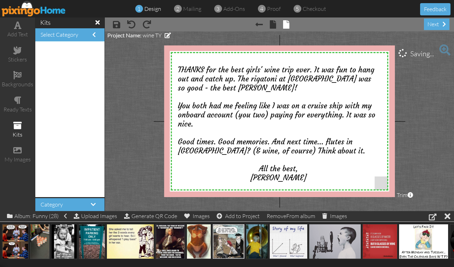
click at [132, 102] on project-studio-wrapper "X X X X X X X X X X X X X X X X X X X X X X X X X X X X X X X X X X X X X X X X…" at bounding box center [279, 121] width 349 height 180
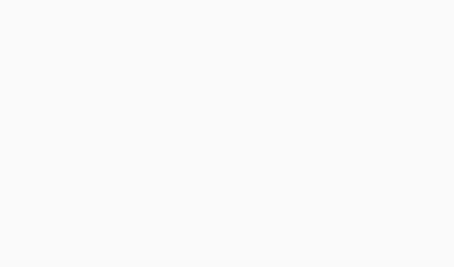
click at [189, 100] on body at bounding box center [227, 133] width 454 height 267
click at [267, 47] on body at bounding box center [227, 133] width 454 height 267
click at [407, 134] on body at bounding box center [227, 133] width 454 height 267
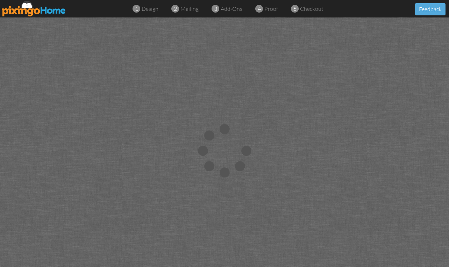
click at [113, 106] on div at bounding box center [224, 150] width 449 height 267
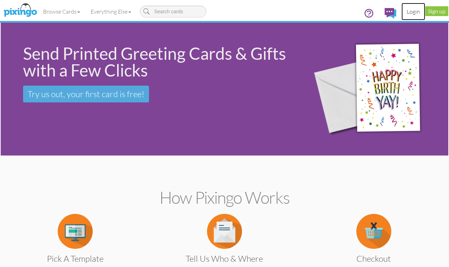
click at [410, 10] on link "Login" at bounding box center [414, 11] width 24 height 17
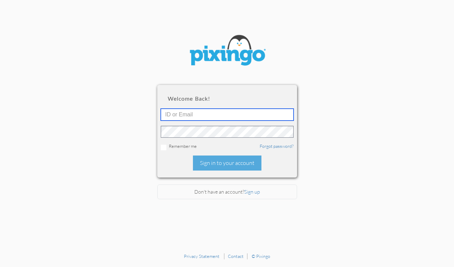
type input "[EMAIL_ADDRESS][DOMAIN_NAME]"
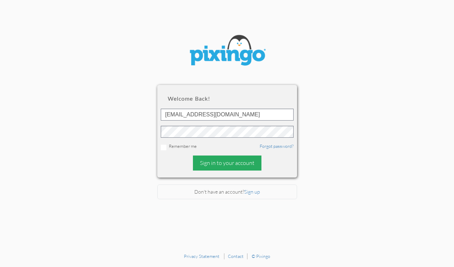
click at [249, 166] on div "Sign in to your account" at bounding box center [227, 163] width 69 height 15
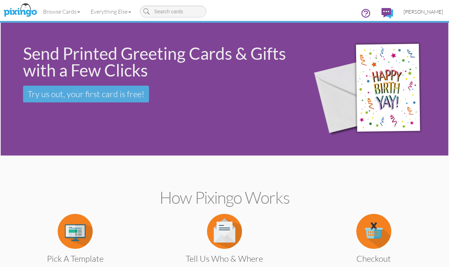
click at [431, 10] on span "Mary Predmore" at bounding box center [424, 12] width 40 height 6
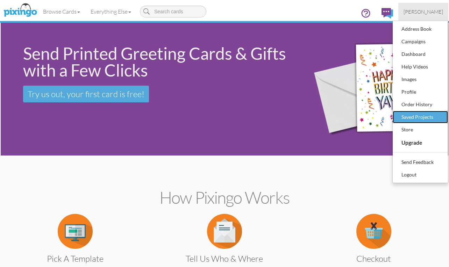
click at [412, 117] on div "Saved Projects" at bounding box center [420, 117] width 41 height 10
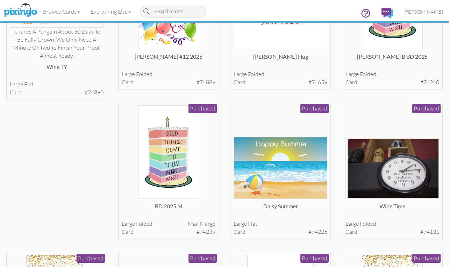
scroll to position [35, 0]
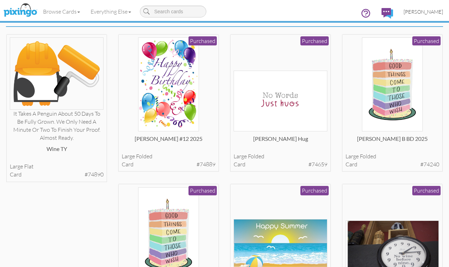
click at [424, 11] on span "Mary Predmore" at bounding box center [424, 12] width 40 height 6
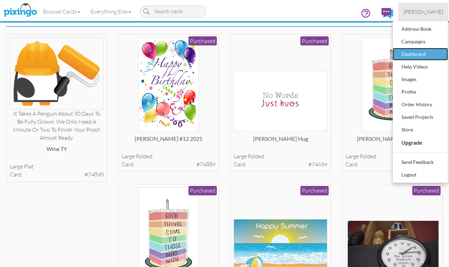
click at [413, 48] on link "Dashboard" at bounding box center [420, 54] width 55 height 13
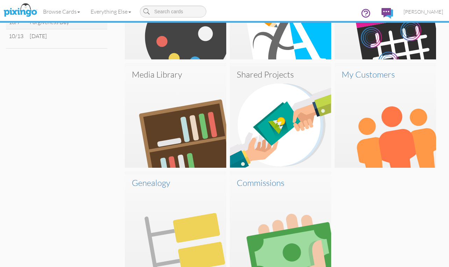
scroll to position [383, 0]
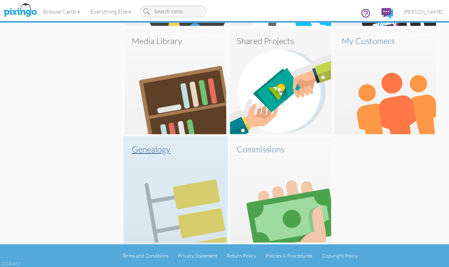
click at [146, 152] on h3 "Genealogy" at bounding box center [175, 149] width 87 height 9
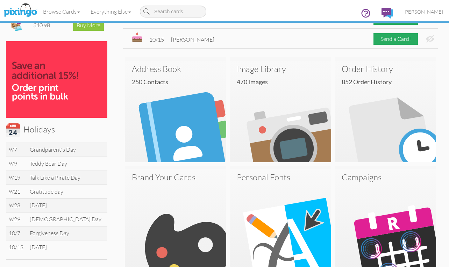
scroll to position [0, 0]
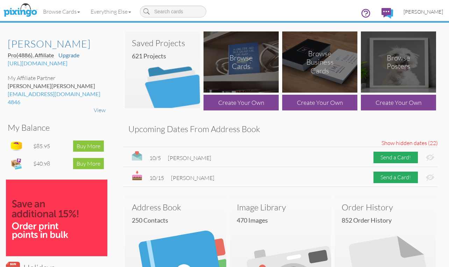
click at [422, 9] on span "Mary Predmore" at bounding box center [424, 12] width 40 height 6
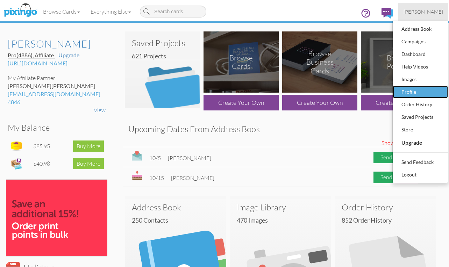
click at [413, 94] on div "Profile" at bounding box center [420, 92] width 41 height 10
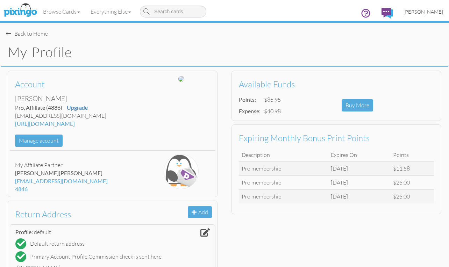
click at [438, 12] on span "[PERSON_NAME]" at bounding box center [424, 12] width 40 height 6
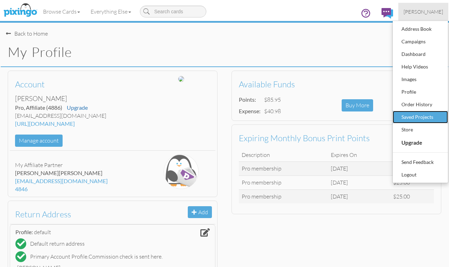
click at [414, 119] on div "Saved Projects" at bounding box center [420, 117] width 41 height 10
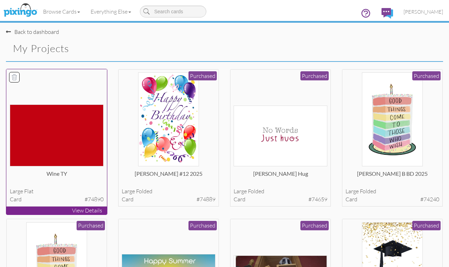
click at [54, 125] on img at bounding box center [57, 136] width 94 height 62
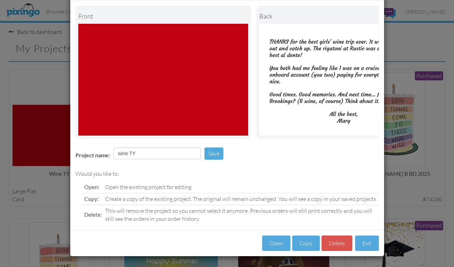
scroll to position [38, 0]
click at [272, 244] on button "Open" at bounding box center [276, 244] width 28 height 16
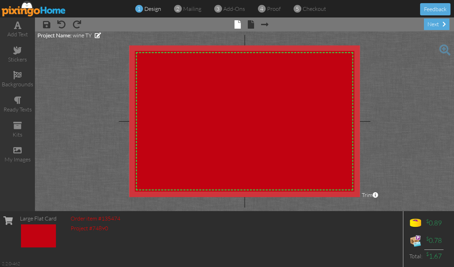
click at [244, 105] on img at bounding box center [204, 147] width 329 height 214
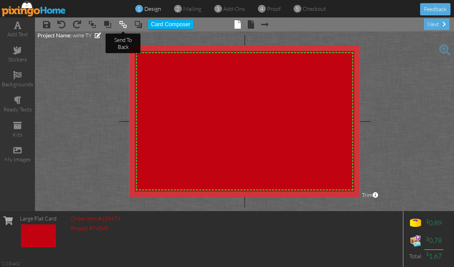
click at [122, 25] on span at bounding box center [123, 24] width 8 height 10
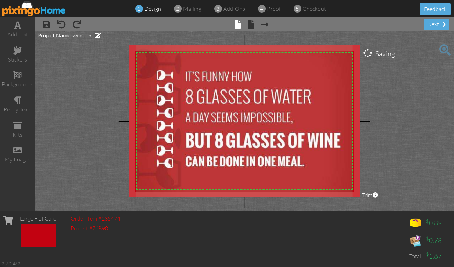
click at [416, 111] on project-studio-wrapper "X X X X X X X X X X X X X X X X X X X X X X X X X X X X X X X X X X X X X X X X…" at bounding box center [244, 121] width 419 height 180
click at [254, 26] on span at bounding box center [251, 24] width 6 height 8
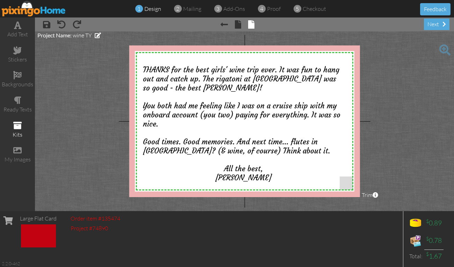
click at [20, 122] on span at bounding box center [17, 125] width 8 height 8
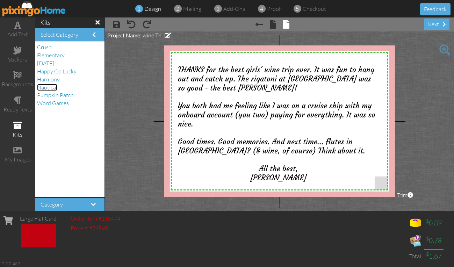
click at [47, 86] on span "Nautical" at bounding box center [47, 87] width 20 height 7
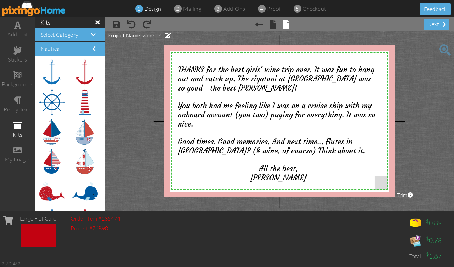
scroll to position [619, 0]
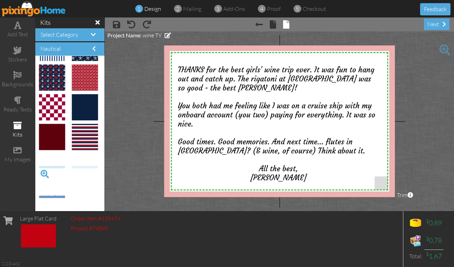
click at [44, 173] on span at bounding box center [45, 174] width 12 height 12
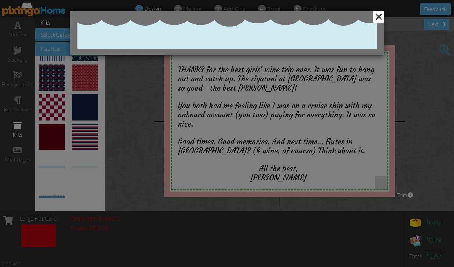
click at [375, 13] on span at bounding box center [379, 17] width 11 height 12
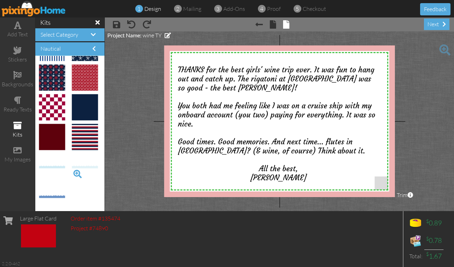
click at [72, 172] on span at bounding box center [78, 174] width 12 height 12
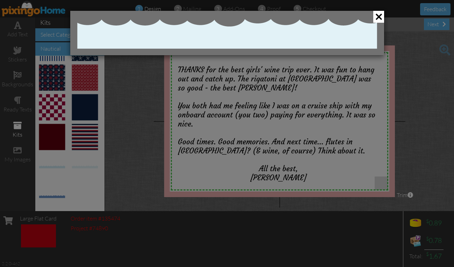
click at [49, 199] on div at bounding box center [227, 133] width 454 height 267
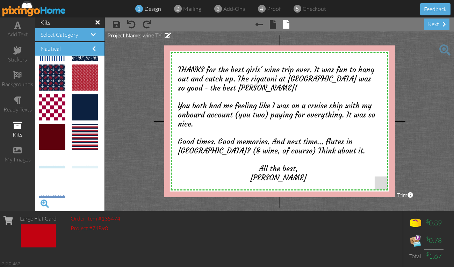
click at [41, 198] on span at bounding box center [45, 204] width 12 height 12
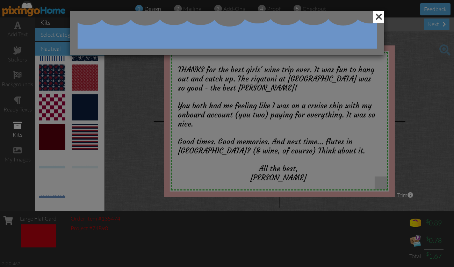
click at [382, 14] on span at bounding box center [379, 17] width 11 height 12
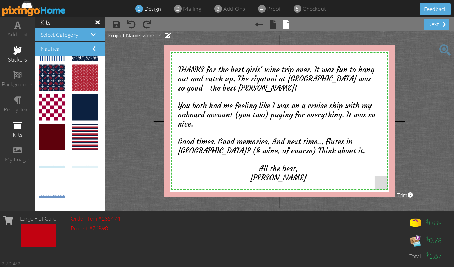
click at [17, 52] on span at bounding box center [17, 50] width 8 height 8
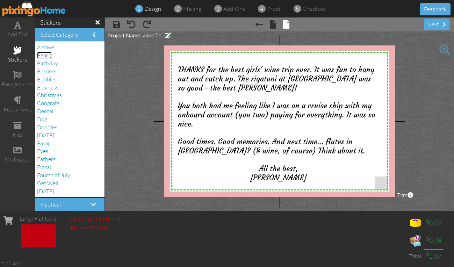
click at [45, 53] on span "Beach" at bounding box center [44, 55] width 15 height 7
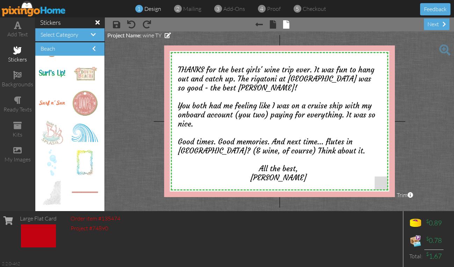
scroll to position [649, 0]
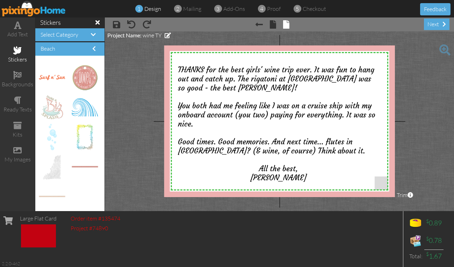
click at [73, 40] on div "Select Category" at bounding box center [69, 34] width 69 height 13
click at [85, 35] on h4 "Select Category" at bounding box center [70, 35] width 59 height 6
click at [91, 35] on span at bounding box center [93, 35] width 5 height 6
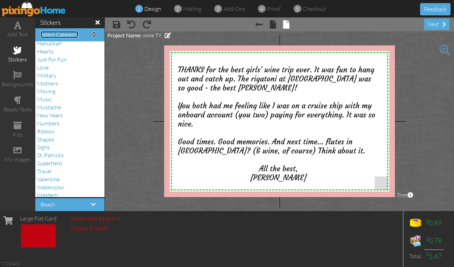
scroll to position [160, 0]
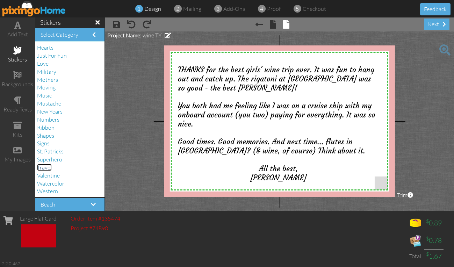
click at [46, 168] on span "Travel" at bounding box center [44, 167] width 15 height 7
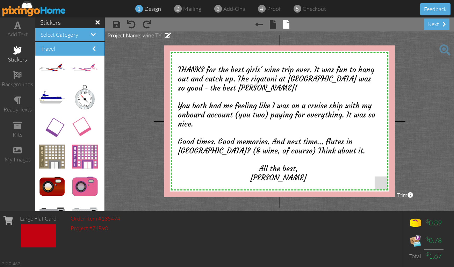
scroll to position [73, 0]
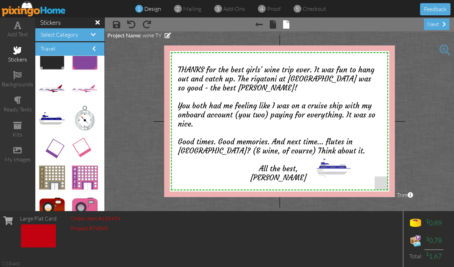
drag, startPoint x: 52, startPoint y: 116, endPoint x: 330, endPoint y: 164, distance: 281.9
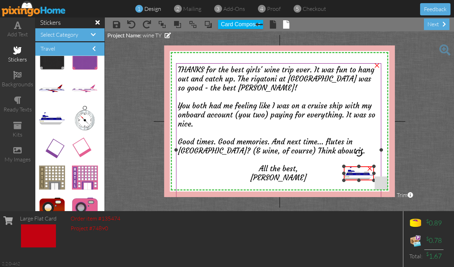
drag, startPoint x: 316, startPoint y: 153, endPoint x: 336, endPoint y: 166, distance: 24.1
click at [336, 166] on div "X X X X X X X X X X X X X X X X X X X X X X X X X X X X X X X X X X X X X X X X…" at bounding box center [279, 121] width 231 height 152
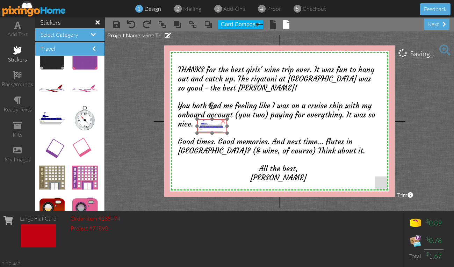
drag, startPoint x: 360, startPoint y: 172, endPoint x: 213, endPoint y: 125, distance: 154.3
click at [213, 125] on img at bounding box center [212, 126] width 30 height 14
click at [435, 125] on project-studio-wrapper "X X X X X X X X X X X X X X X X X X X X X X X X X X X X X X X X X X X X X X X X…" at bounding box center [279, 121] width 349 height 180
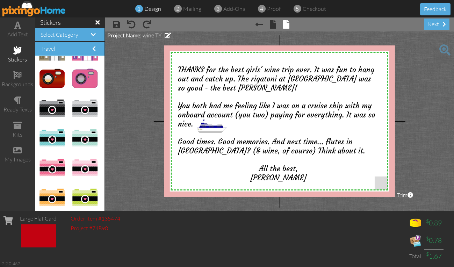
scroll to position [233, 0]
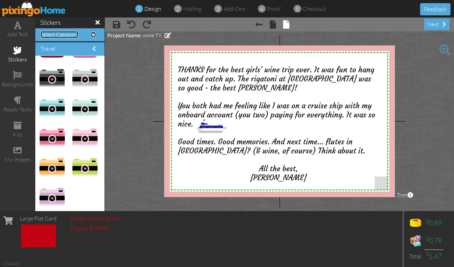
click at [65, 36] on span "Select Category" at bounding box center [60, 34] width 38 height 7
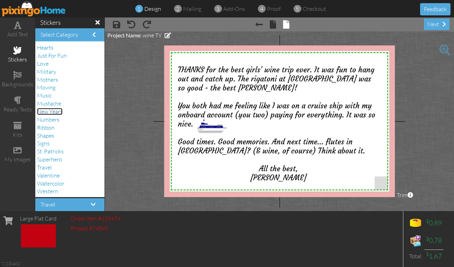
click at [54, 111] on span "New Years" at bounding box center [50, 111] width 26 height 7
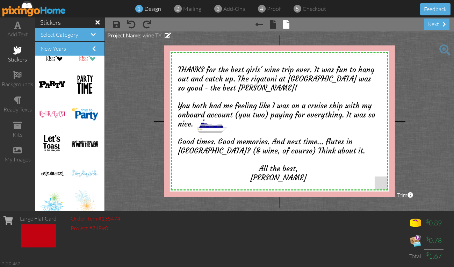
scroll to position [173, 0]
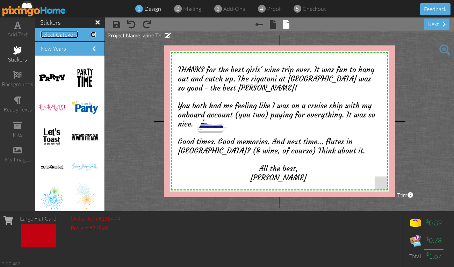
click at [78, 34] on span "Select Category" at bounding box center [60, 34] width 38 height 7
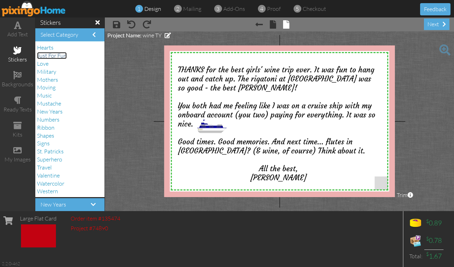
click at [48, 52] on span "Just For Fun" at bounding box center [52, 55] width 30 height 7
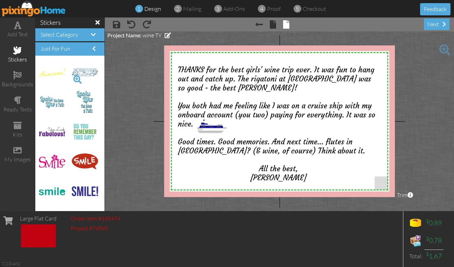
click at [72, 78] on span at bounding box center [78, 80] width 12 height 12
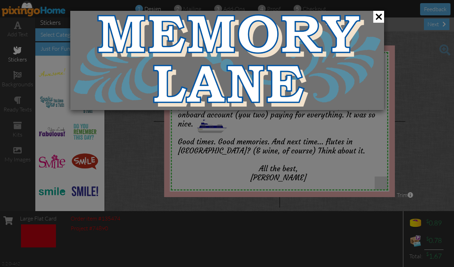
click at [71, 78] on div at bounding box center [227, 60] width 314 height 99
click at [62, 81] on div at bounding box center [227, 133] width 454 height 267
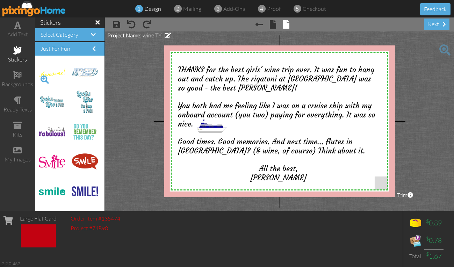
click at [45, 80] on span at bounding box center [45, 80] width 12 height 12
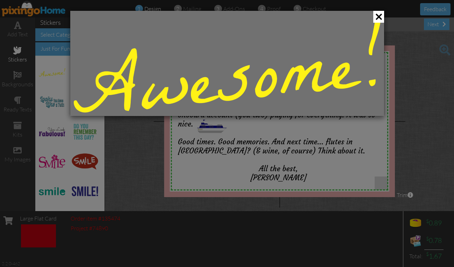
click at [46, 77] on div at bounding box center [227, 133] width 454 height 267
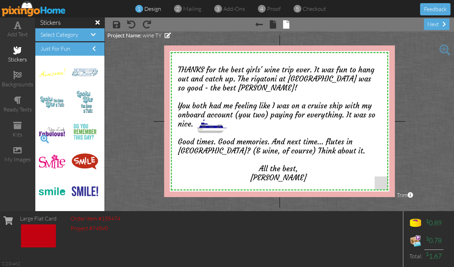
click at [44, 139] on span at bounding box center [45, 139] width 12 height 12
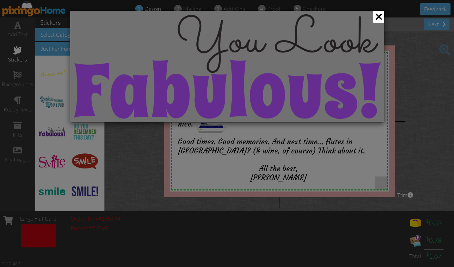
click at [44, 139] on div at bounding box center [227, 133] width 454 height 267
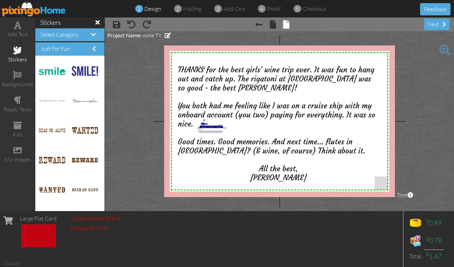
scroll to position [284, 0]
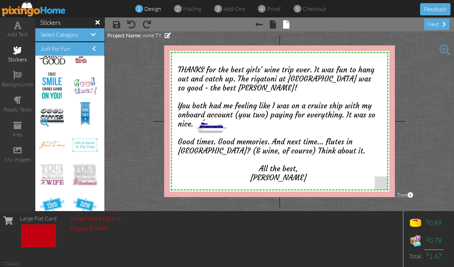
click at [44, 122] on span at bounding box center [45, 123] width 12 height 12
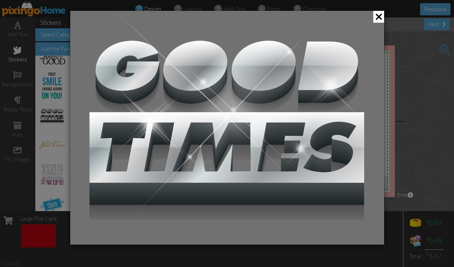
click at [44, 122] on div at bounding box center [227, 133] width 454 height 267
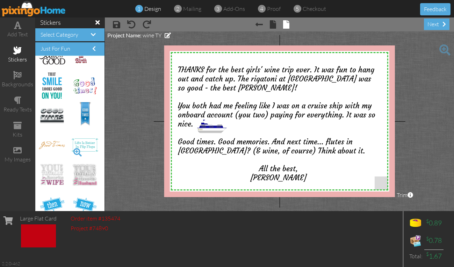
click at [73, 149] on span at bounding box center [78, 153] width 12 height 12
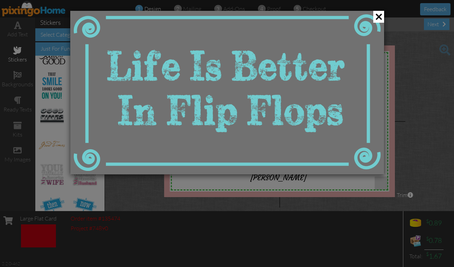
click at [74, 149] on img at bounding box center [227, 92] width 307 height 157
click at [61, 150] on div at bounding box center [227, 133] width 454 height 267
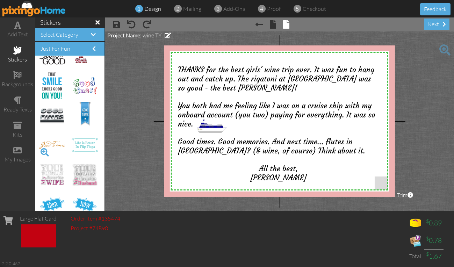
click at [45, 155] on span at bounding box center [45, 153] width 12 height 12
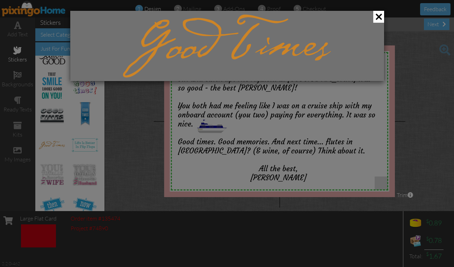
click at [45, 155] on div at bounding box center [227, 133] width 454 height 267
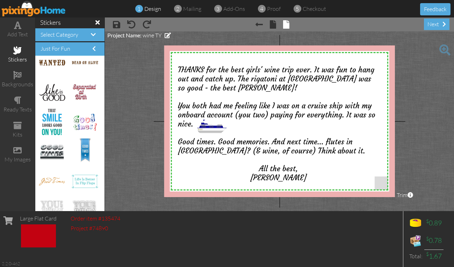
scroll to position [222, 0]
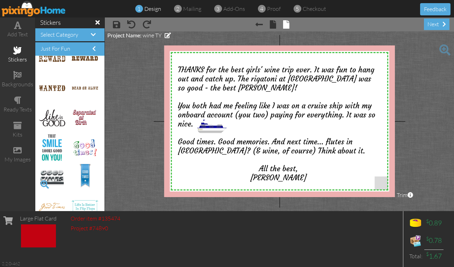
click at [45, 186] on span at bounding box center [45, 185] width 12 height 12
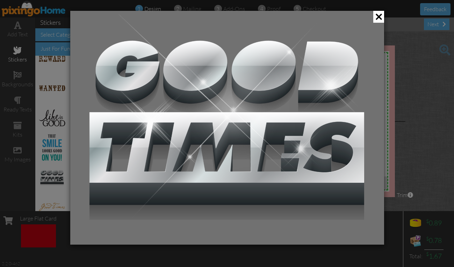
click at [45, 186] on div at bounding box center [227, 133] width 454 height 267
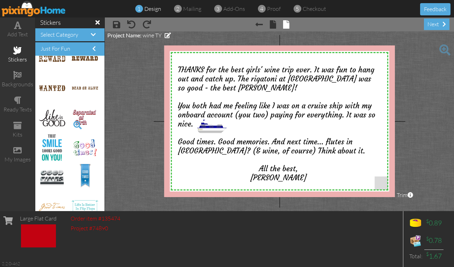
click at [73, 124] on span at bounding box center [78, 125] width 12 height 12
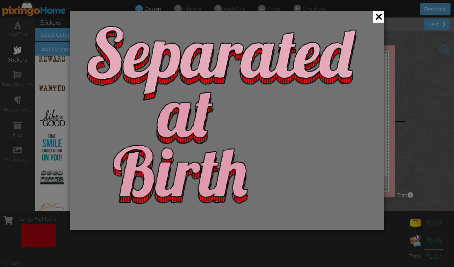
click at [42, 126] on div at bounding box center [227, 133] width 454 height 267
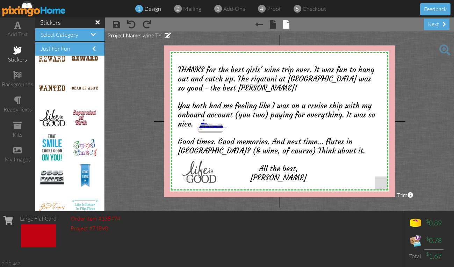
drag, startPoint x: 49, startPoint y: 116, endPoint x: 192, endPoint y: 170, distance: 152.5
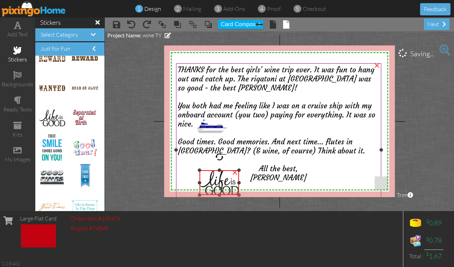
drag, startPoint x: 182, startPoint y: 158, endPoint x: 197, endPoint y: 171, distance: 19.8
click at [197, 171] on div "X X X X X X X X X X X X X X X X X X X X X X X X X X X X X X X X X X X X X X X X…" at bounding box center [279, 121] width 231 height 152
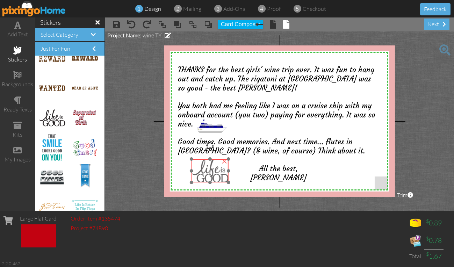
drag, startPoint x: 219, startPoint y: 180, endPoint x: 209, endPoint y: 168, distance: 16.4
click at [209, 168] on img at bounding box center [210, 170] width 37 height 23
drag, startPoint x: 191, startPoint y: 158, endPoint x: 197, endPoint y: 162, distance: 6.9
click at [197, 162] on div at bounding box center [196, 162] width 3 height 3
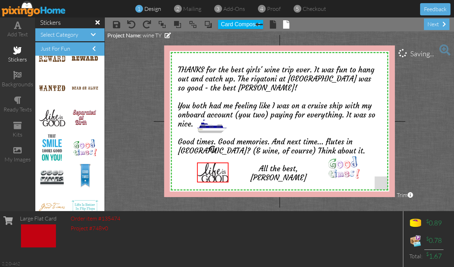
drag, startPoint x: 74, startPoint y: 146, endPoint x: 334, endPoint y: 165, distance: 261.0
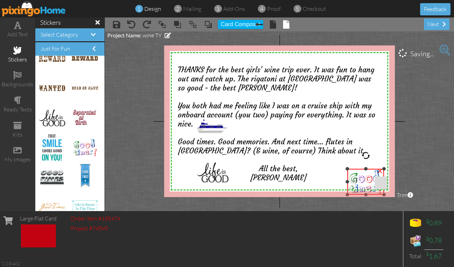
drag, startPoint x: 327, startPoint y: 154, endPoint x: 356, endPoint y: 169, distance: 32.2
click at [356, 169] on div "×" at bounding box center [366, 182] width 37 height 26
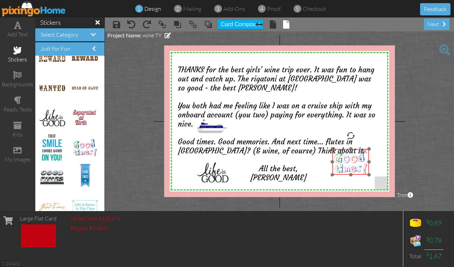
drag, startPoint x: 365, startPoint y: 178, endPoint x: 350, endPoint y: 158, distance: 25.0
click at [350, 158] on img at bounding box center [351, 162] width 37 height 26
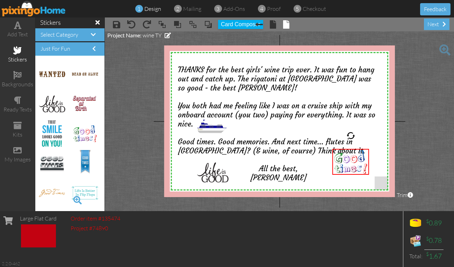
click at [72, 199] on span at bounding box center [78, 200] width 12 height 12
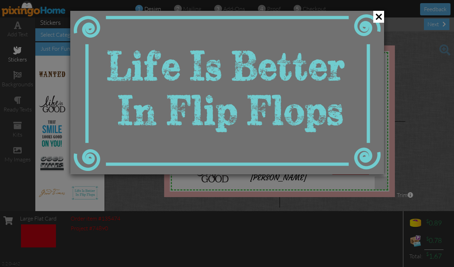
click at [50, 88] on div at bounding box center [227, 133] width 454 height 267
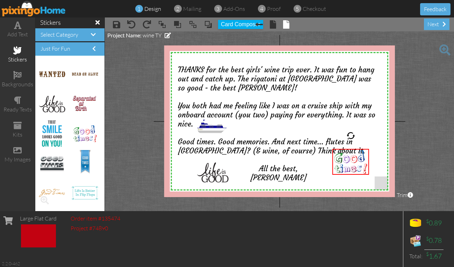
click at [44, 200] on span at bounding box center [45, 200] width 12 height 12
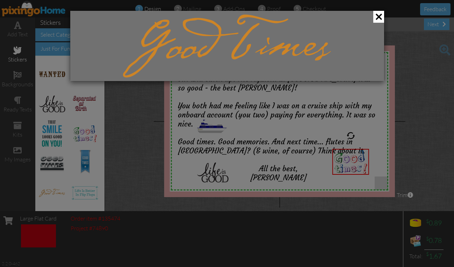
click at [138, 134] on div at bounding box center [227, 133] width 454 height 267
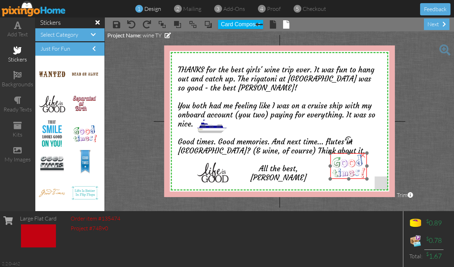
drag, startPoint x: 348, startPoint y: 154, endPoint x: 346, endPoint y: 158, distance: 4.7
click at [346, 158] on img at bounding box center [349, 166] width 37 height 26
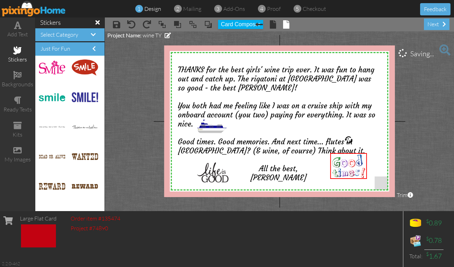
scroll to position [76, 0]
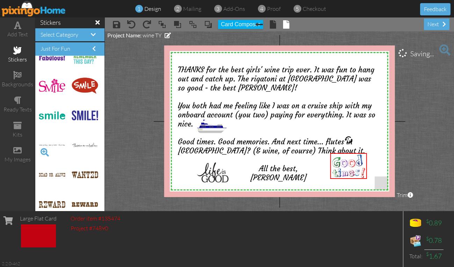
click at [41, 151] on span at bounding box center [45, 153] width 12 height 12
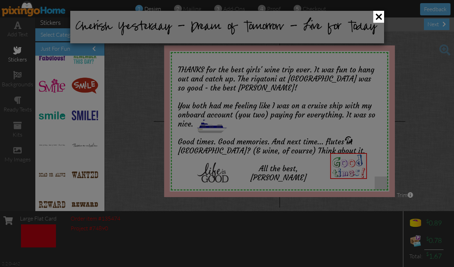
click at [140, 108] on div at bounding box center [227, 133] width 454 height 267
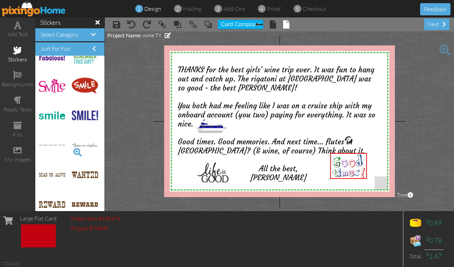
click at [72, 147] on span at bounding box center [78, 153] width 12 height 12
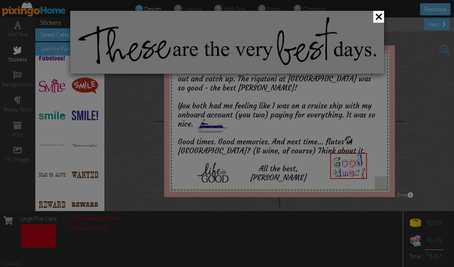
click at [133, 151] on div at bounding box center [227, 133] width 454 height 267
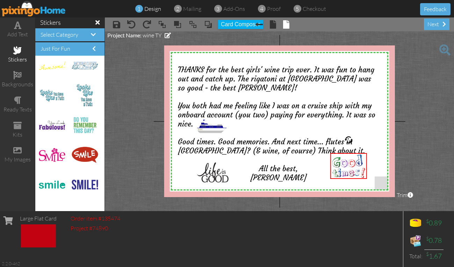
scroll to position [0, 0]
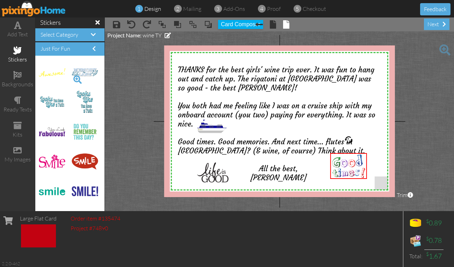
click at [72, 77] on span at bounding box center [78, 80] width 12 height 12
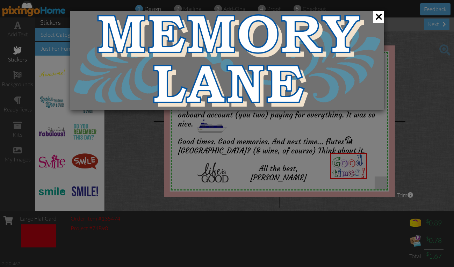
click at [141, 126] on div at bounding box center [227, 133] width 454 height 267
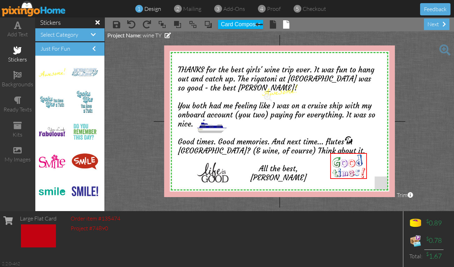
drag, startPoint x: 51, startPoint y: 74, endPoint x: 274, endPoint y: 92, distance: 224.2
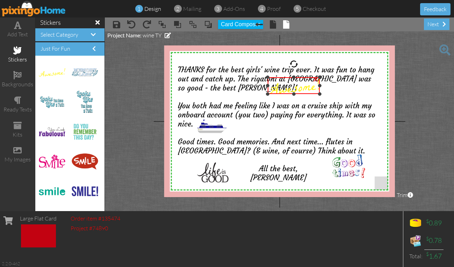
drag, startPoint x: 262, startPoint y: 97, endPoint x: 266, endPoint y: 95, distance: 4.5
click at [266, 95] on div at bounding box center [267, 93] width 3 height 3
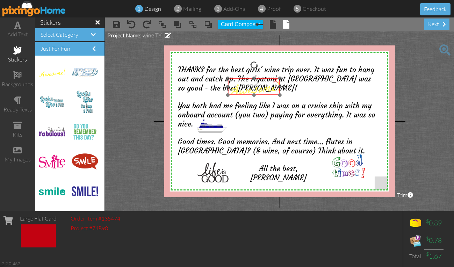
drag, startPoint x: 286, startPoint y: 87, endPoint x: 246, endPoint y: 88, distance: 39.9
click at [246, 88] on img at bounding box center [254, 86] width 52 height 17
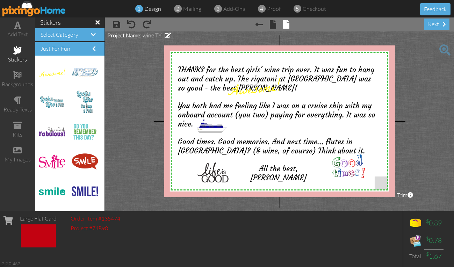
click at [145, 99] on project-studio-wrapper "X X X X X X X X X X X X X X X X X X X X X X X X X X X X X X X X X X X X X X X X…" at bounding box center [279, 121] width 349 height 180
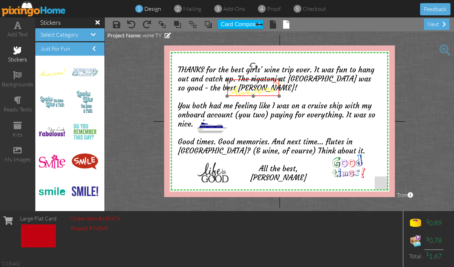
click at [244, 91] on img at bounding box center [253, 87] width 52 height 17
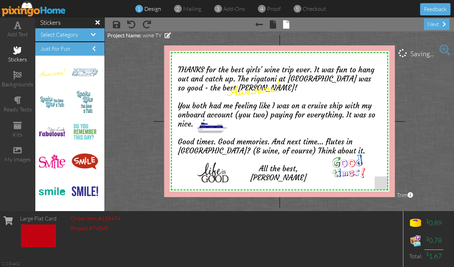
click at [137, 115] on project-studio-wrapper "X X X X X X X X X X X X X X X X X X X X X X X X X X X X X X X X X X X X X X X X…" at bounding box center [279, 121] width 349 height 180
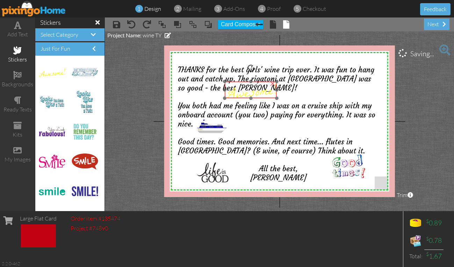
click at [231, 93] on img at bounding box center [251, 90] width 52 height 17
click at [120, 108] on project-studio-wrapper "X X X X X X X X X X X X X X X X X X X X X X X X X X X X X X X X X X X X X X X X…" at bounding box center [279, 121] width 349 height 180
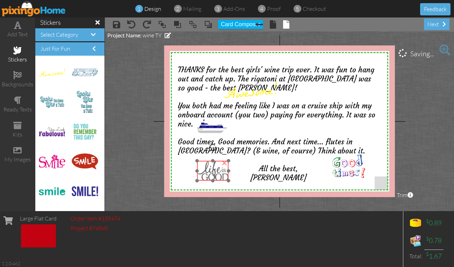
click at [209, 168] on img at bounding box center [213, 171] width 32 height 20
click at [424, 111] on project-studio-wrapper "X X X X X X X X X X X X X X X X X X X X X X X X X X X X X X X X X X X X X X X X…" at bounding box center [279, 121] width 349 height 180
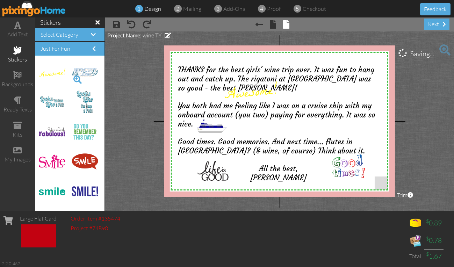
click at [72, 75] on span at bounding box center [78, 80] width 12 height 12
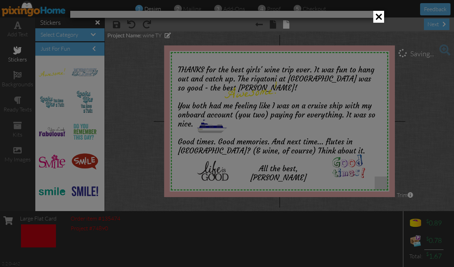
click at [439, 129] on div at bounding box center [227, 133] width 454 height 267
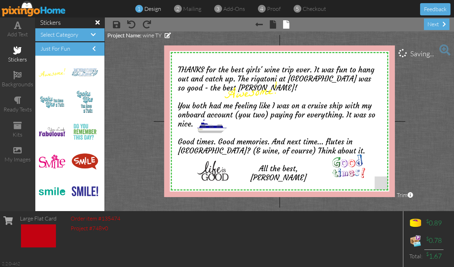
click at [426, 122] on project-studio-wrapper "X X X X X X X X X X X X X X X X X X X X X X X X X X X X X X X X X X X X X X X X…" at bounding box center [279, 121] width 349 height 180
click at [26, 7] on img at bounding box center [34, 9] width 64 height 16
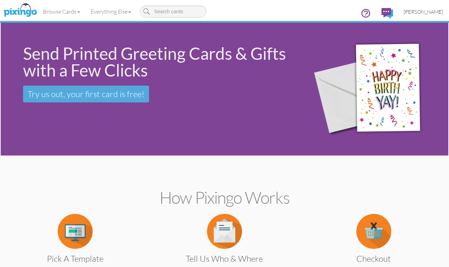
click at [430, 10] on span "[PERSON_NAME]" at bounding box center [424, 12] width 40 height 6
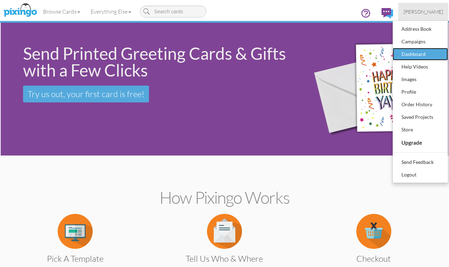
click at [420, 55] on div "Dashboard" at bounding box center [420, 54] width 41 height 10
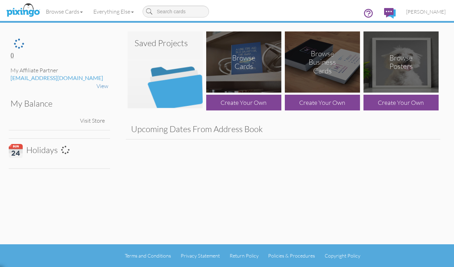
click at [447, 62] on div "Saved Projects Browse Cards Create Your Own Browse Business Cards Create Your O…" at bounding box center [283, 99] width 336 height 138
click at [390, 148] on div at bounding box center [283, 149] width 315 height 21
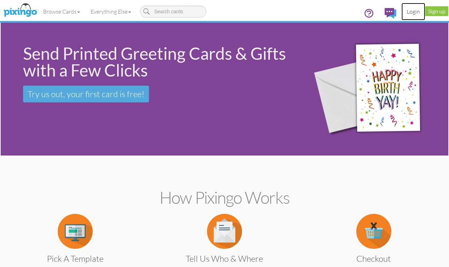
click at [415, 11] on link "Login" at bounding box center [414, 11] width 24 height 17
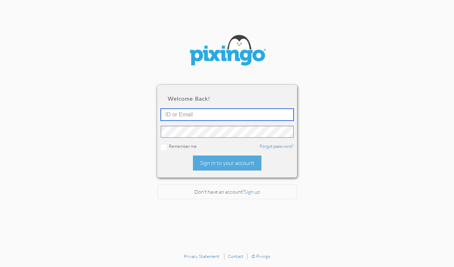
type input "[EMAIL_ADDRESS][DOMAIN_NAME]"
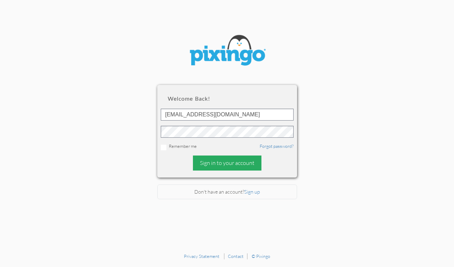
click at [234, 163] on div "Sign in to your account" at bounding box center [227, 163] width 69 height 15
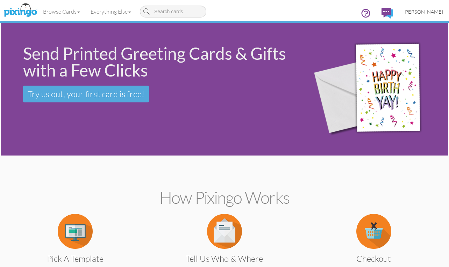
click at [435, 11] on span "[PERSON_NAME]" at bounding box center [424, 12] width 40 height 6
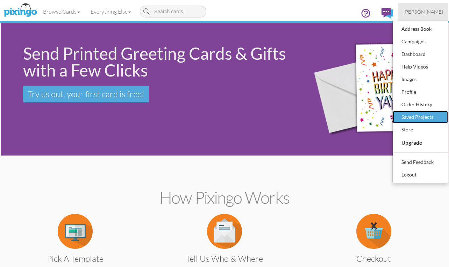
click at [408, 116] on div "Saved Projects" at bounding box center [420, 117] width 41 height 10
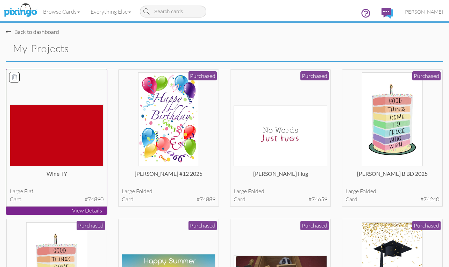
click at [34, 142] on img at bounding box center [57, 136] width 94 height 62
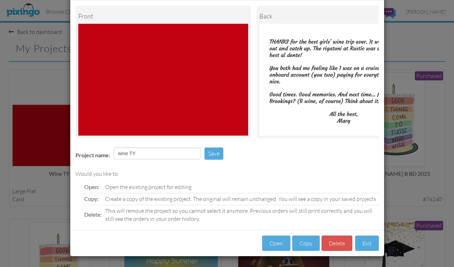
scroll to position [38, 0]
click at [274, 242] on button "Open" at bounding box center [276, 244] width 28 height 16
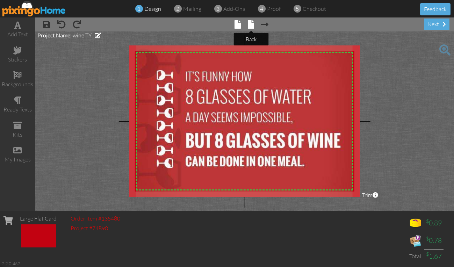
click at [250, 26] on span at bounding box center [251, 24] width 6 height 8
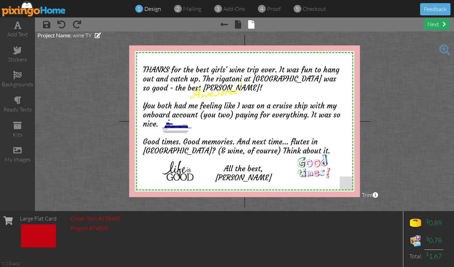
click at [438, 22] on div "next" at bounding box center [437, 25] width 26 height 12
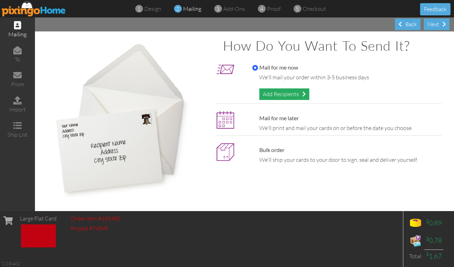
click at [277, 93] on div "Add Recipients" at bounding box center [285, 94] width 50 height 12
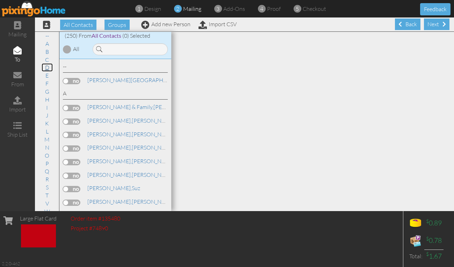
click at [43, 68] on link "D" at bounding box center [47, 67] width 11 height 8
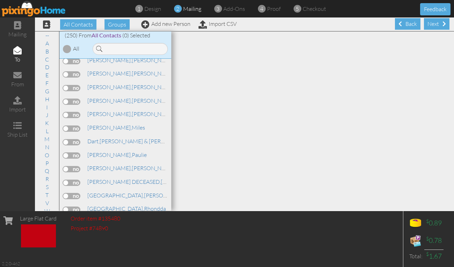
scroll to position [737, 0]
click at [117, 168] on link "Dayton, Rhondda" at bounding box center [127, 168] width 80 height 8
click at [78, 168] on label at bounding box center [71, 170] width 17 height 6
click at [0, 0] on input "checkbox" at bounding box center [0, 0] width 0 height 0
click at [43, 178] on link "R" at bounding box center [47, 179] width 10 height 8
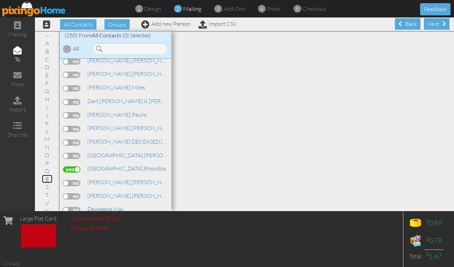
scroll to position [2711, 0]
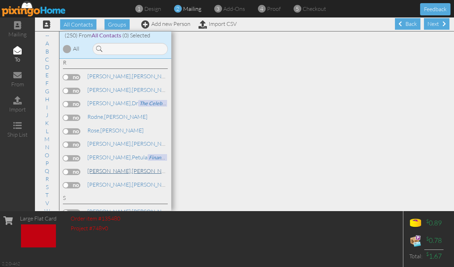
click at [101, 169] on span "[PERSON_NAME]," at bounding box center [109, 171] width 44 height 7
click at [77, 171] on label at bounding box center [71, 172] width 17 height 6
click at [0, 0] on input "checkbox" at bounding box center [0, 0] width 0 height 0
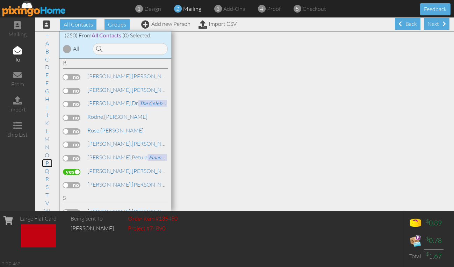
click at [42, 163] on link "P" at bounding box center [47, 163] width 10 height 8
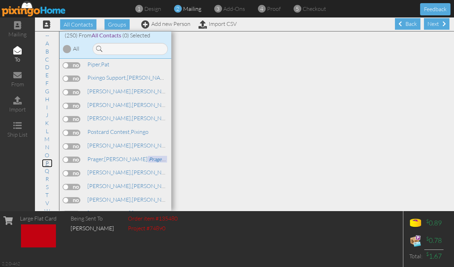
scroll to position [2539, 0]
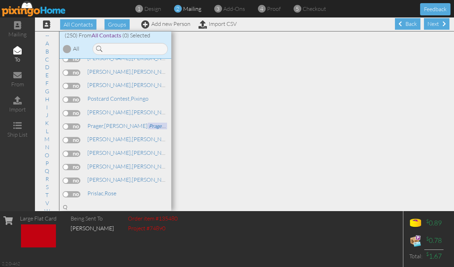
click at [77, 139] on label at bounding box center [71, 140] width 17 height 6
click at [0, 0] on input "checkbox" at bounding box center [0, 0] width 0 height 0
click at [98, 139] on span "[PERSON_NAME]," at bounding box center [109, 139] width 44 height 7
click at [426, 23] on div "Next" at bounding box center [437, 24] width 26 height 12
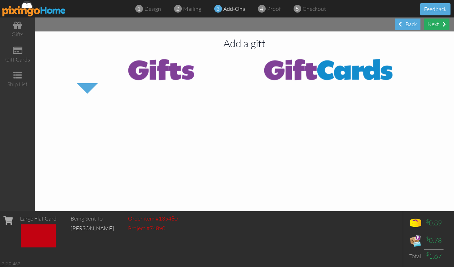
click at [432, 24] on div "Next" at bounding box center [437, 25] width 26 height 12
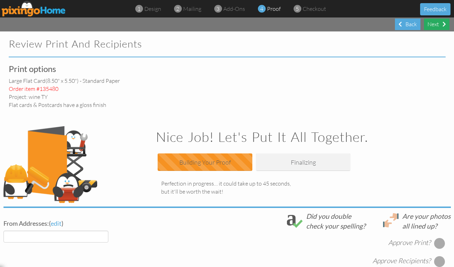
select select "object:2157"
click at [290, 85] on div "Print options large flat card (8.50" x 5.50") - Standard paper Order item #1354…" at bounding box center [227, 238] width 448 height 348
click at [268, 78] on div "Print options large flat card (8.50" x 5.50") - Standard paper Order item #1354…" at bounding box center [227, 238] width 448 height 348
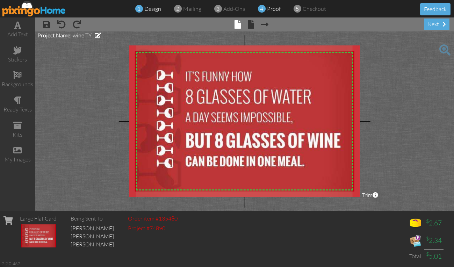
click at [273, 8] on span "proof" at bounding box center [274, 8] width 14 height 7
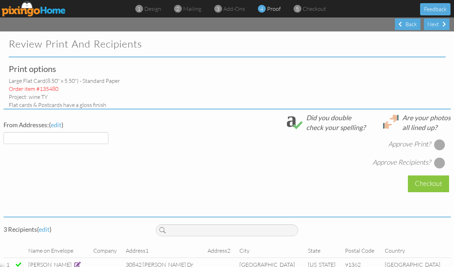
select select "object:105"
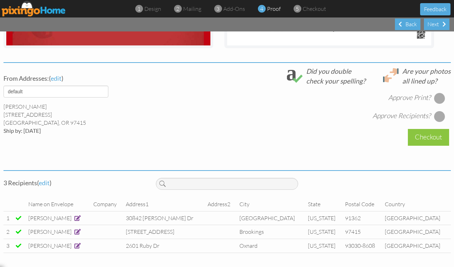
scroll to position [235, 0]
click at [435, 93] on div at bounding box center [439, 98] width 11 height 11
click at [439, 112] on div at bounding box center [439, 116] width 11 height 11
click at [439, 113] on div at bounding box center [440, 117] width 8 height 8
click at [439, 112] on div at bounding box center [439, 116] width 11 height 11
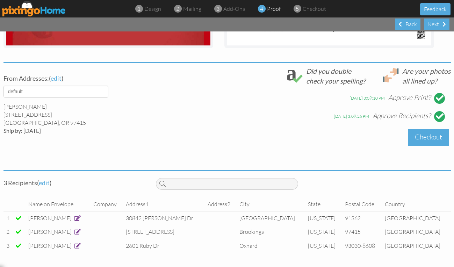
click at [431, 130] on div "Checkout" at bounding box center [428, 137] width 41 height 16
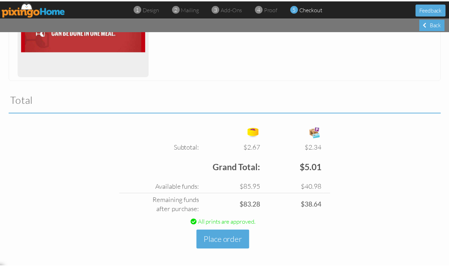
scroll to position [177, 0]
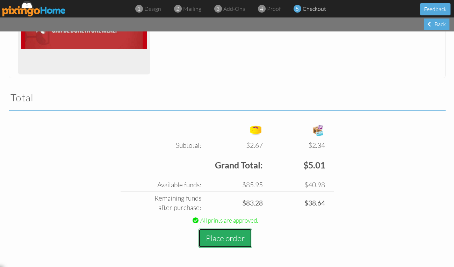
click at [227, 237] on button "Place order" at bounding box center [226, 238] width 54 height 19
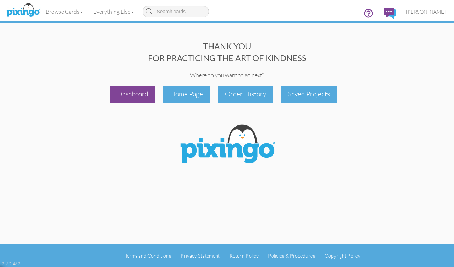
click at [128, 93] on div "Dashboard" at bounding box center [132, 94] width 45 height 16
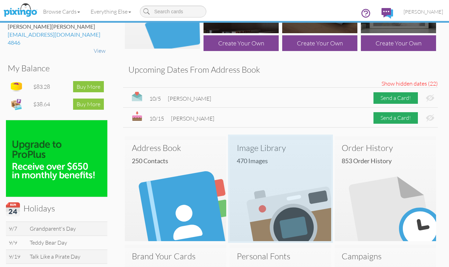
scroll to position [140, 0]
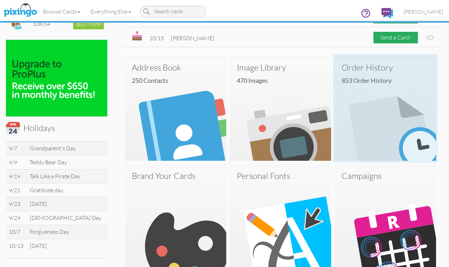
click at [376, 116] on img at bounding box center [385, 109] width 101 height 101
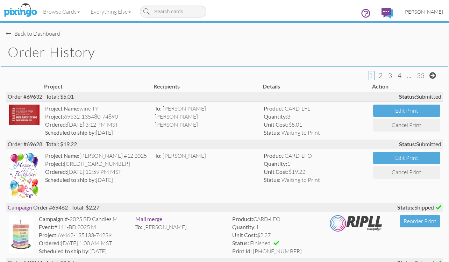
click at [425, 11] on span "[PERSON_NAME]" at bounding box center [424, 12] width 40 height 6
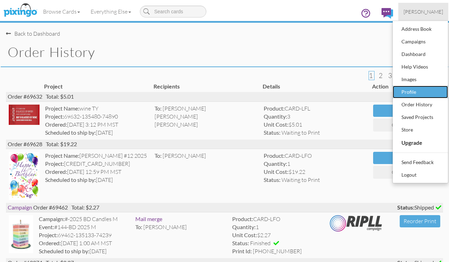
click at [413, 90] on div "Profile" at bounding box center [420, 92] width 41 height 10
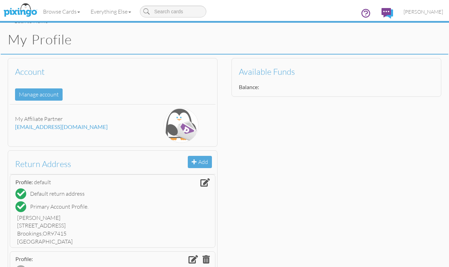
scroll to position [35, 0]
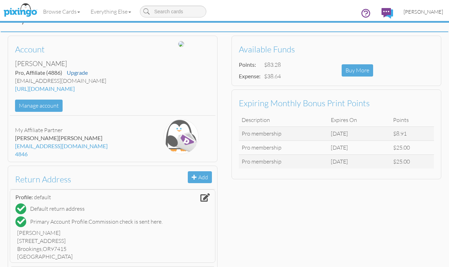
click at [417, 12] on span "[PERSON_NAME]" at bounding box center [424, 12] width 40 height 6
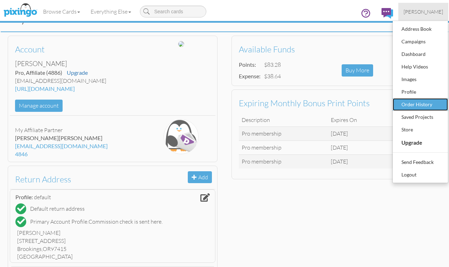
click at [411, 102] on div "Order History" at bounding box center [420, 104] width 41 height 10
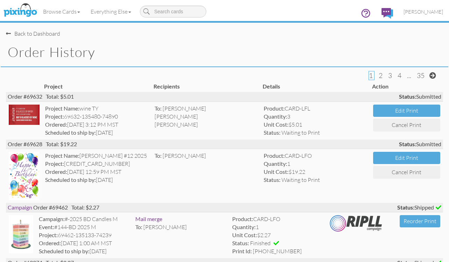
click at [32, 30] on div "Back to Dashboard" at bounding box center [33, 34] width 54 height 8
